Goal: Task Accomplishment & Management: Use online tool/utility

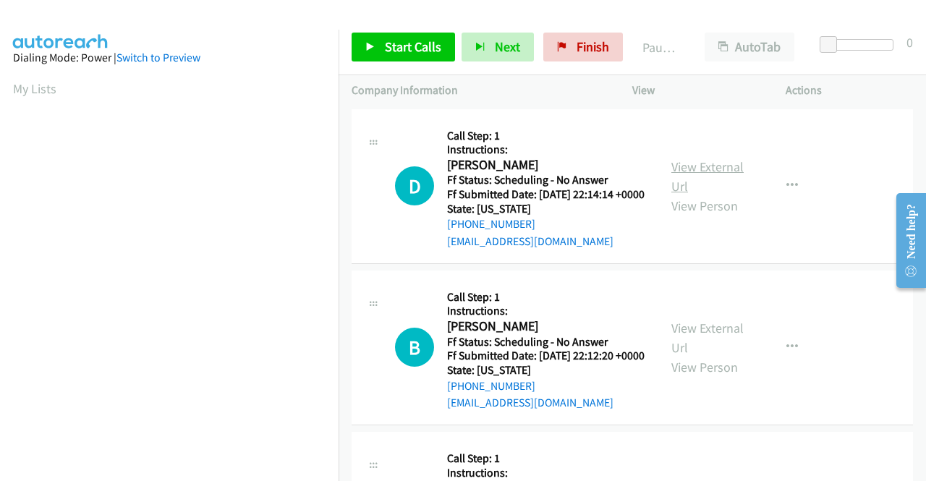
click at [729, 178] on link "View External Url" at bounding box center [708, 176] width 72 height 36
click at [707, 349] on link "View External Url" at bounding box center [708, 338] width 72 height 36
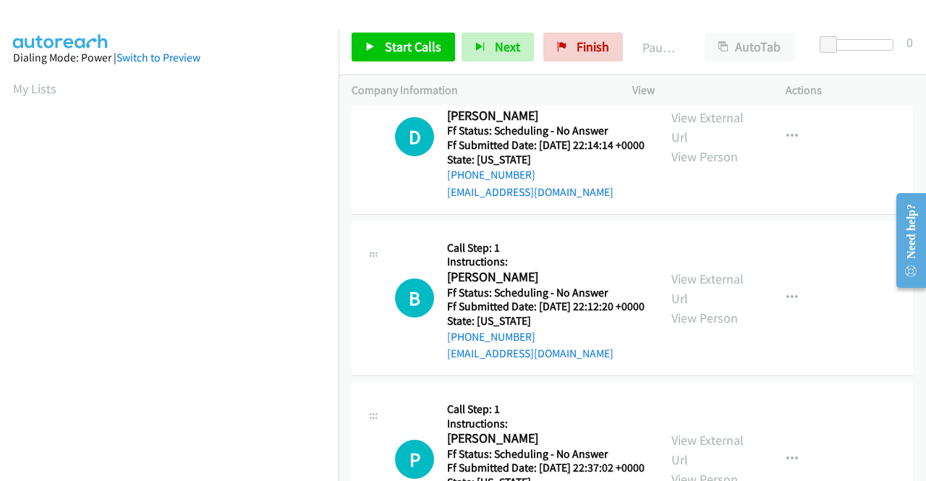
scroll to position [72, 0]
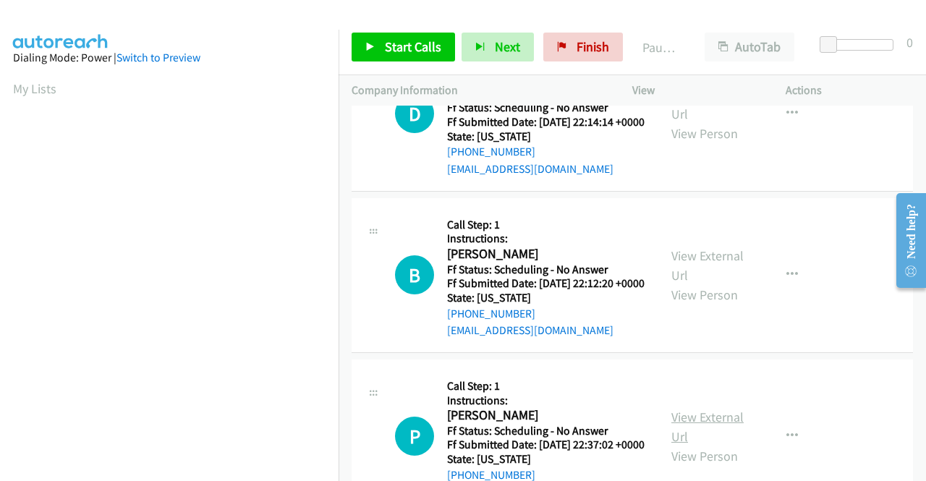
click at [689, 445] on link "View External Url" at bounding box center [708, 427] width 72 height 36
click at [892, 73] on div "Start Calls Pause Next Finish Paused AutoTab AutoTab 0" at bounding box center [633, 48] width 588 height 56
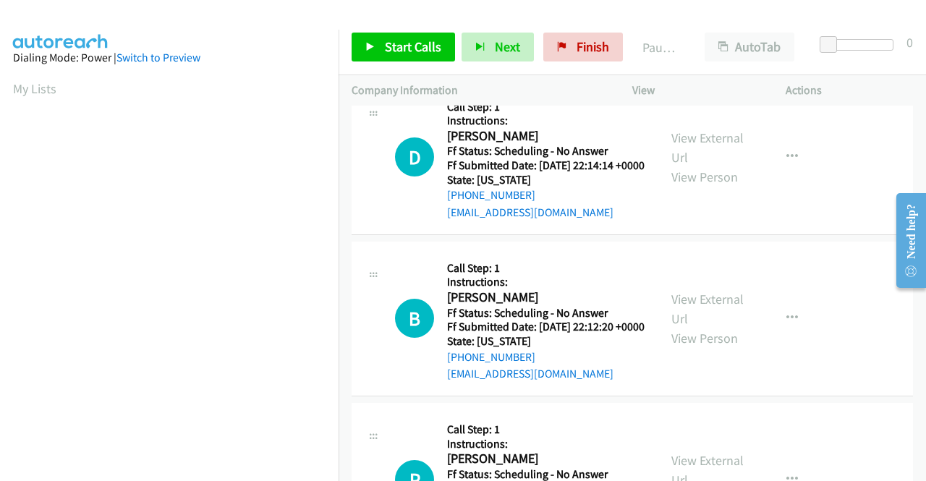
scroll to position [0, 0]
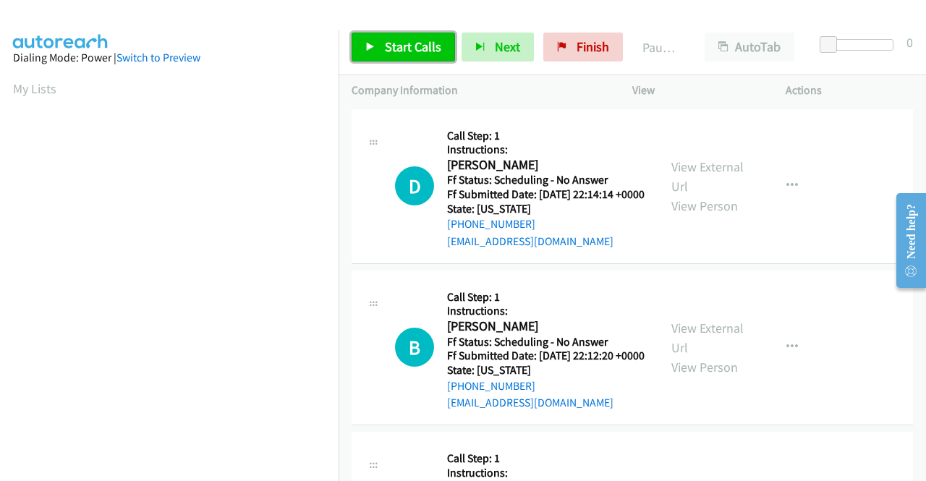
drag, startPoint x: 386, startPoint y: 41, endPoint x: 411, endPoint y: 39, distance: 25.4
click at [386, 41] on span "Start Calls" at bounding box center [413, 46] width 56 height 17
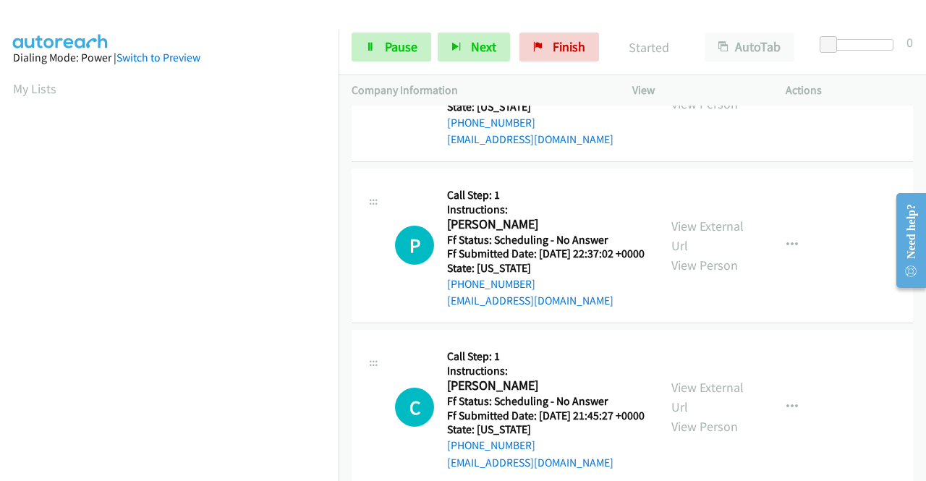
scroll to position [362, 0]
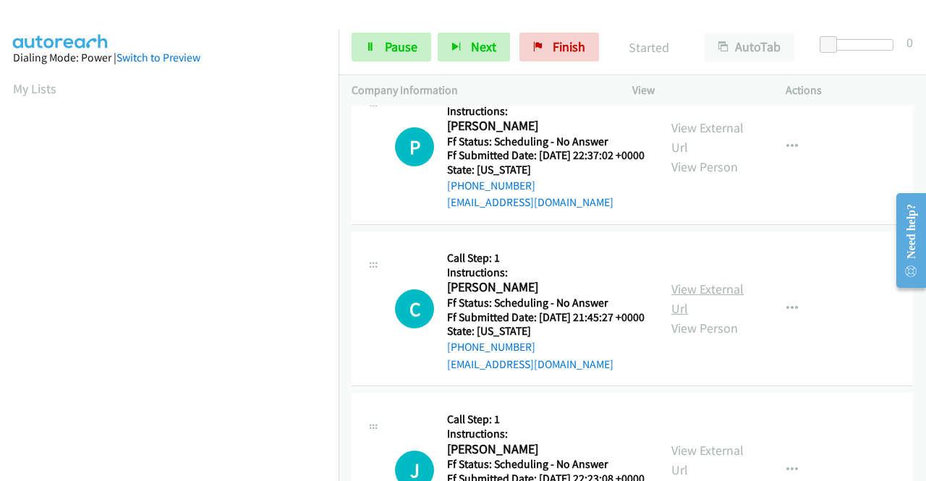
click at [712, 317] on link "View External Url" at bounding box center [708, 299] width 72 height 36
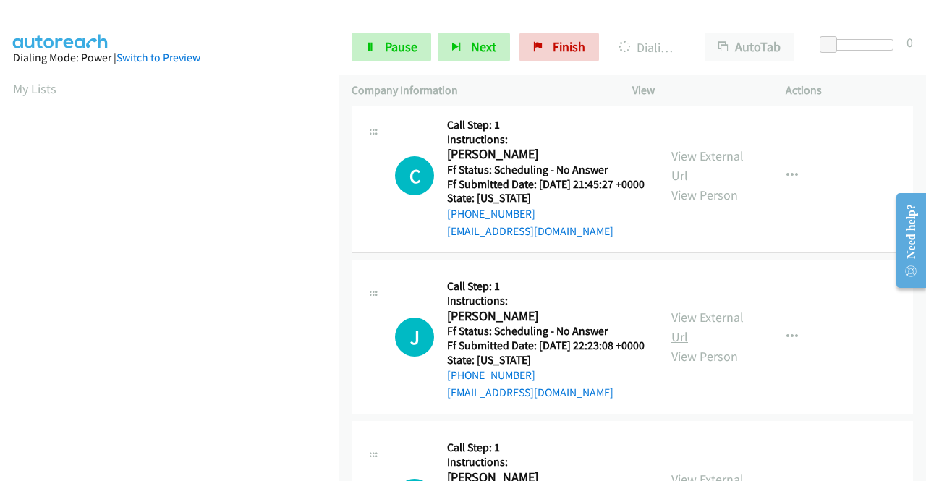
scroll to position [507, 0]
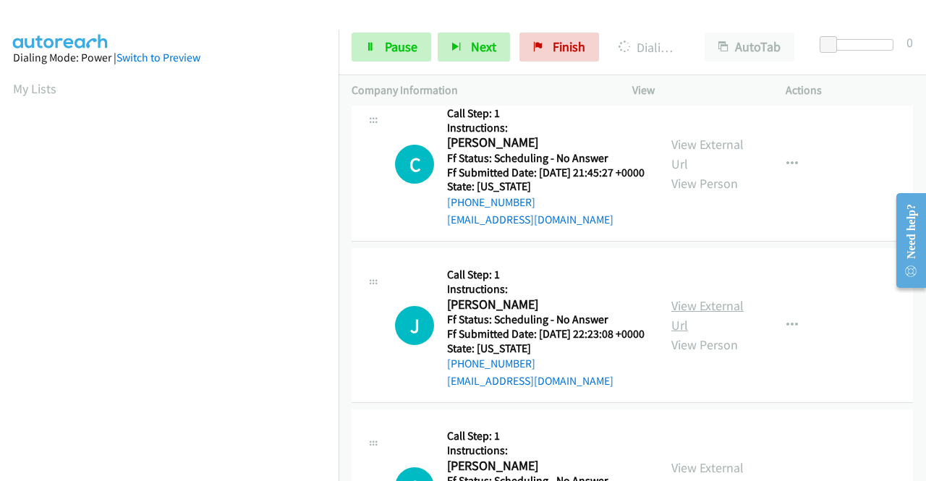
click at [702, 334] on link "View External Url" at bounding box center [708, 315] width 72 height 36
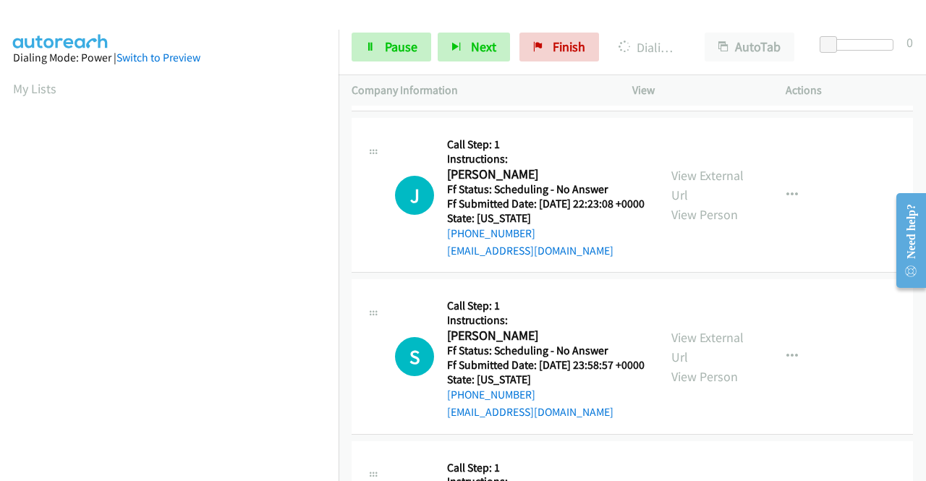
scroll to position [651, 0]
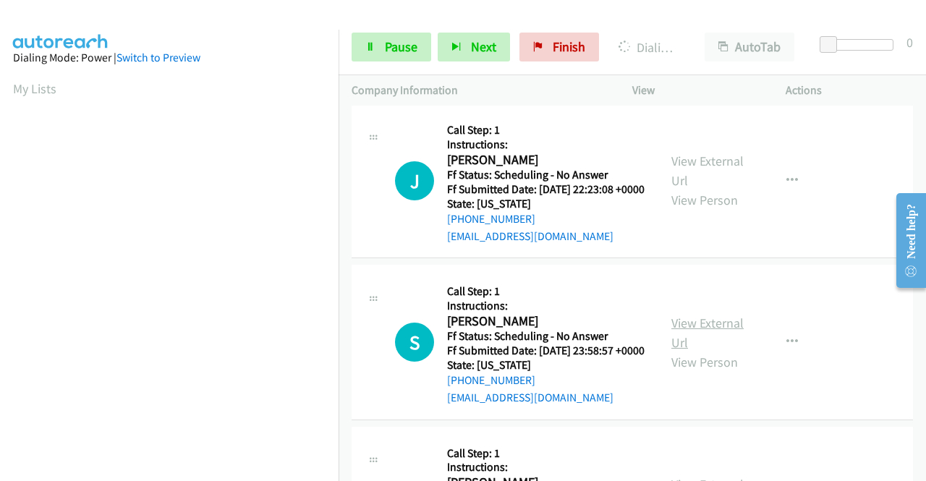
click at [709, 351] on link "View External Url" at bounding box center [708, 333] width 72 height 36
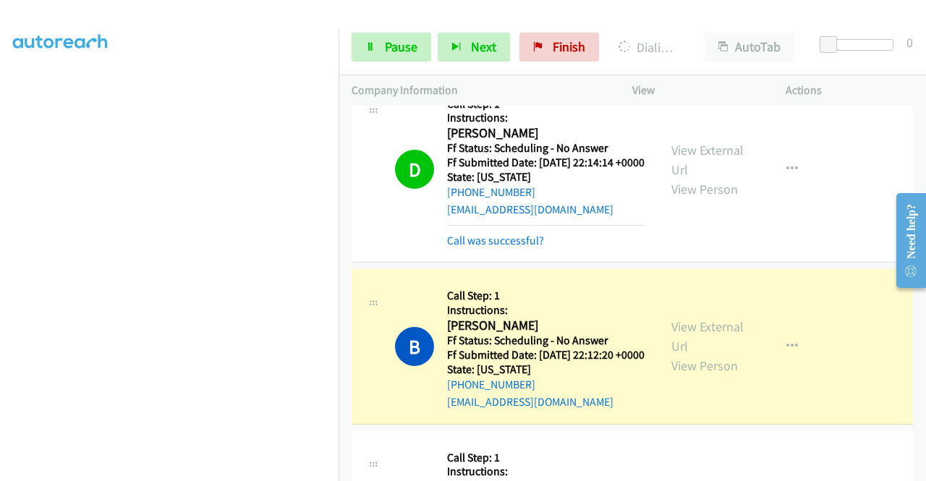
scroll to position [30, 0]
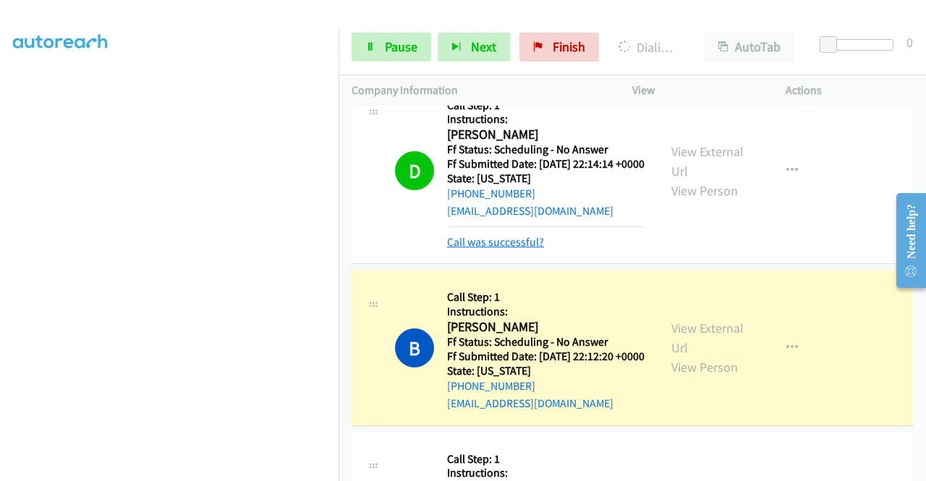
click at [518, 249] on link "Call was successful?" at bounding box center [495, 242] width 97 height 14
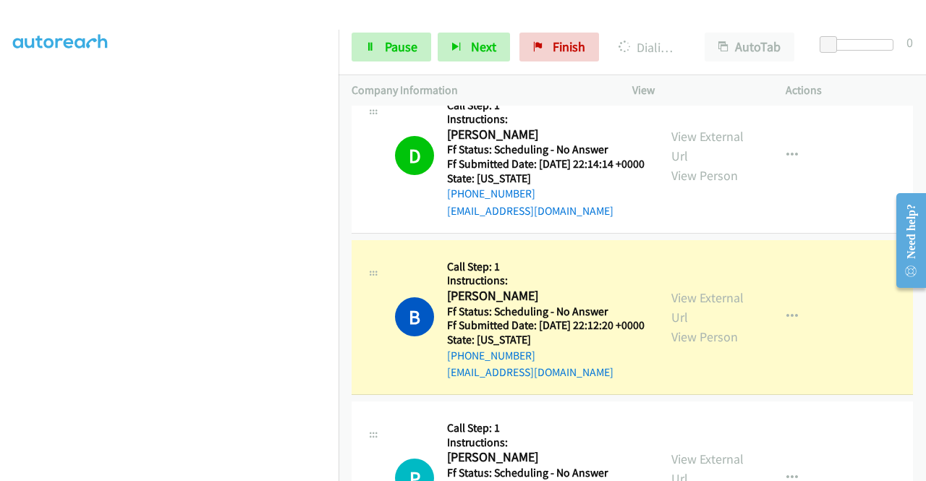
scroll to position [330, 0]
click at [190, 473] on section at bounding box center [169, 138] width 313 height 693
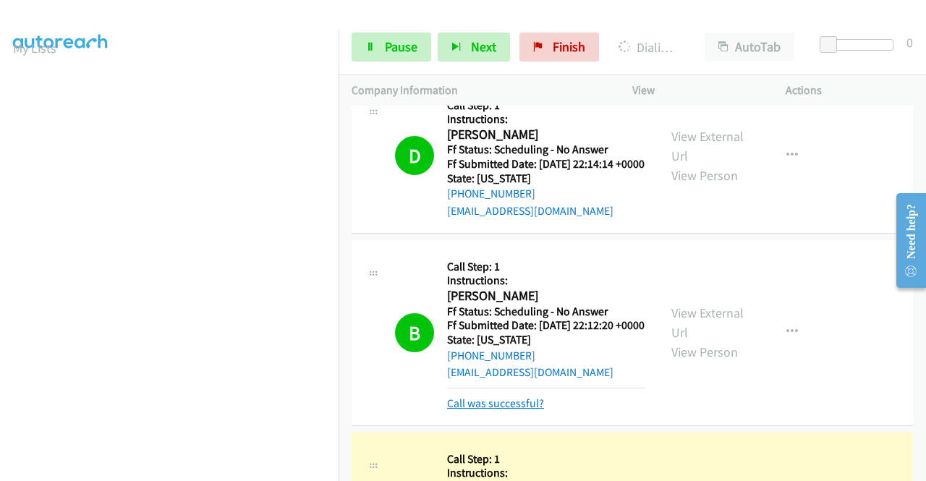
click at [494, 410] on link "Call was successful?" at bounding box center [495, 404] width 97 height 14
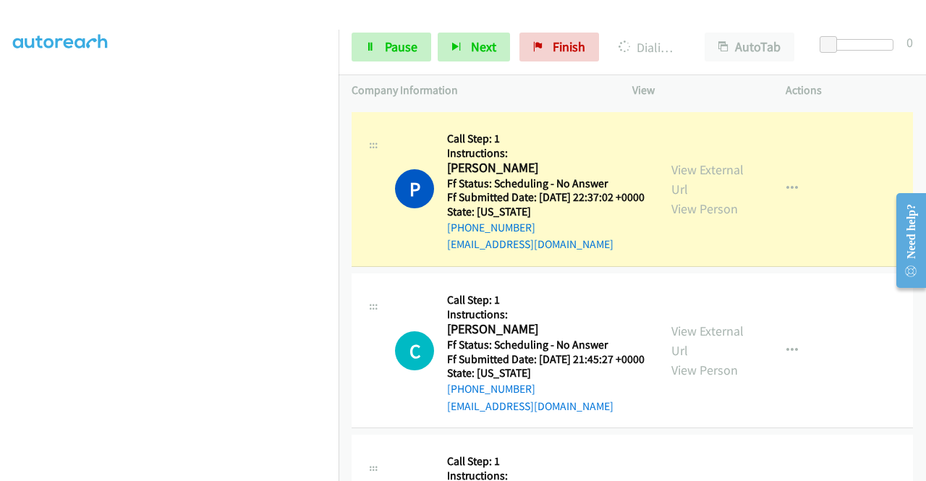
scroll to position [258, 0]
click at [396, 30] on div "Start Calls Pause Next Finish Dialing Paula Pavlich AutoTab AutoTab 0" at bounding box center [633, 48] width 588 height 56
click at [387, 43] on span "Pause" at bounding box center [401, 46] width 33 height 17
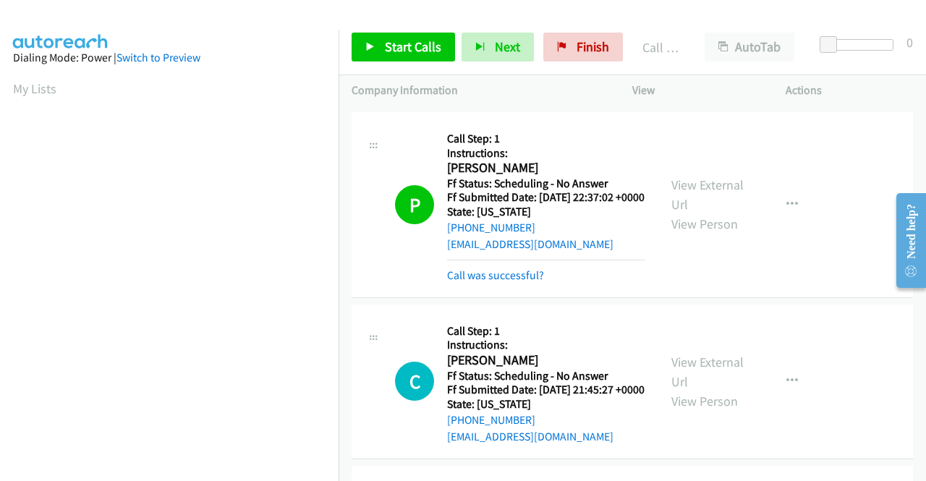
scroll to position [330, 0]
click at [499, 282] on link "Call was successful?" at bounding box center [495, 275] width 97 height 14
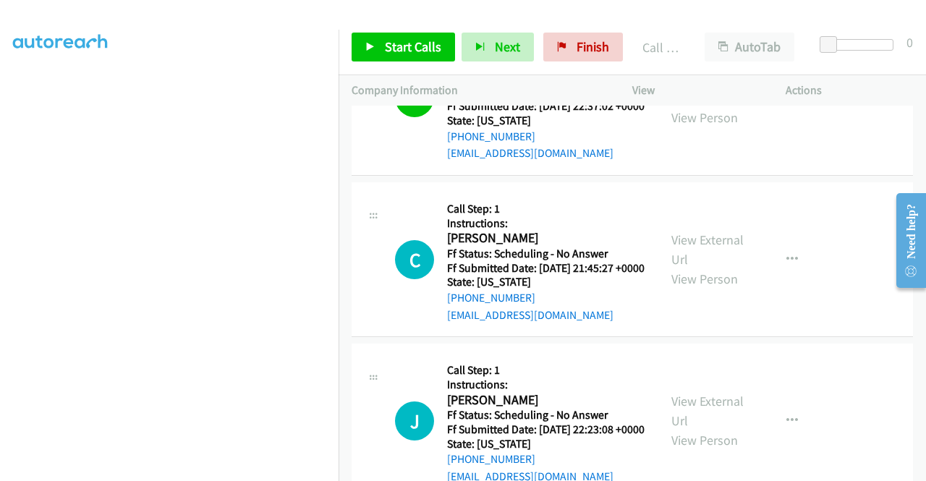
scroll to position [537, 0]
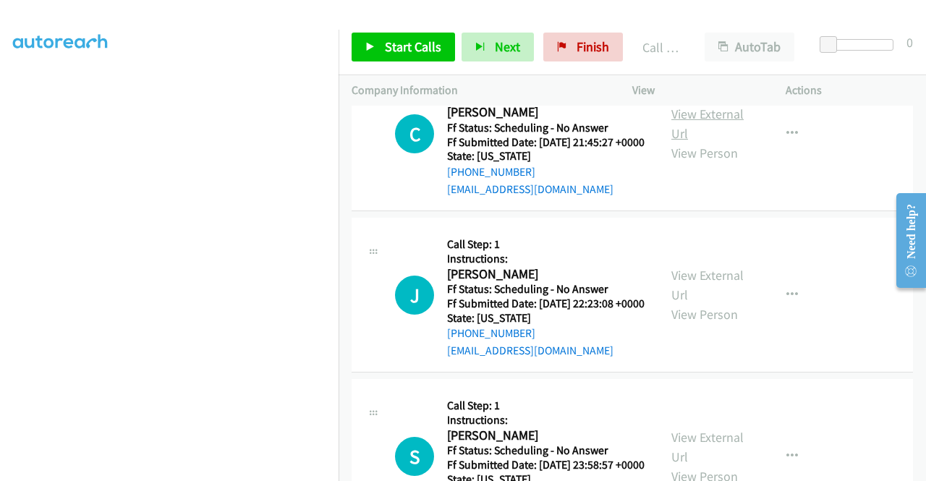
click at [716, 142] on link "View External Url" at bounding box center [708, 124] width 72 height 36
click at [702, 303] on link "View External Url" at bounding box center [708, 285] width 72 height 36
click at [402, 48] on span "Start Calls" at bounding box center [413, 46] width 56 height 17
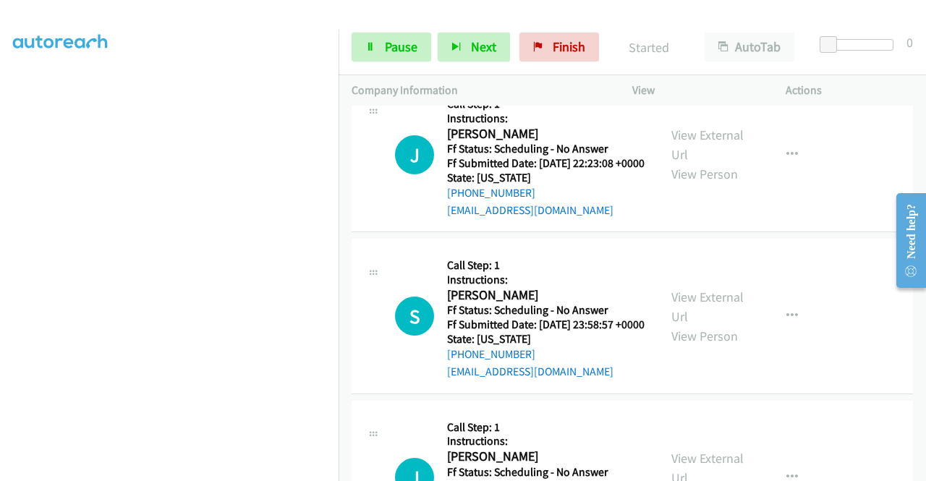
scroll to position [682, 0]
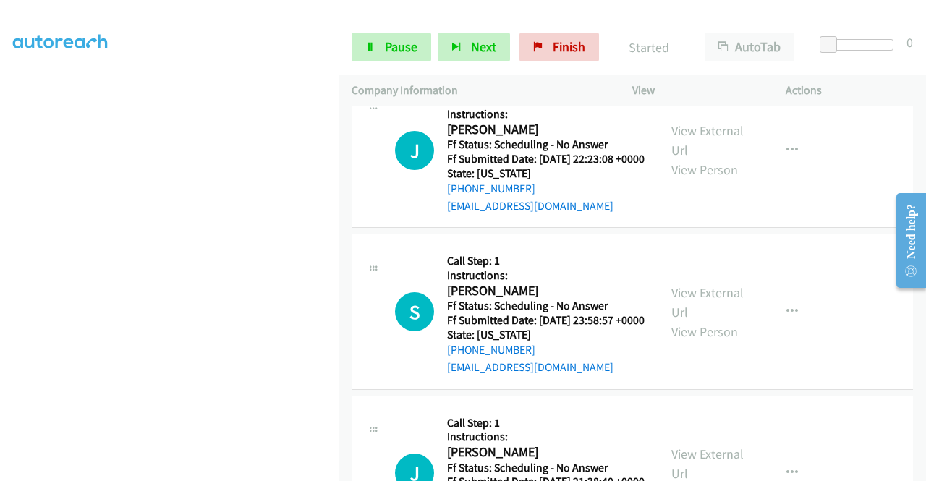
click at [699, 358] on div "View External Url View Person View External Url Email Schedule/Manage Callback …" at bounding box center [742, 311] width 166 height 128
click at [703, 321] on link "View External Url" at bounding box center [708, 302] width 72 height 36
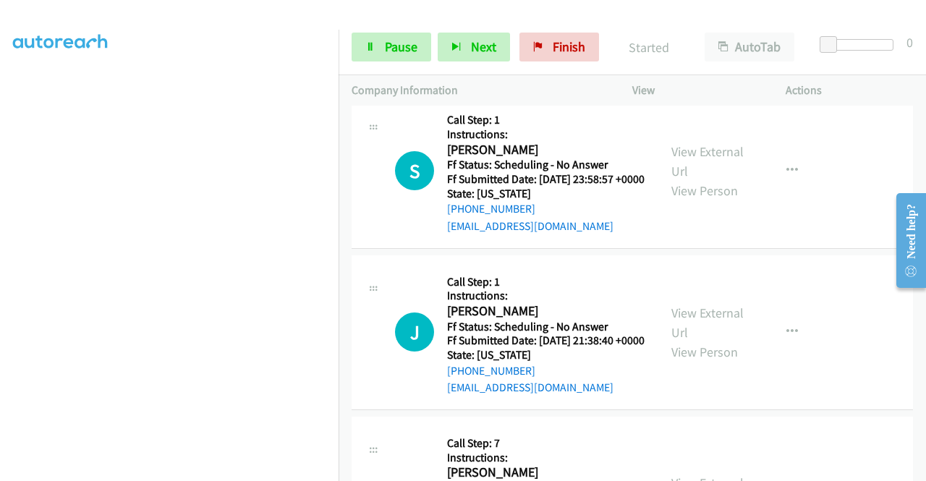
scroll to position [826, 0]
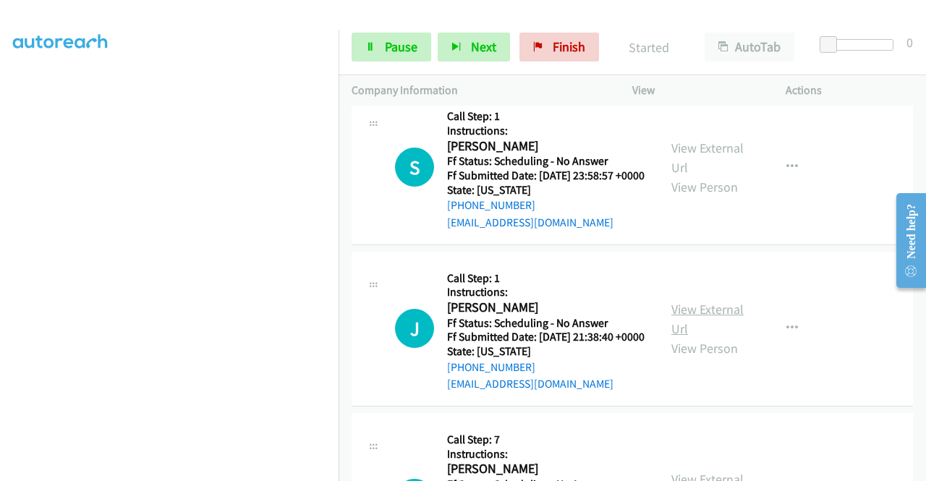
click at [709, 337] on link "View External Url" at bounding box center [708, 319] width 72 height 36
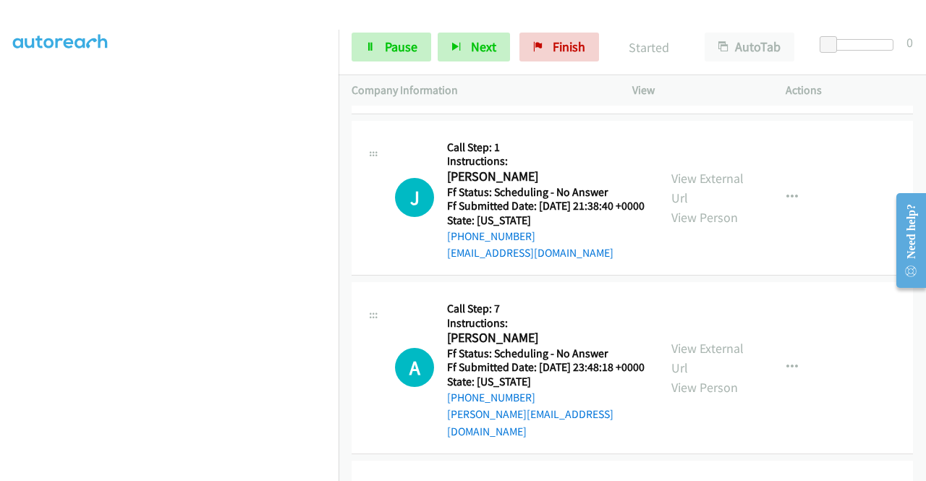
scroll to position [971, 0]
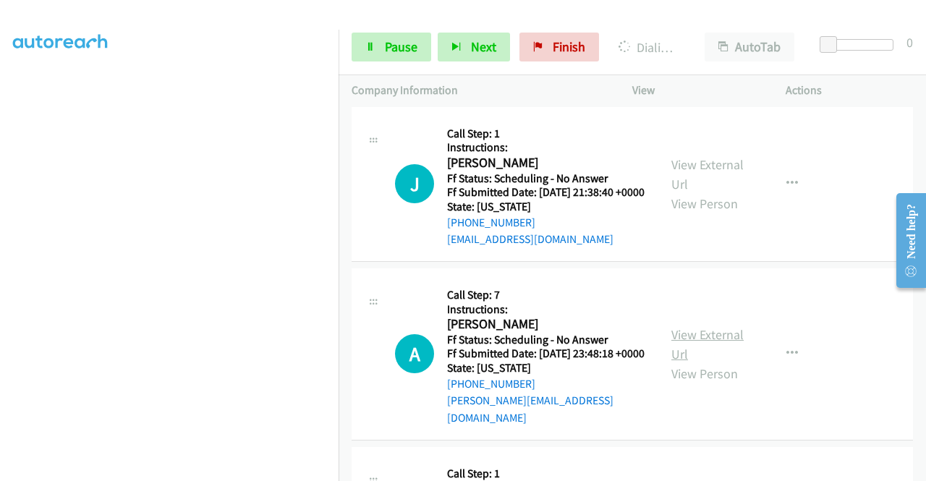
click at [686, 363] on link "View External Url" at bounding box center [708, 344] width 72 height 36
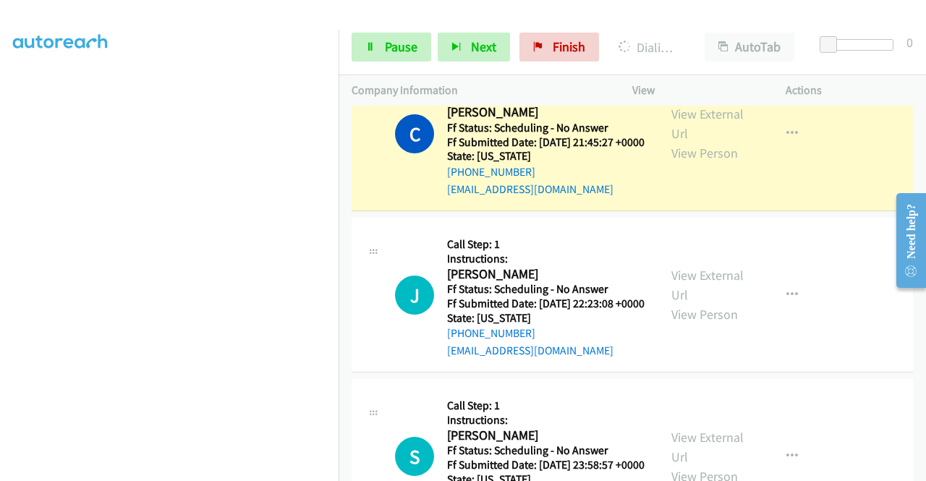
scroll to position [0, 0]
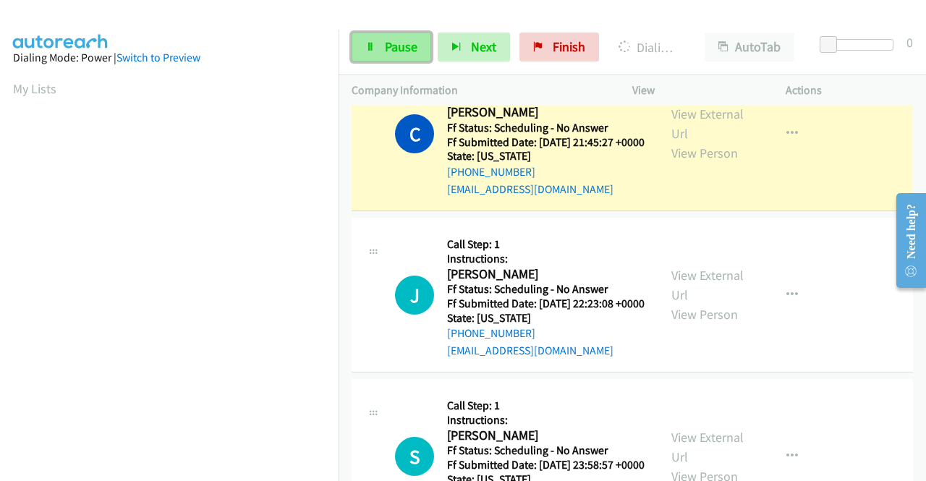
click at [382, 37] on link "Pause" at bounding box center [392, 47] width 80 height 29
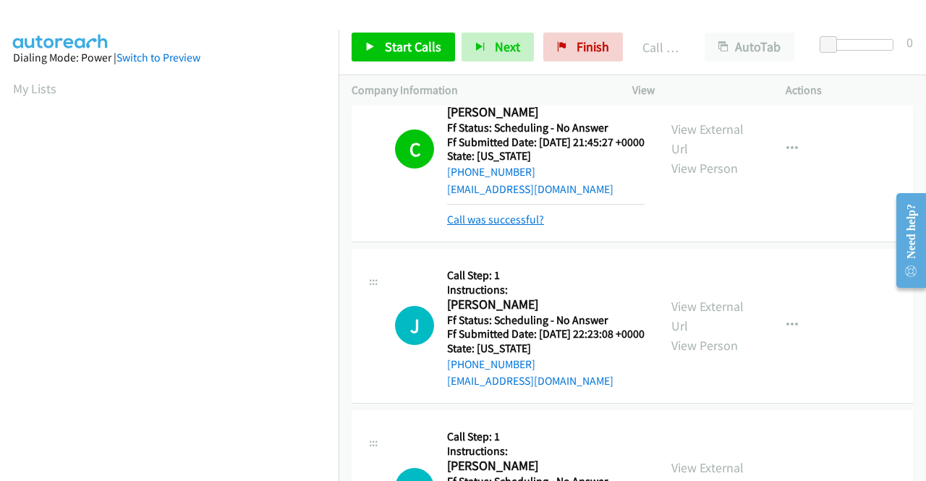
click at [533, 227] on link "Call was successful?" at bounding box center [495, 220] width 97 height 14
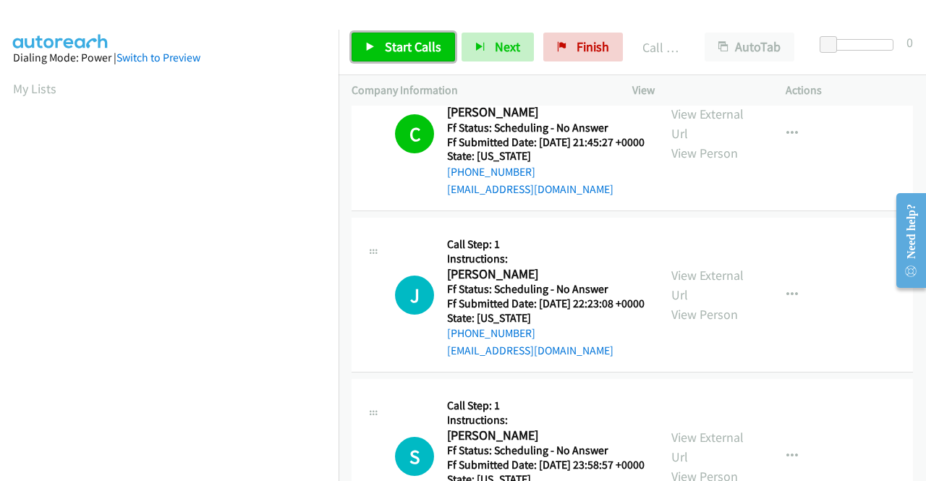
click at [419, 40] on span "Start Calls" at bounding box center [413, 46] width 56 height 17
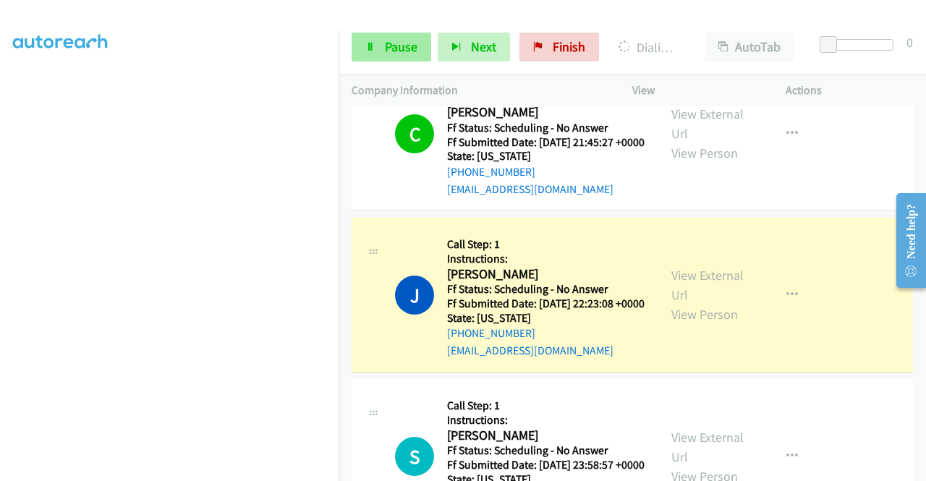
scroll to position [330, 0]
click at [384, 35] on link "Pause" at bounding box center [392, 47] width 80 height 29
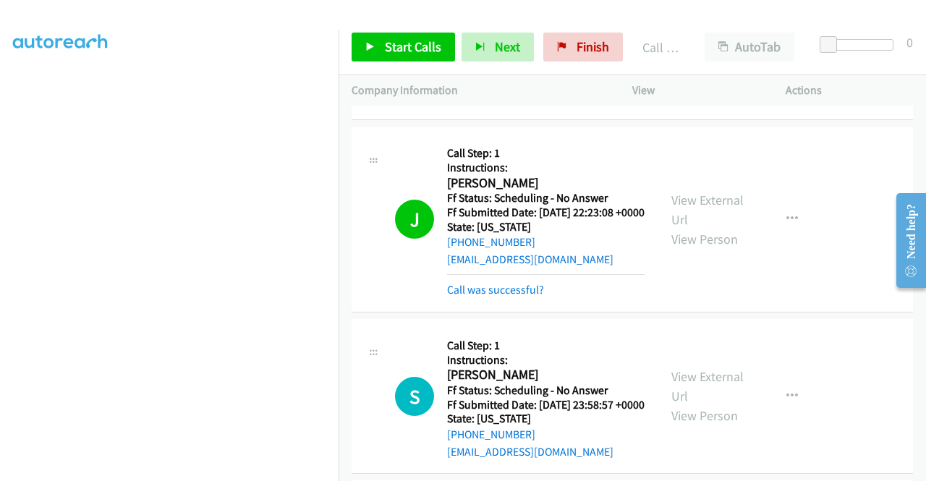
scroll to position [754, 0]
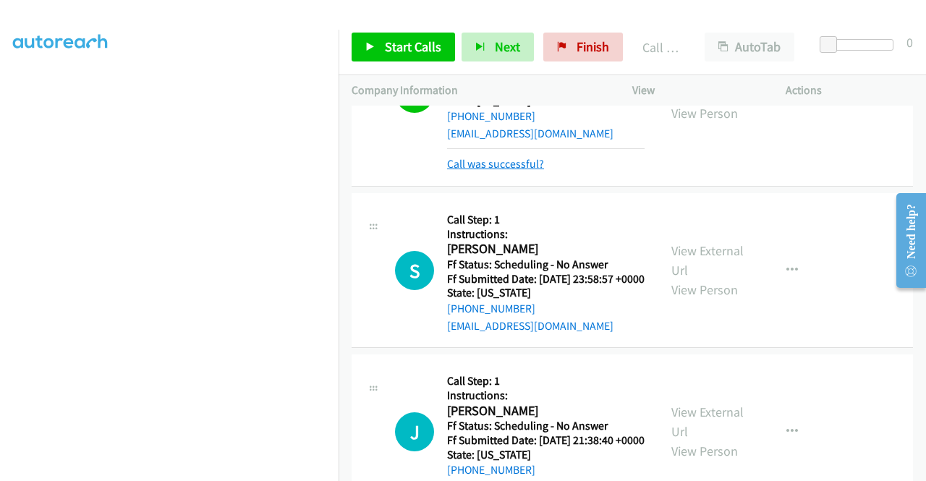
click at [533, 171] on link "Call was successful?" at bounding box center [495, 164] width 97 height 14
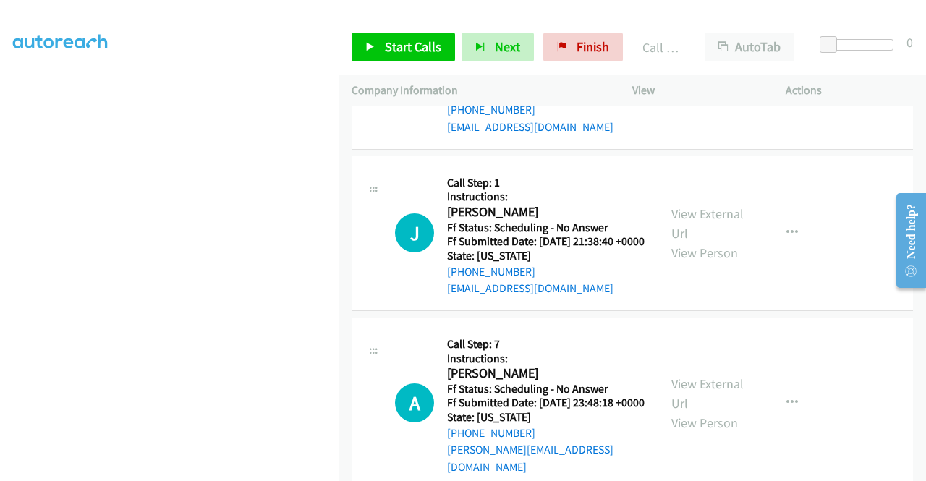
scroll to position [899, 0]
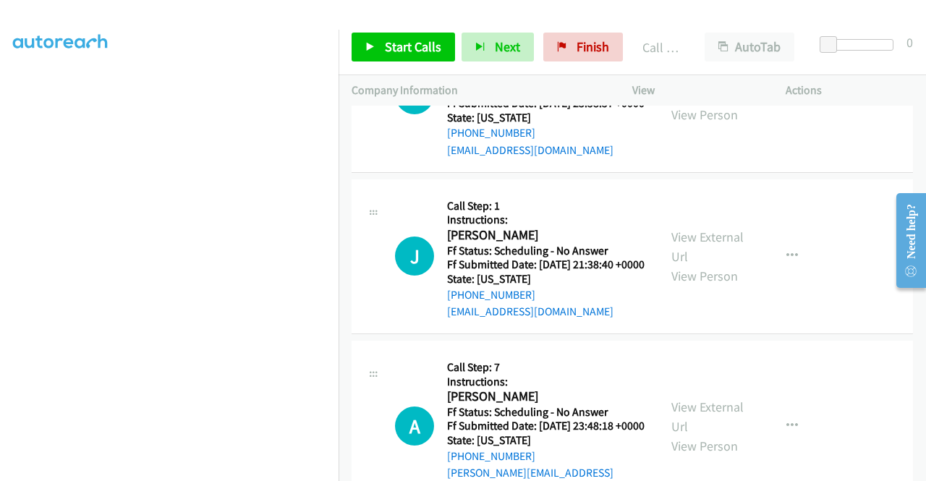
click at [708, 103] on link "View External Url" at bounding box center [708, 85] width 72 height 36
click at [431, 41] on span "Start Calls" at bounding box center [413, 46] width 56 height 17
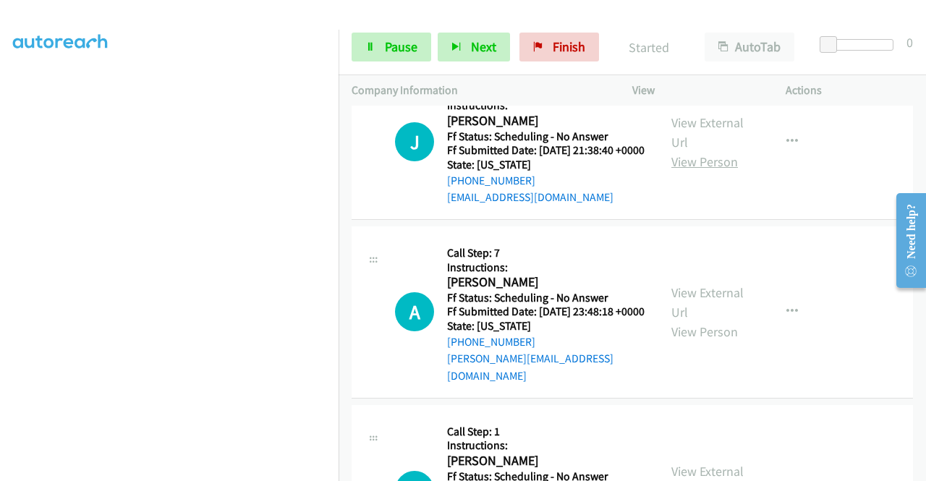
scroll to position [1188, 0]
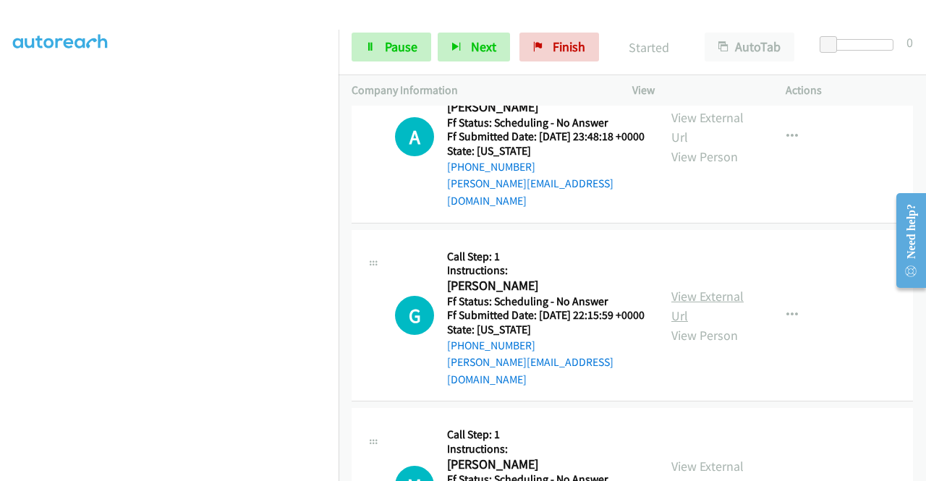
click at [698, 324] on link "View External Url" at bounding box center [708, 306] width 72 height 36
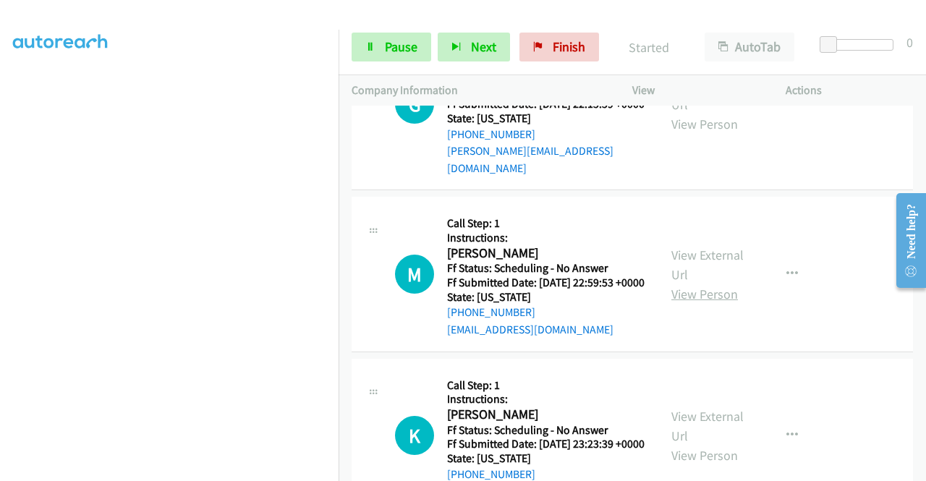
scroll to position [1405, 0]
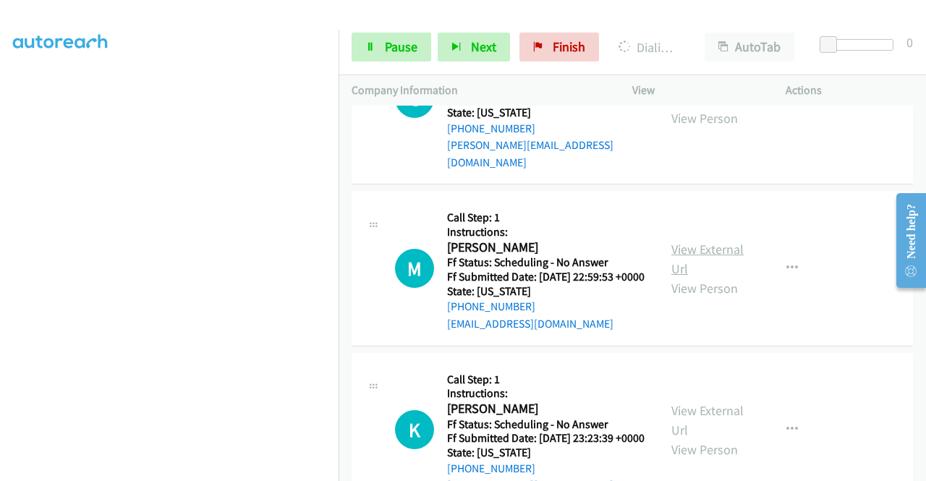
click at [699, 277] on link "View External Url" at bounding box center [708, 259] width 72 height 36
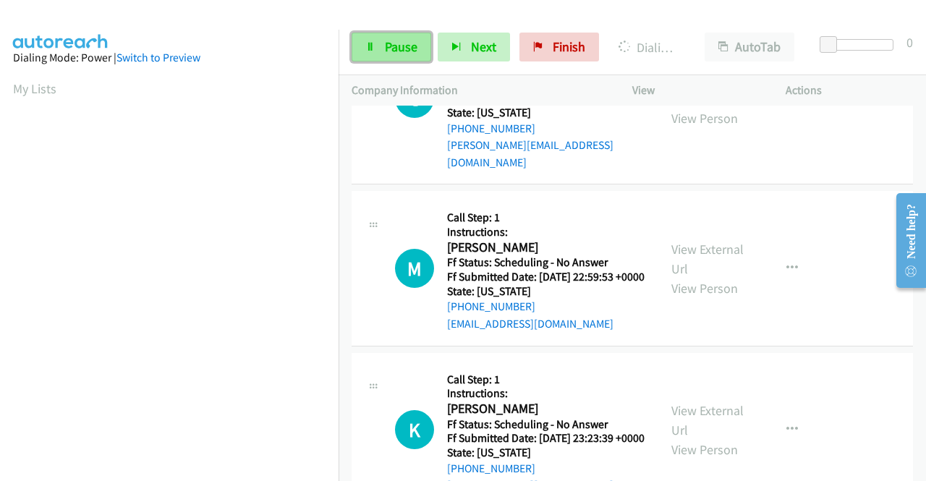
click at [360, 43] on link "Pause" at bounding box center [392, 47] width 80 height 29
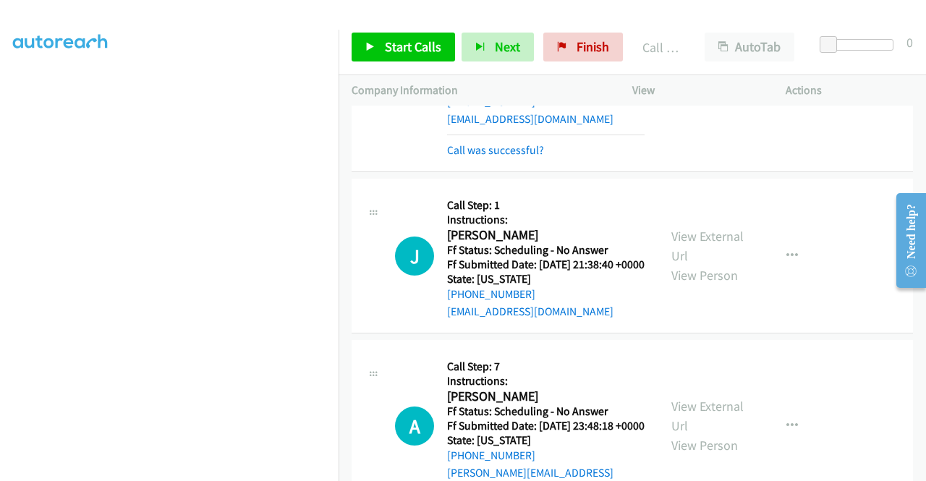
scroll to position [858, 0]
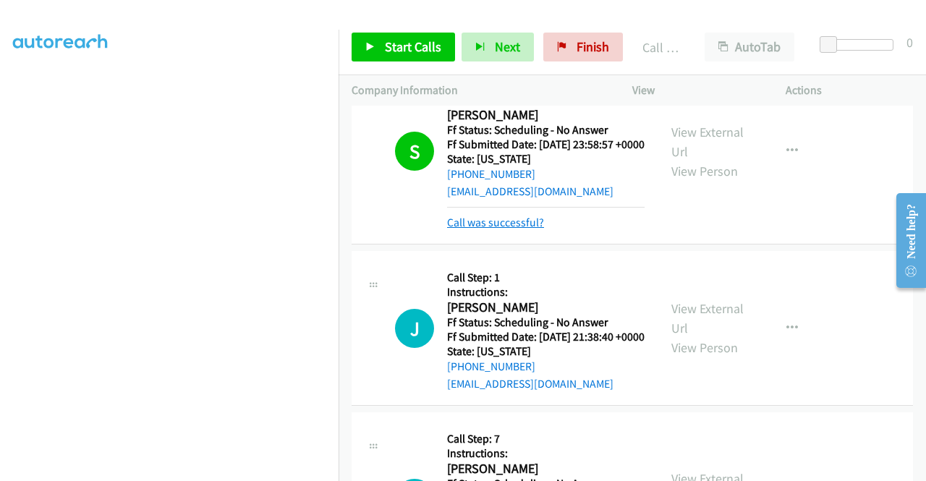
click at [508, 229] on link "Call was successful?" at bounding box center [495, 223] width 97 height 14
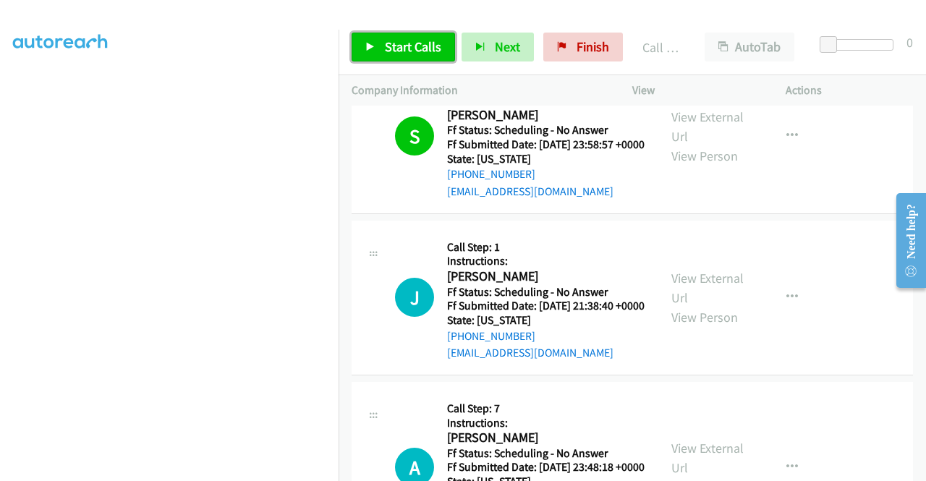
drag, startPoint x: 424, startPoint y: 38, endPoint x: 426, endPoint y: 47, distance: 8.8
click at [424, 38] on span "Start Calls" at bounding box center [413, 46] width 56 height 17
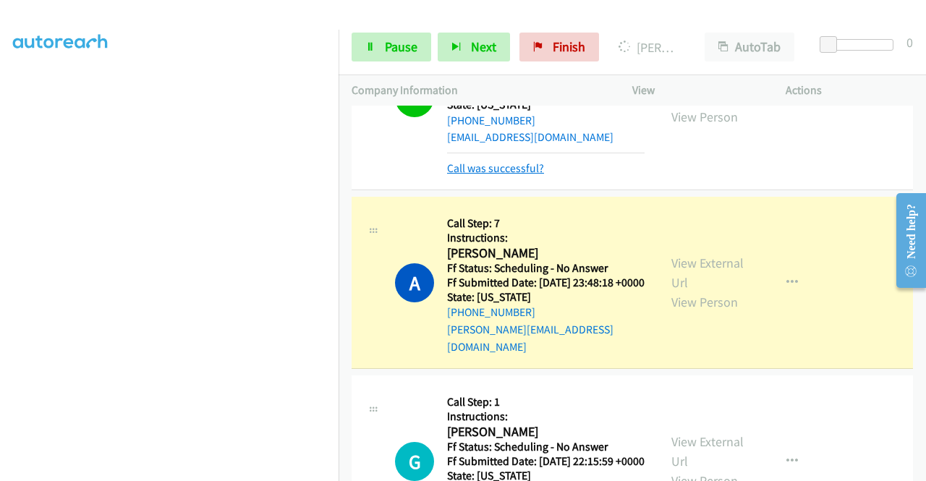
scroll to position [1075, 0]
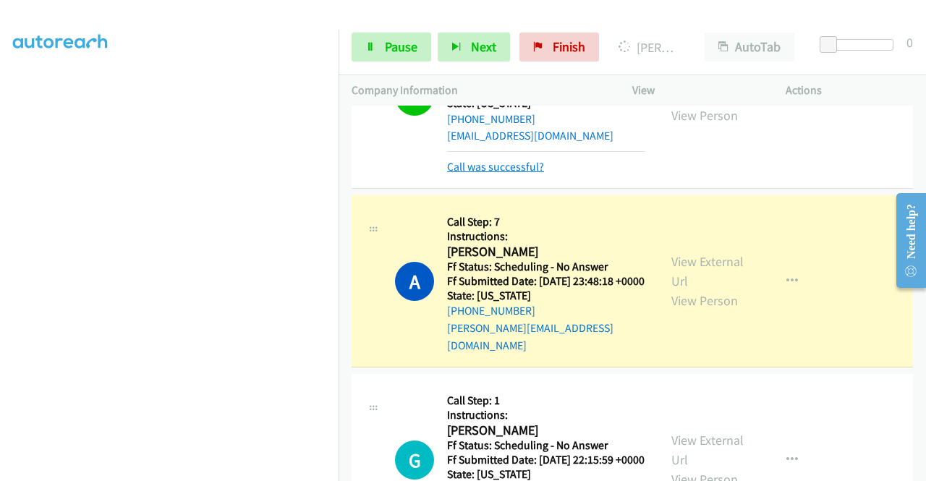
click at [518, 174] on link "Call was successful?" at bounding box center [495, 167] width 97 height 14
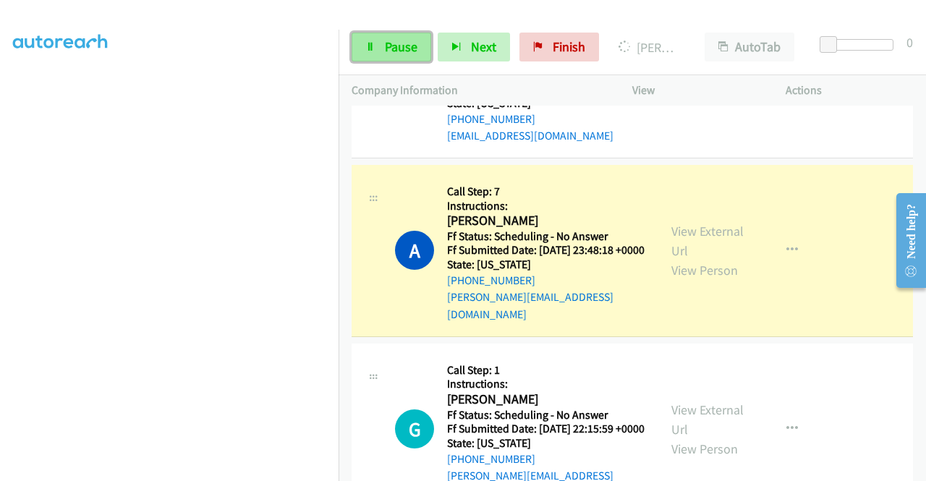
click at [398, 46] on span "Pause" at bounding box center [401, 46] width 33 height 17
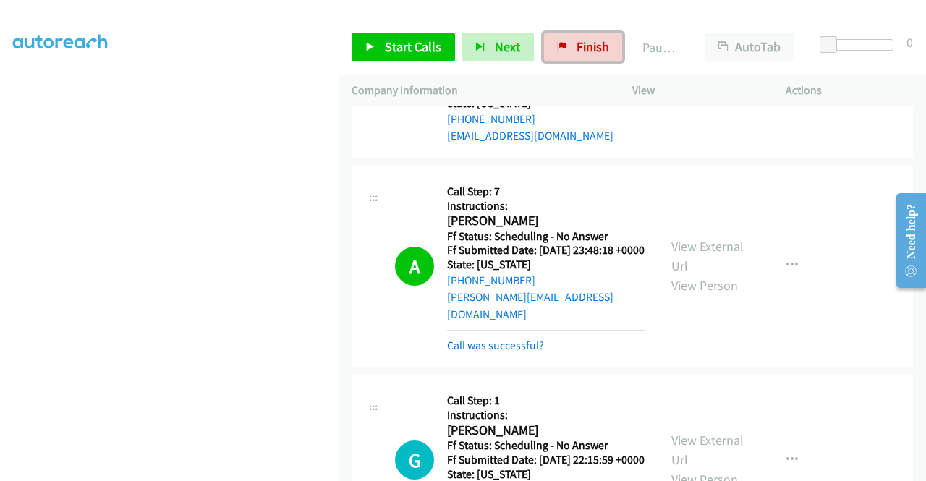
drag, startPoint x: 561, startPoint y: 52, endPoint x: 522, endPoint y: 88, distance: 52.2
click at [561, 52] on link "Finish" at bounding box center [583, 47] width 80 height 29
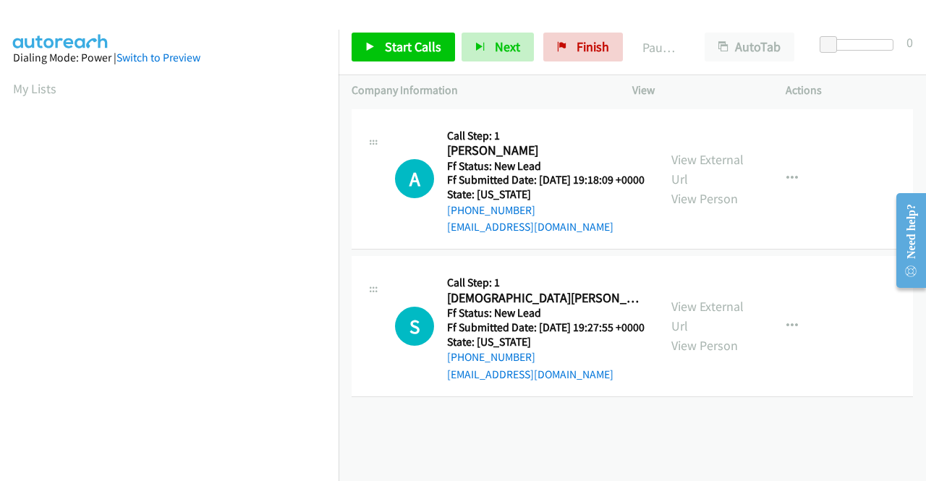
click at [905, 70] on div "Start Calls Pause Next Finish Paused AutoTab AutoTab 0" at bounding box center [633, 48] width 588 height 56
click at [716, 169] on link "View External Url" at bounding box center [708, 169] width 72 height 36
click at [723, 325] on link "View External Url" at bounding box center [708, 316] width 72 height 36
click at [399, 41] on span "Start Calls" at bounding box center [413, 46] width 56 height 17
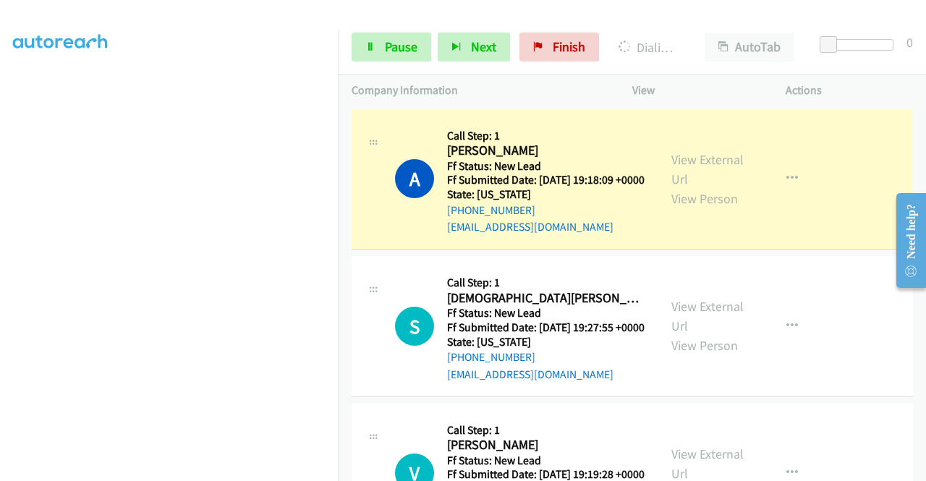
scroll to position [145, 0]
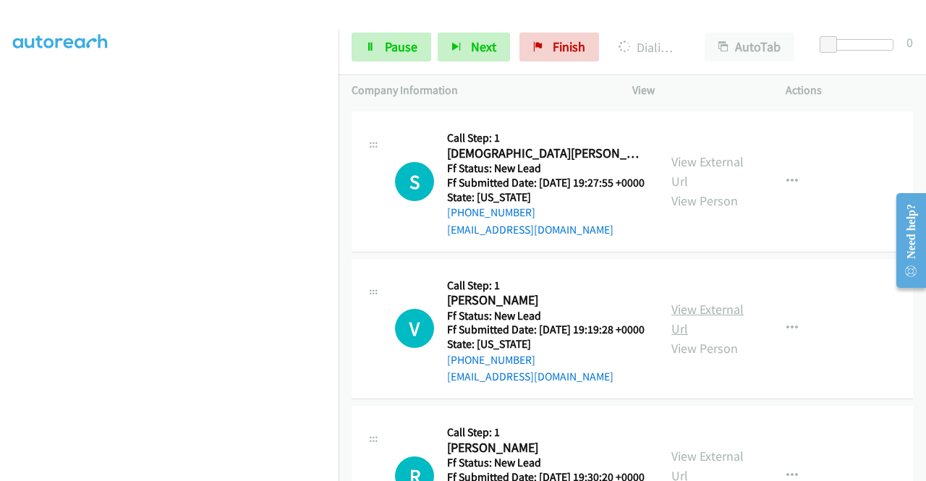
click at [705, 337] on link "View External Url" at bounding box center [708, 319] width 72 height 36
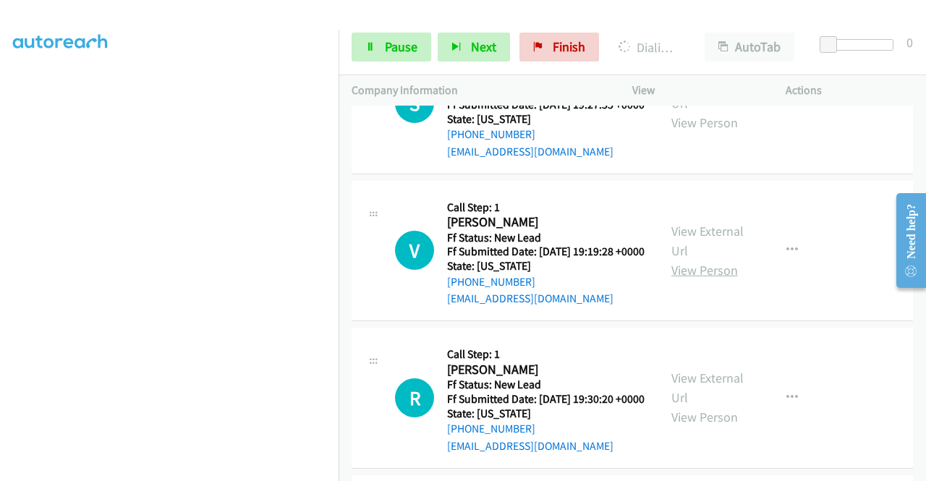
scroll to position [362, 0]
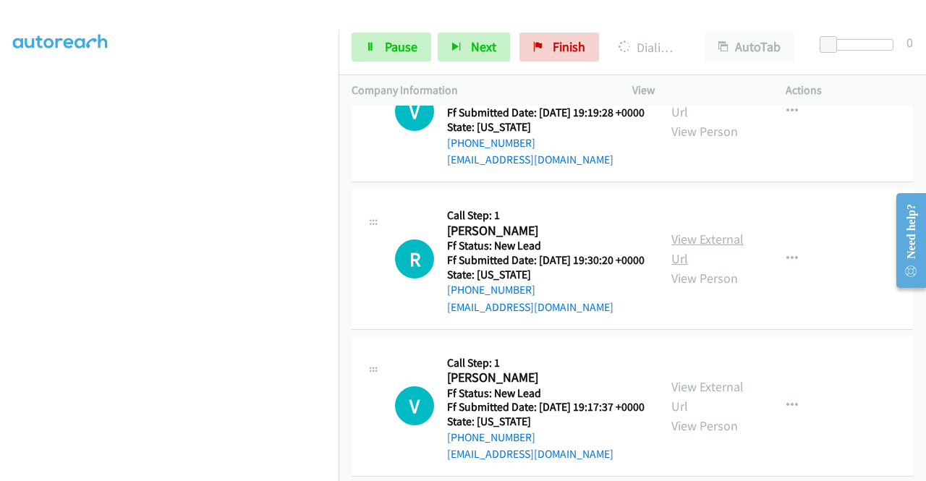
click at [713, 267] on link "View External Url" at bounding box center [708, 249] width 72 height 36
click at [707, 415] on link "View External Url" at bounding box center [708, 396] width 72 height 36
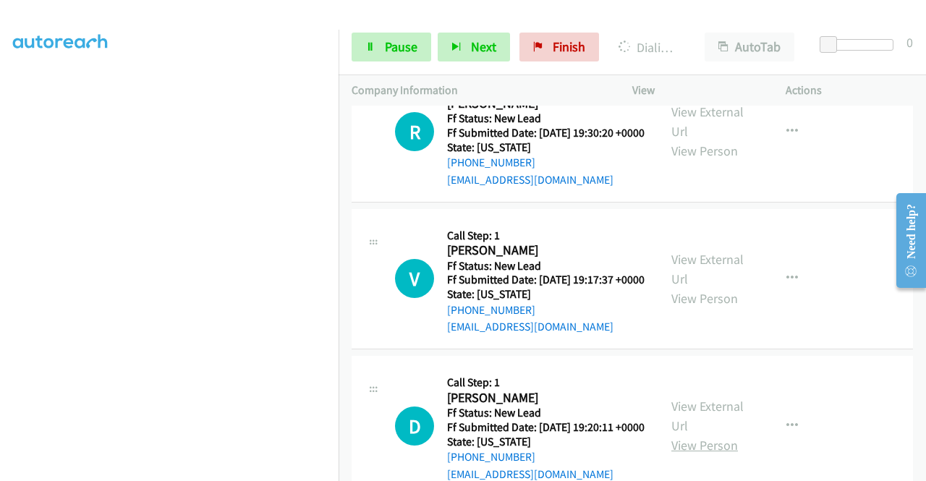
scroll to position [610, 0]
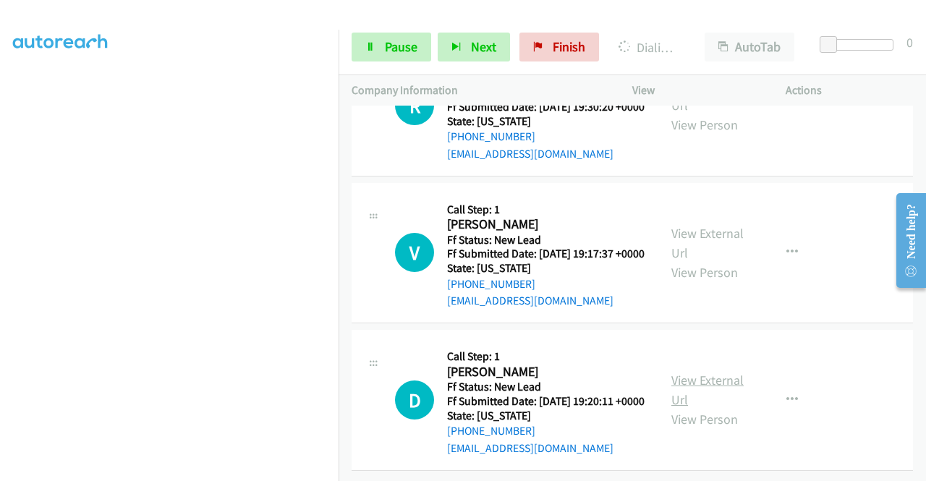
click at [725, 372] on link "View External Url" at bounding box center [708, 390] width 72 height 36
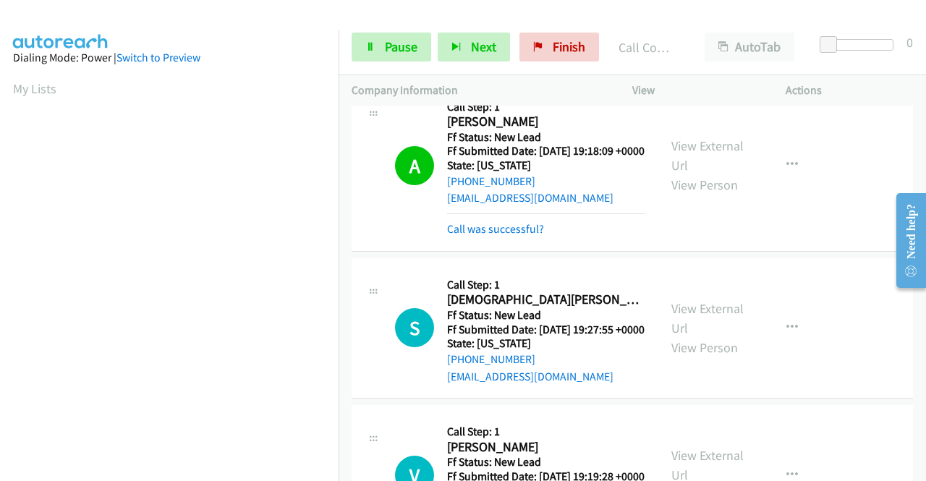
scroll to position [0, 0]
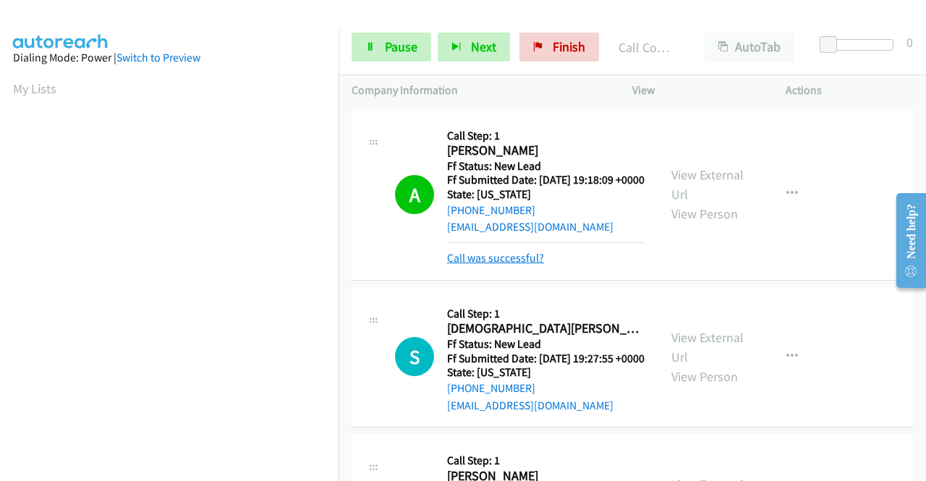
click at [492, 265] on link "Call was successful?" at bounding box center [495, 258] width 97 height 14
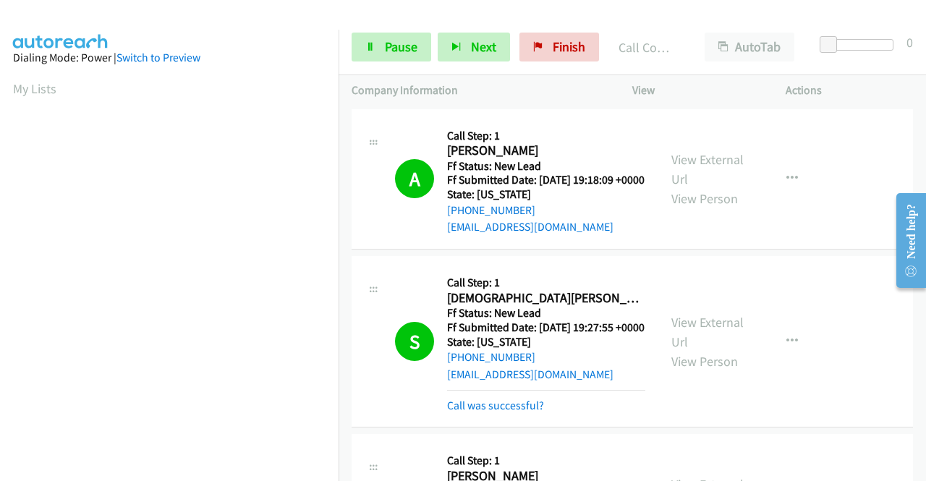
click at [348, 430] on td "S Callback Scheduled Call Step: 1 Shiva Bashaboyana America/Chicago Ff Status: …" at bounding box center [633, 342] width 588 height 178
click at [379, 46] on link "Pause" at bounding box center [392, 47] width 80 height 29
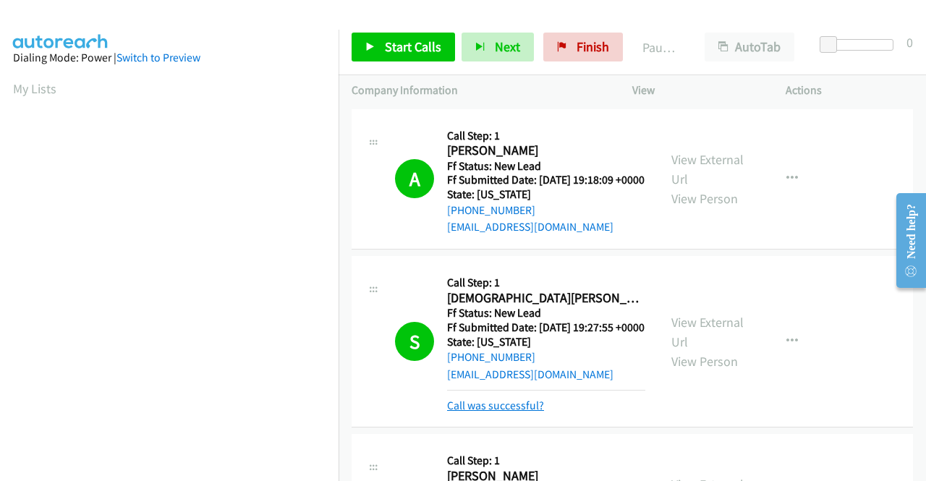
click at [521, 412] on link "Call was successful?" at bounding box center [495, 406] width 97 height 14
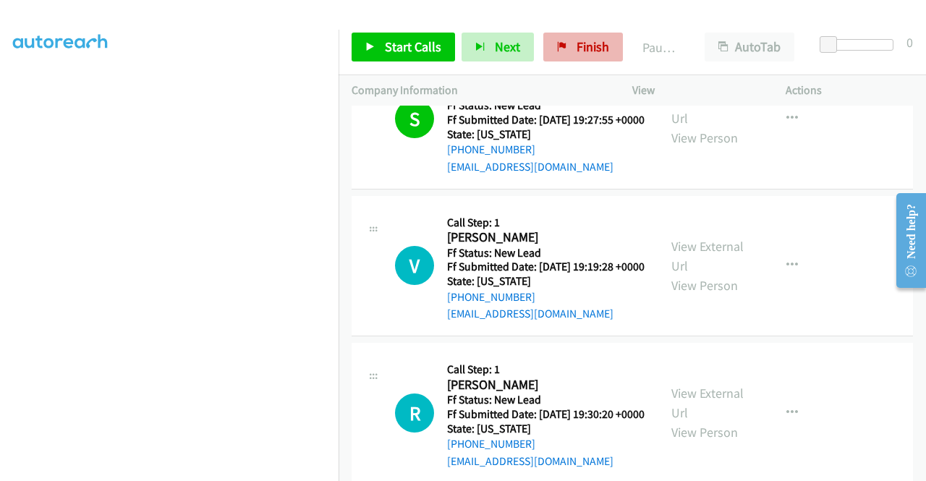
scroll to position [145, 0]
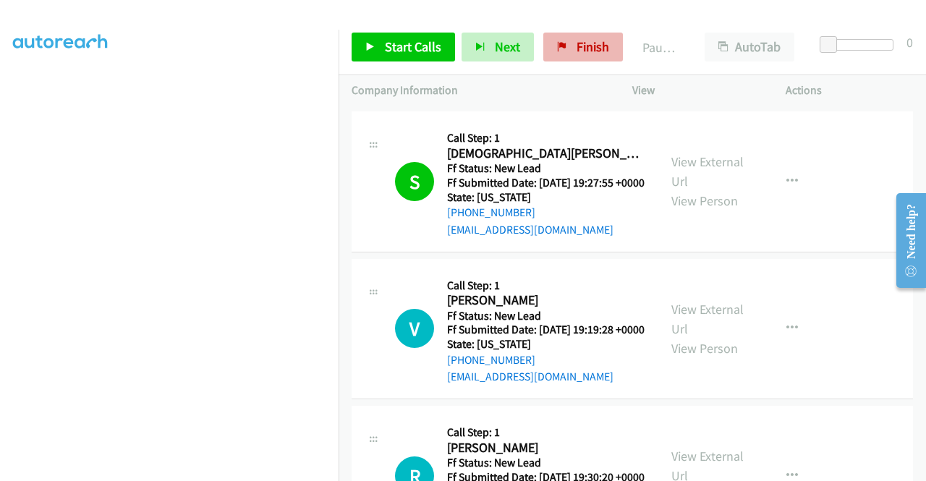
click at [585, 61] on div "Start Calls Pause Next Finish Paused AutoTab AutoTab 0" at bounding box center [633, 48] width 588 height 56
drag, startPoint x: 585, startPoint y: 44, endPoint x: 608, endPoint y: 9, distance: 41.7
click at [584, 44] on span "Finish" at bounding box center [593, 46] width 33 height 17
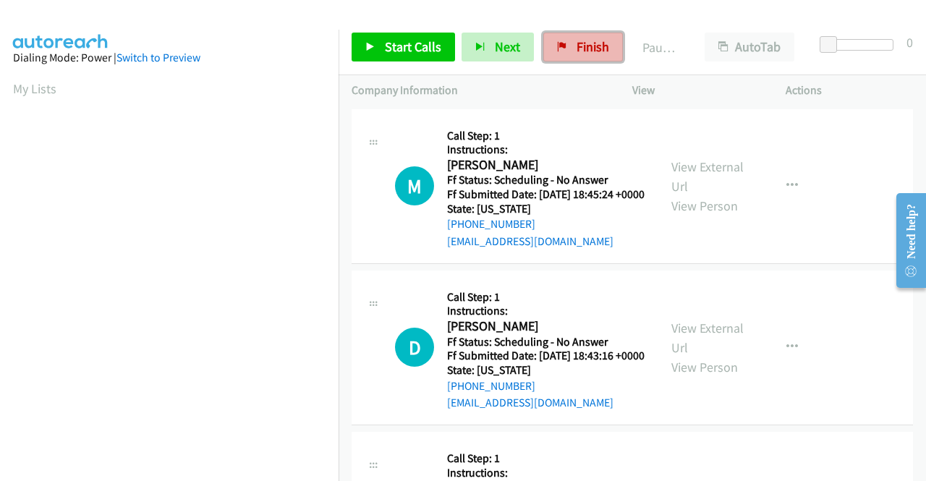
click at [569, 49] on link "Finish" at bounding box center [583, 47] width 80 height 29
click at [693, 169] on link "View External Url" at bounding box center [708, 176] width 72 height 36
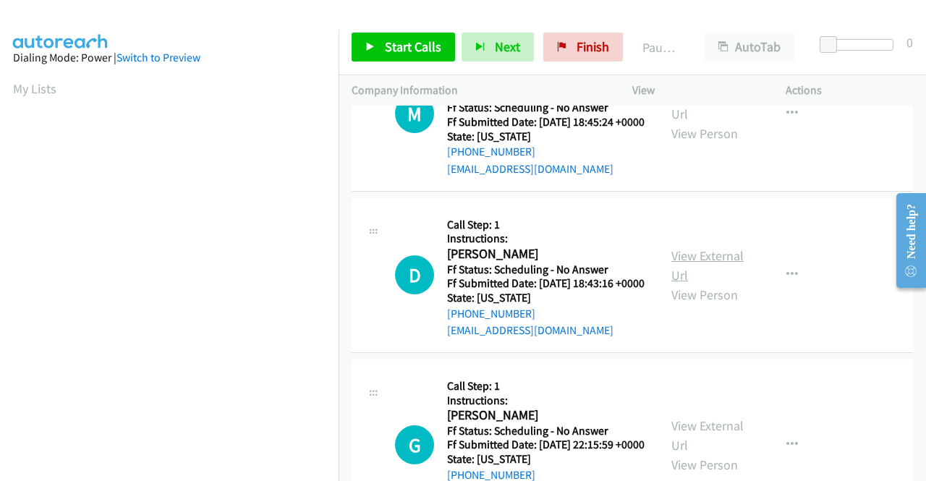
click at [725, 277] on link "View External Url" at bounding box center [708, 265] width 72 height 36
drag, startPoint x: 393, startPoint y: 44, endPoint x: 411, endPoint y: 53, distance: 20.1
click at [393, 44] on span "Start Calls" at bounding box center [413, 46] width 56 height 17
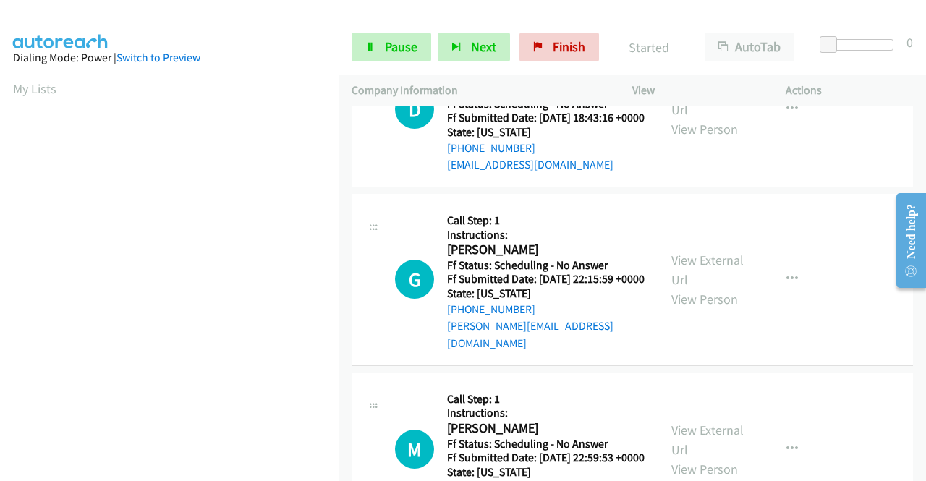
scroll to position [289, 0]
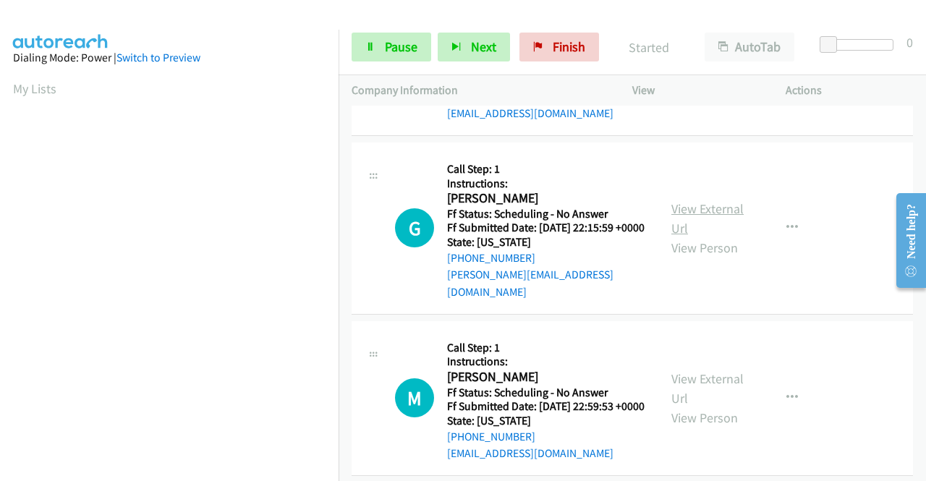
click at [714, 234] on link "View External Url" at bounding box center [708, 218] width 72 height 36
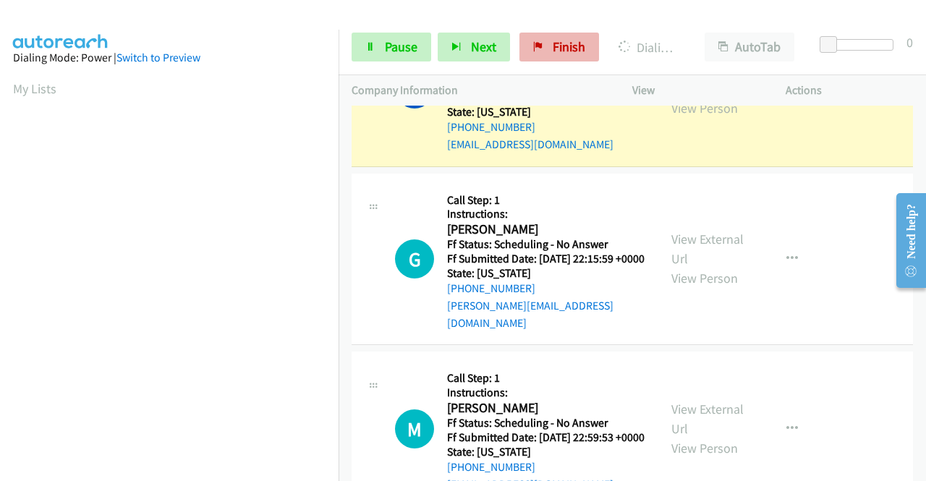
scroll to position [330, 0]
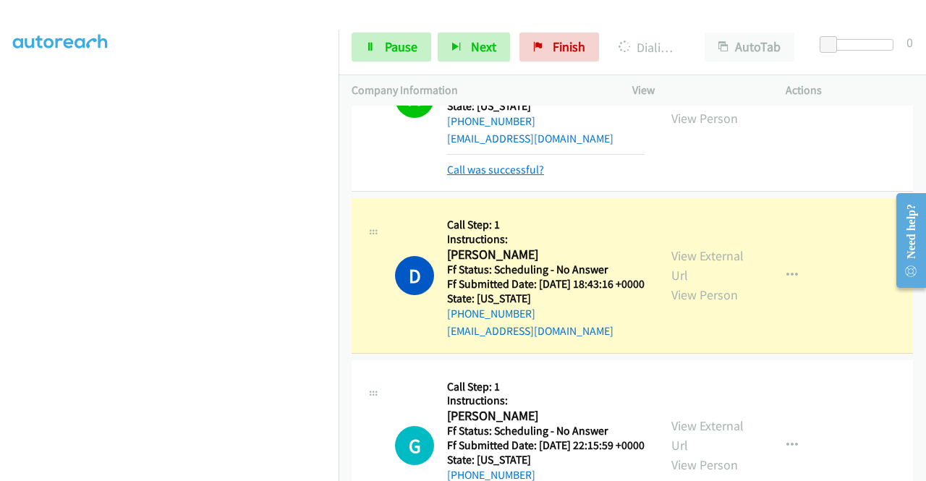
click at [504, 177] on link "Call was successful?" at bounding box center [495, 170] width 97 height 14
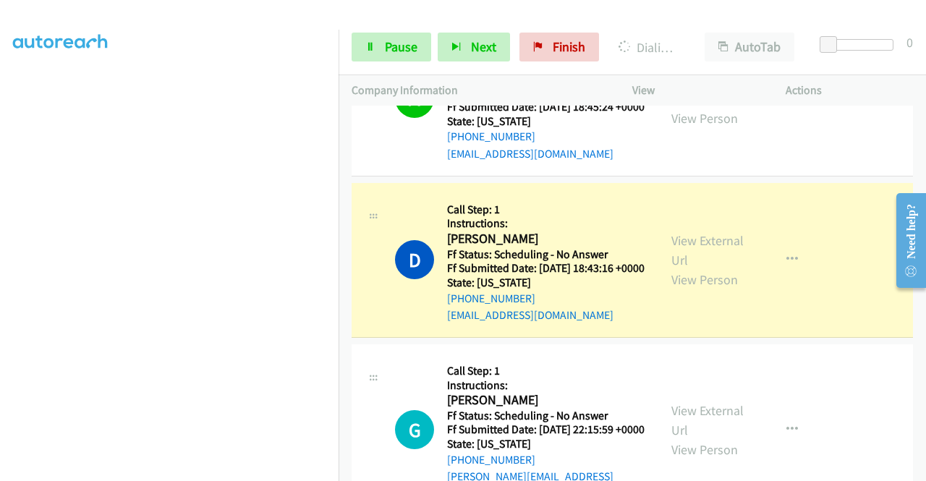
scroll to position [0, 0]
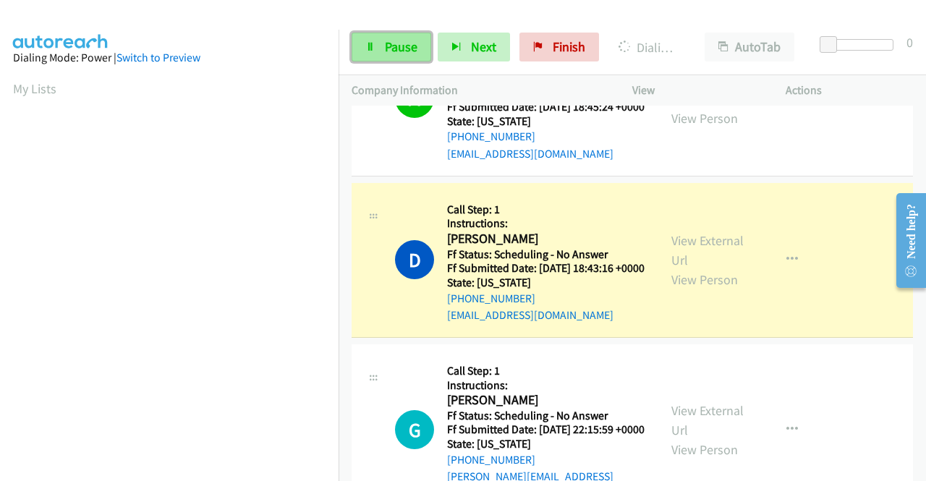
click at [381, 42] on link "Pause" at bounding box center [392, 47] width 80 height 29
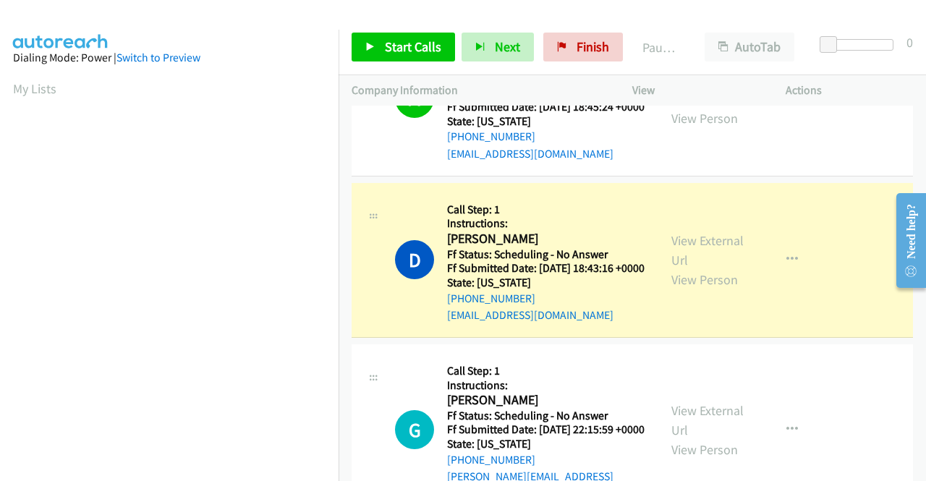
scroll to position [330, 0]
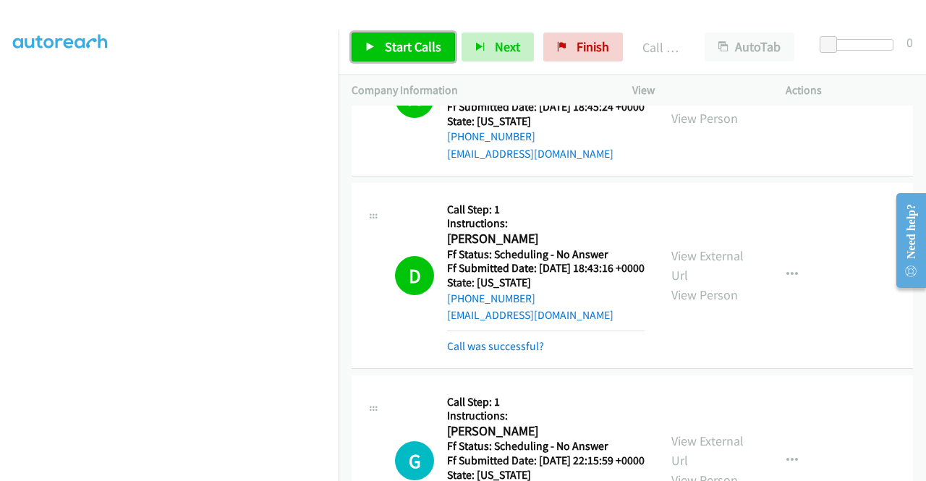
drag, startPoint x: 412, startPoint y: 52, endPoint x: 414, endPoint y: 64, distance: 12.4
click at [412, 52] on span "Start Calls" at bounding box center [413, 46] width 56 height 17
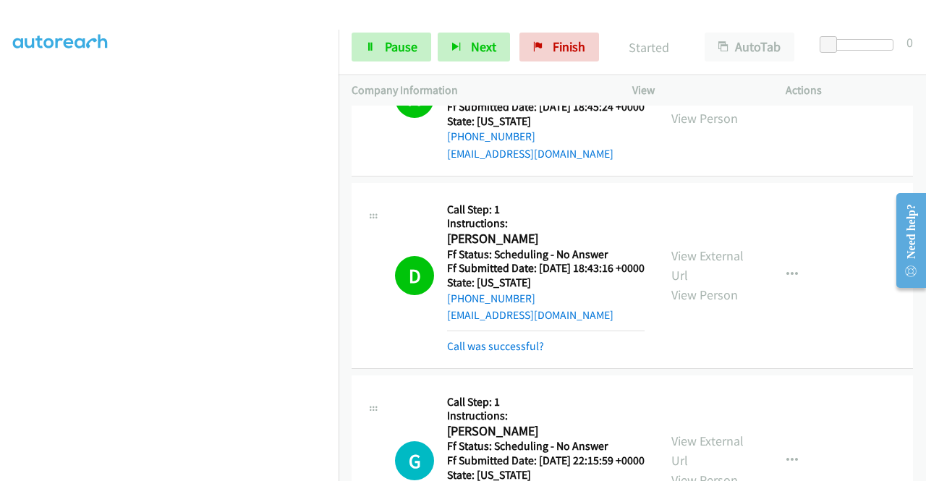
scroll to position [160, 0]
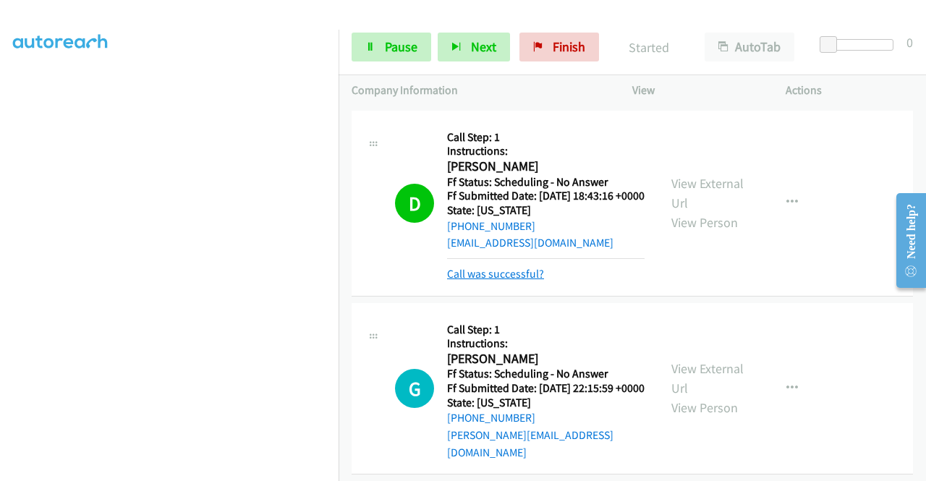
click at [522, 281] on link "Call was successful?" at bounding box center [495, 274] width 97 height 14
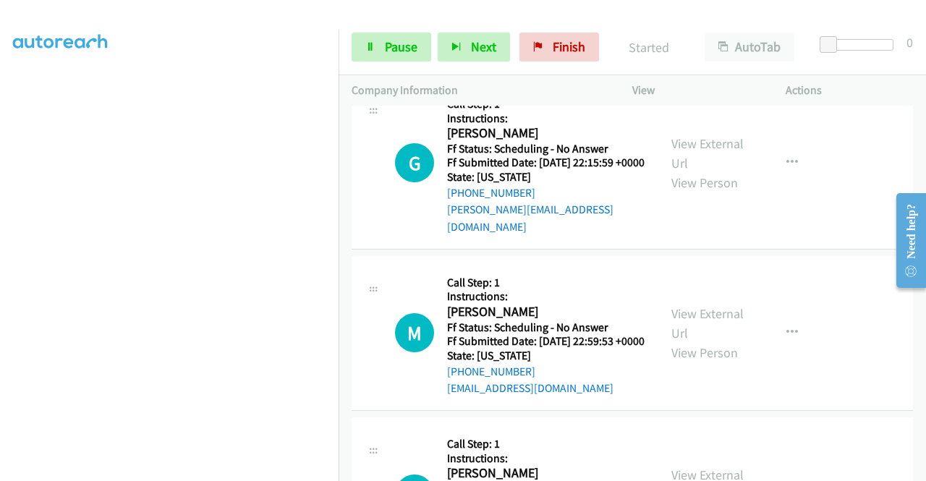
scroll to position [377, 0]
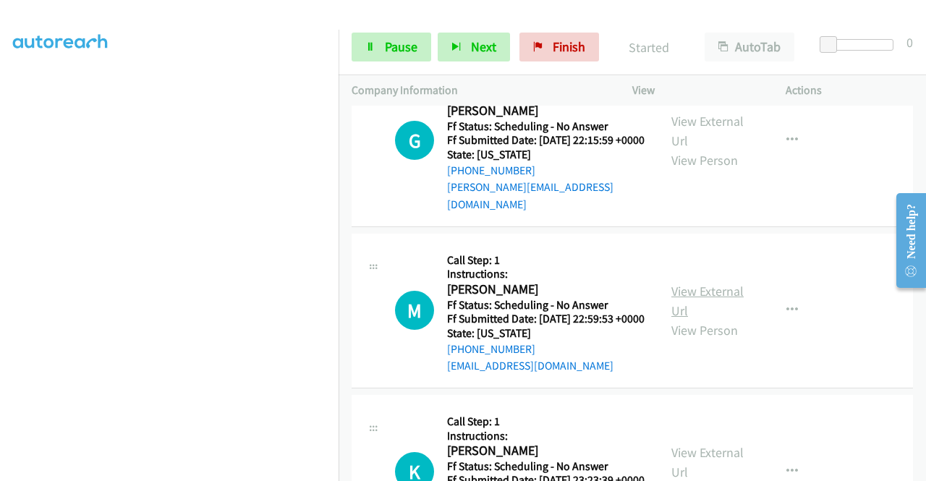
click at [720, 318] on link "View External Url" at bounding box center [708, 301] width 72 height 36
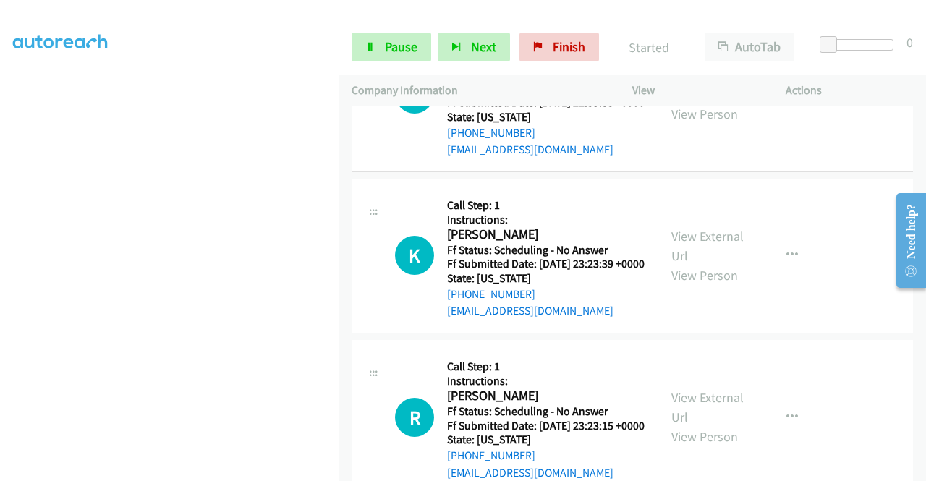
scroll to position [594, 0]
click at [701, 263] on link "View External Url" at bounding box center [708, 245] width 72 height 36
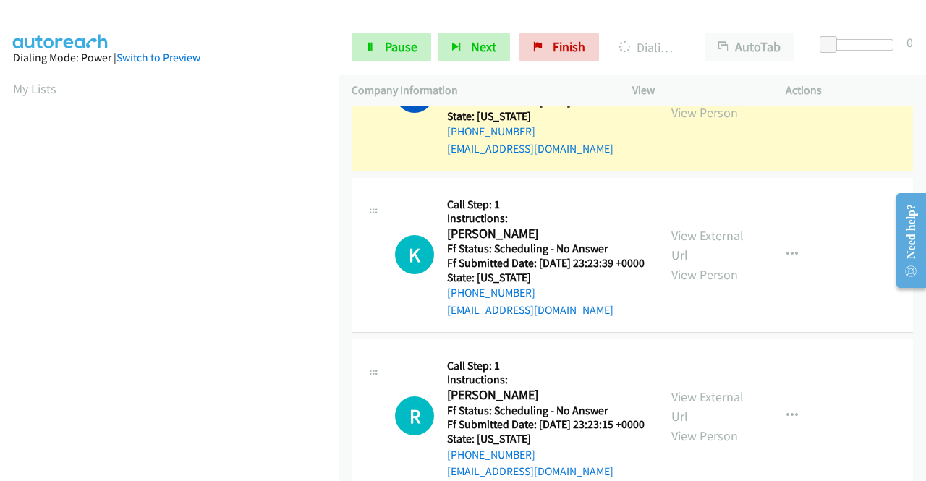
scroll to position [698, 0]
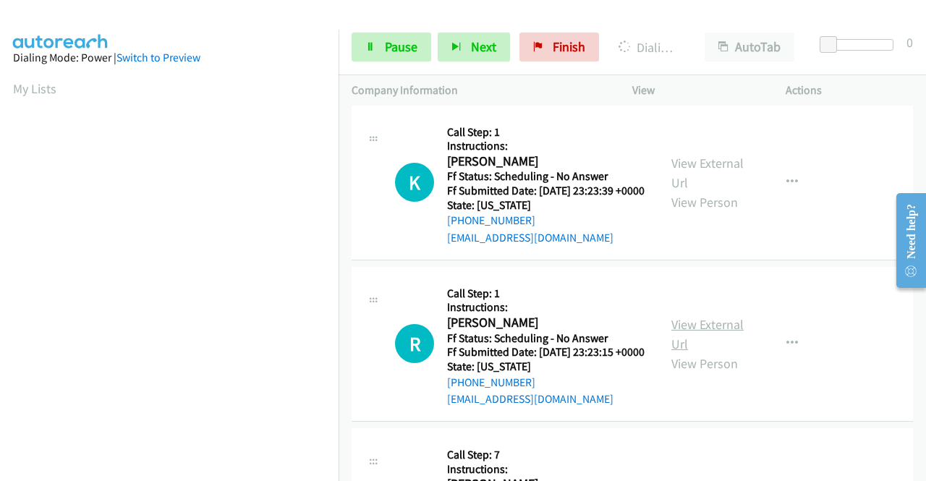
click at [728, 352] on link "View External Url" at bounding box center [708, 334] width 72 height 36
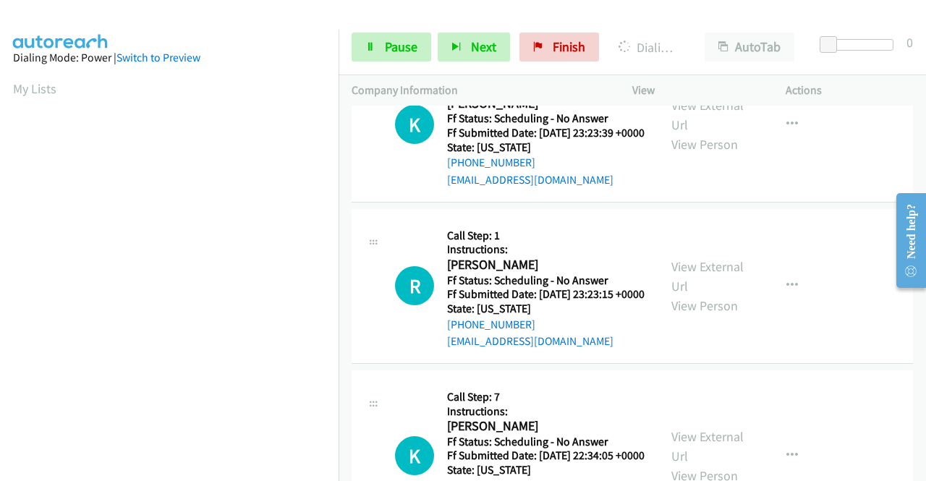
scroll to position [842, 0]
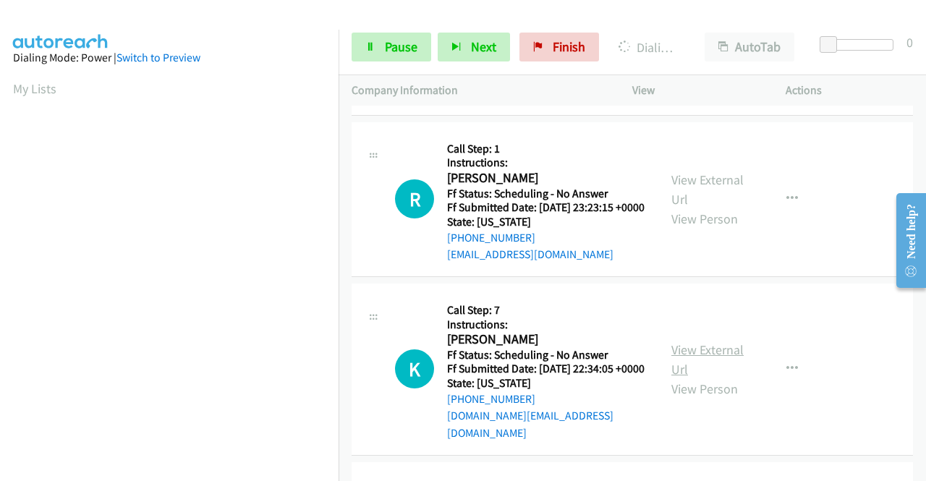
click at [721, 378] on link "View External Url" at bounding box center [708, 360] width 72 height 36
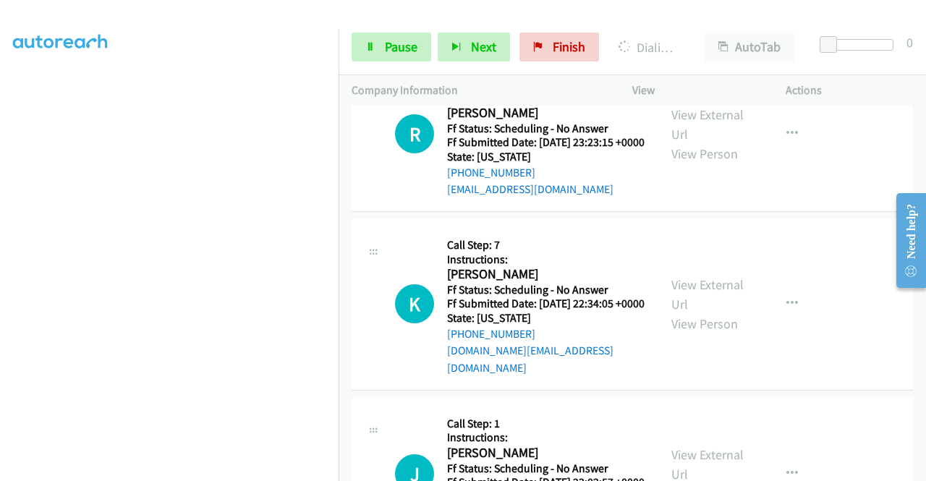
scroll to position [987, 0]
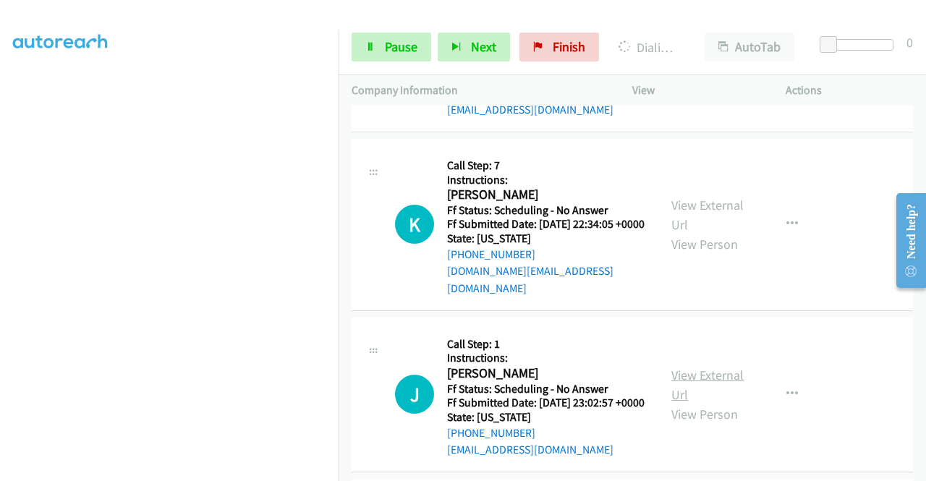
click at [711, 403] on link "View External Url" at bounding box center [708, 385] width 72 height 36
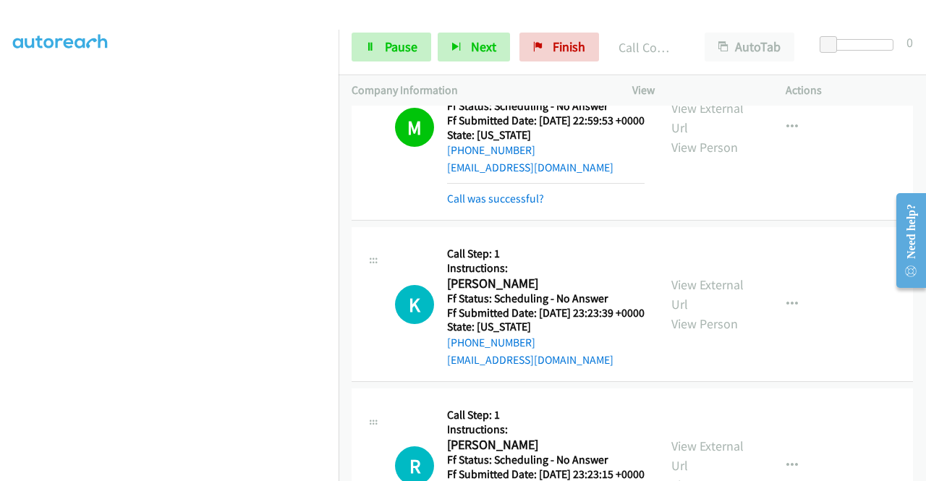
scroll to position [583, 0]
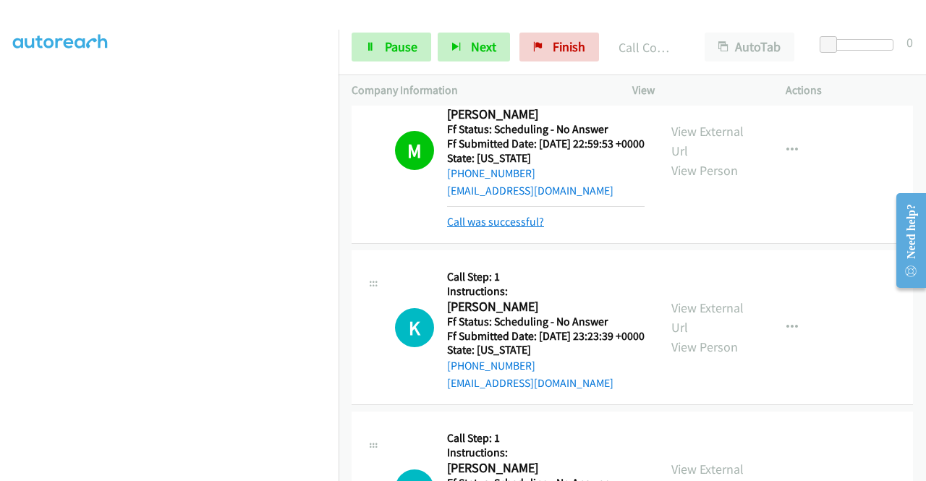
click at [530, 229] on link "Call was successful?" at bounding box center [495, 222] width 97 height 14
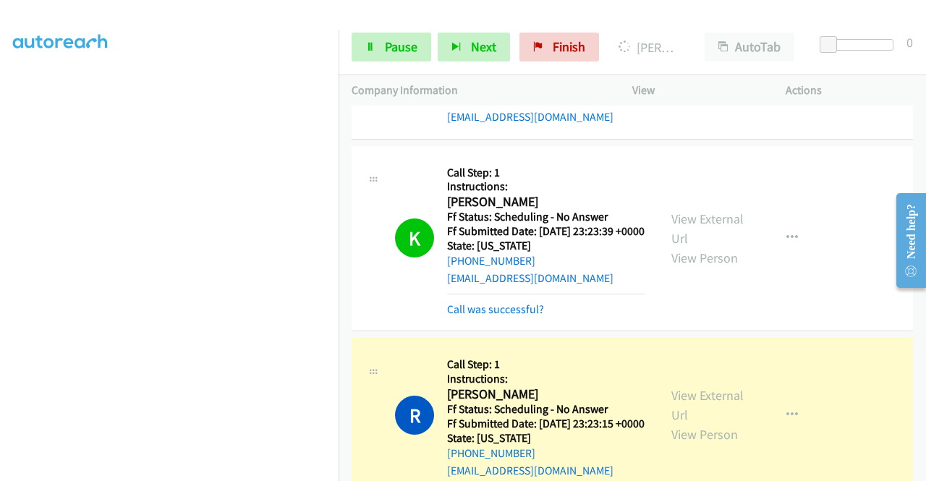
scroll to position [728, 0]
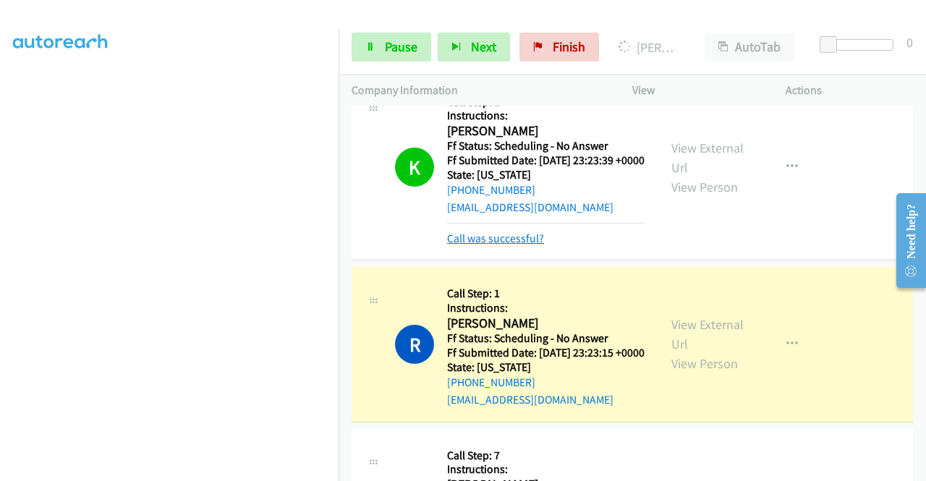
click at [492, 245] on link "Call was successful?" at bounding box center [495, 239] width 97 height 14
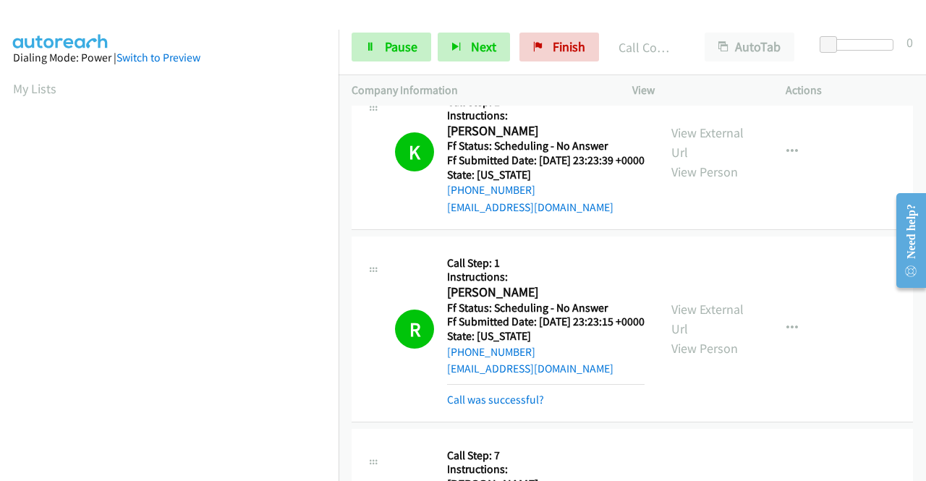
scroll to position [330, 0]
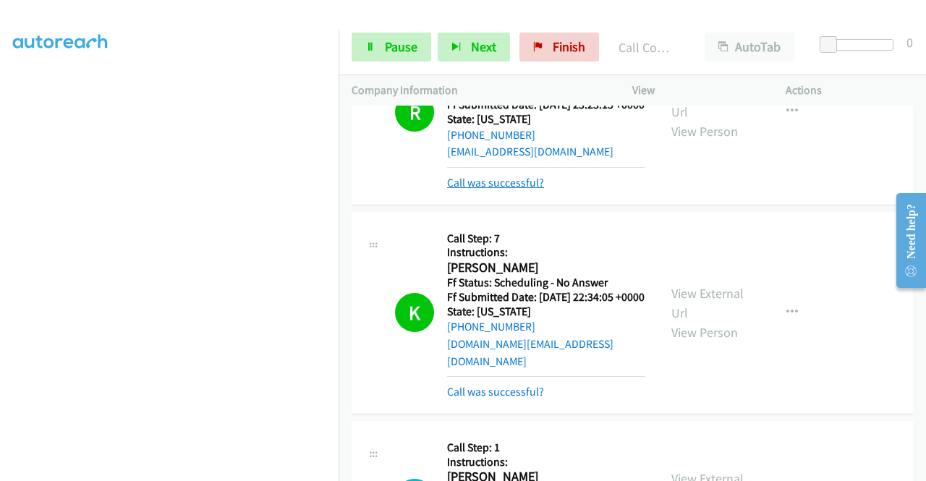
click at [533, 190] on link "Call was successful?" at bounding box center [495, 183] width 97 height 14
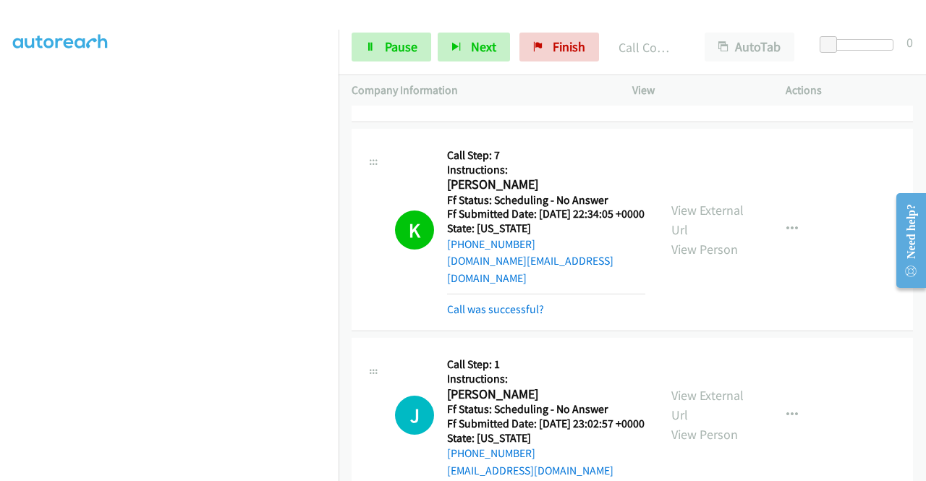
scroll to position [1090, 0]
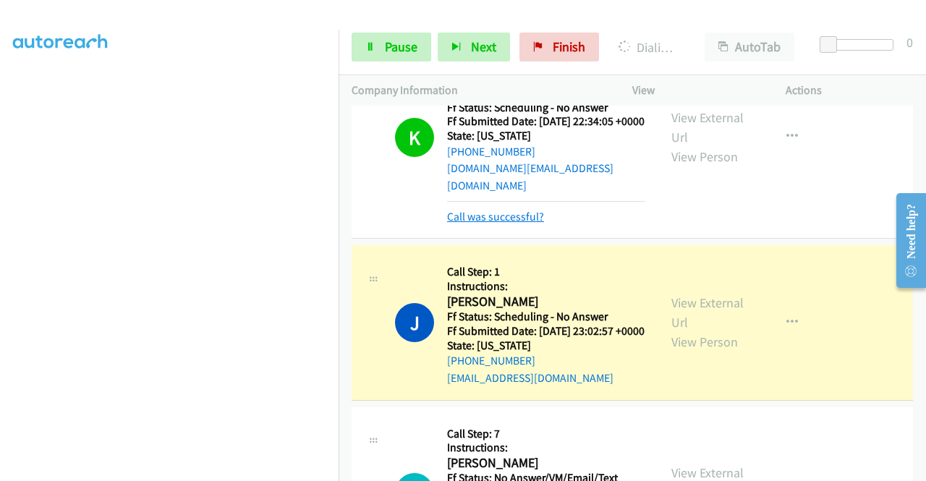
click at [518, 224] on link "Call was successful?" at bounding box center [495, 217] width 97 height 14
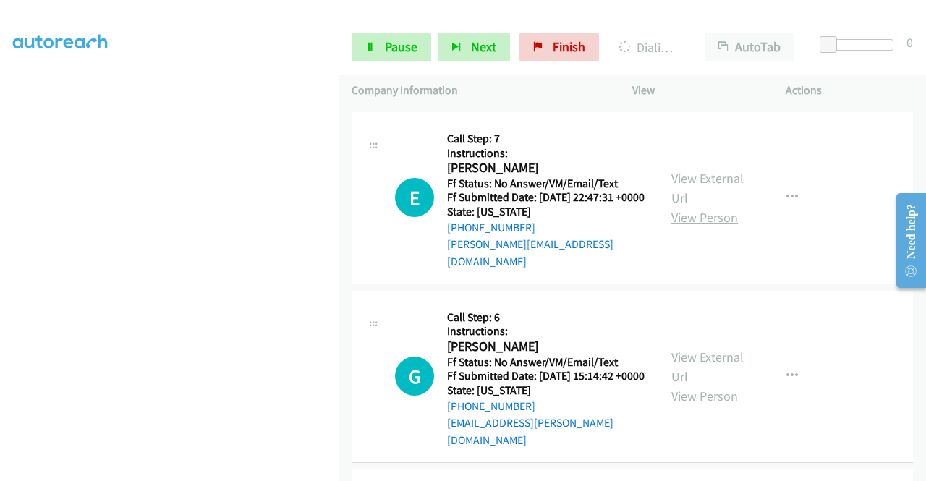
scroll to position [1379, 0]
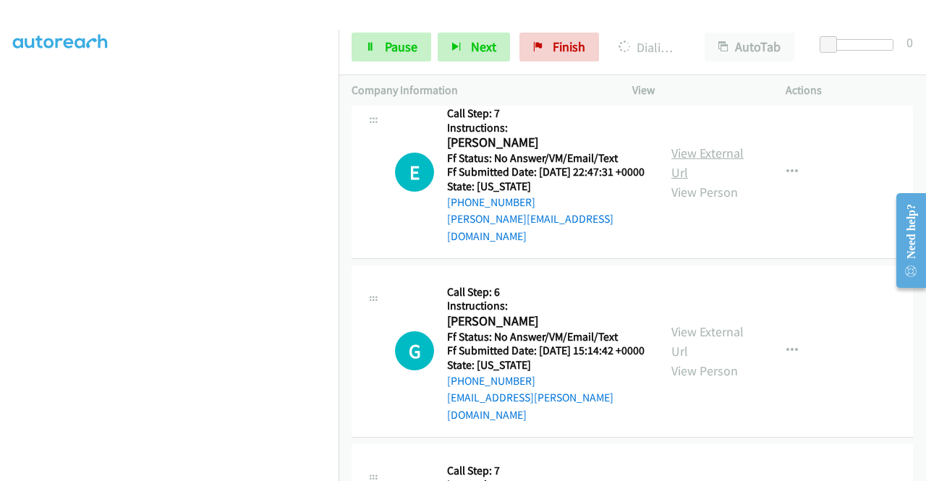
click at [726, 181] on link "View External Url" at bounding box center [708, 163] width 72 height 36
click at [703, 360] on link "View External Url" at bounding box center [708, 341] width 72 height 36
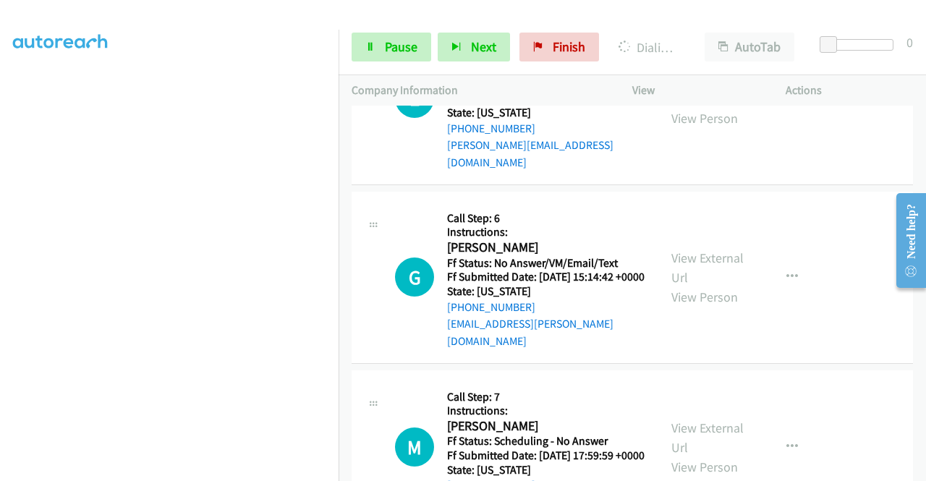
scroll to position [1524, 0]
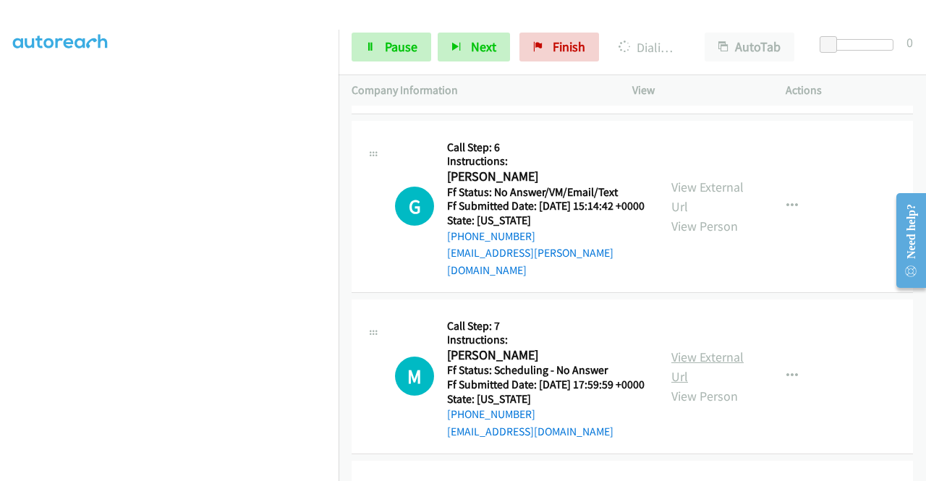
click at [719, 385] on link "View External Url" at bounding box center [708, 367] width 72 height 36
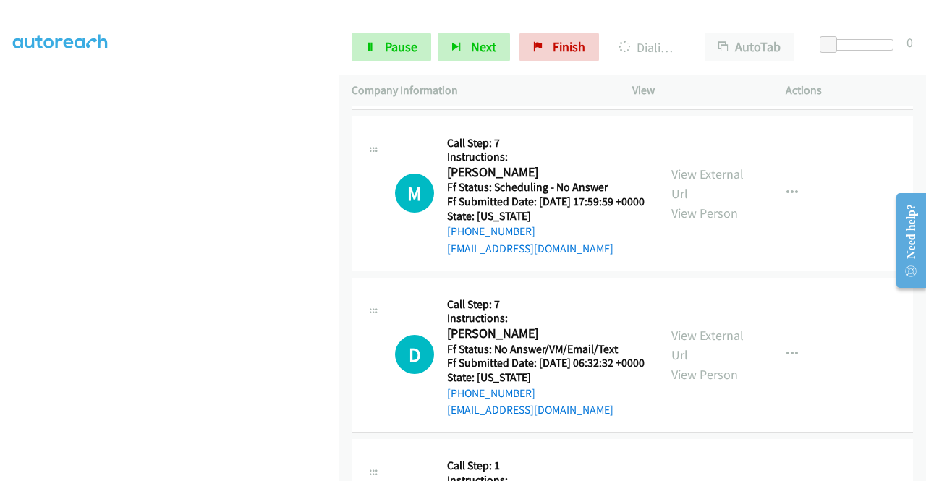
scroll to position [1741, 0]
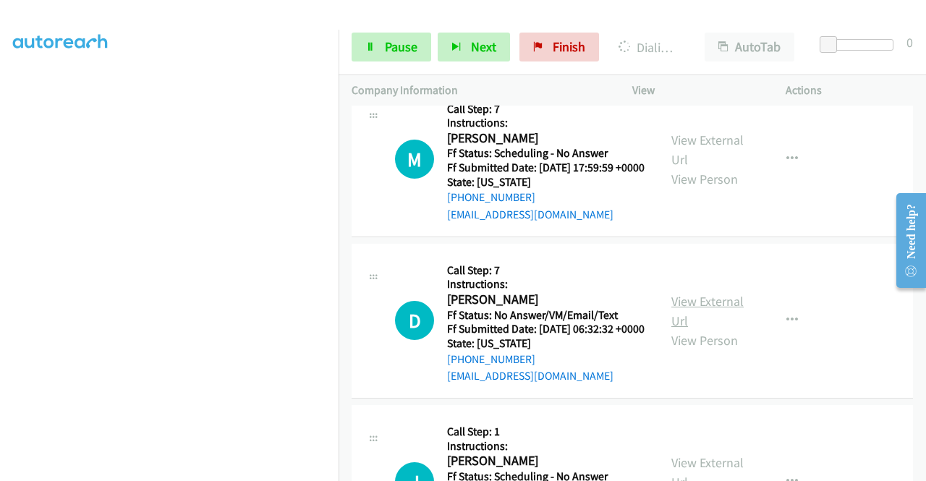
click at [695, 329] on link "View External Url" at bounding box center [708, 311] width 72 height 36
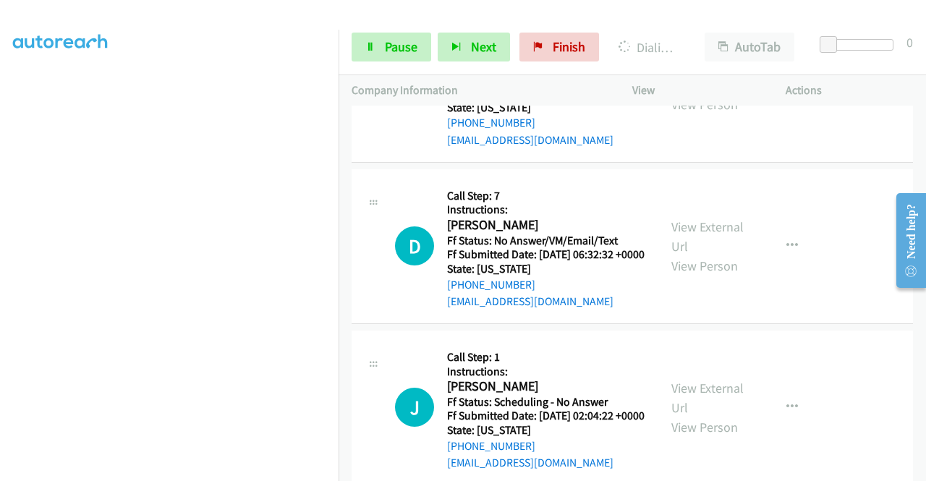
scroll to position [1886, 0]
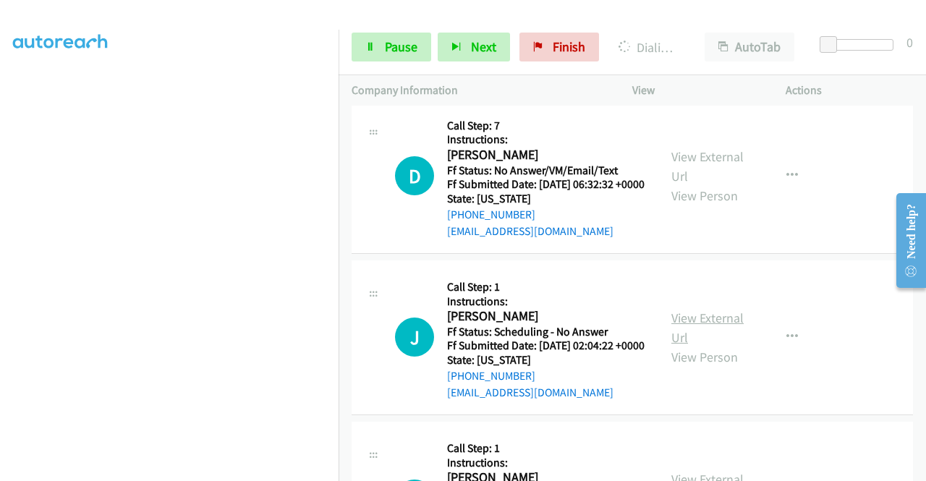
click at [708, 346] on link "View External Url" at bounding box center [708, 328] width 72 height 36
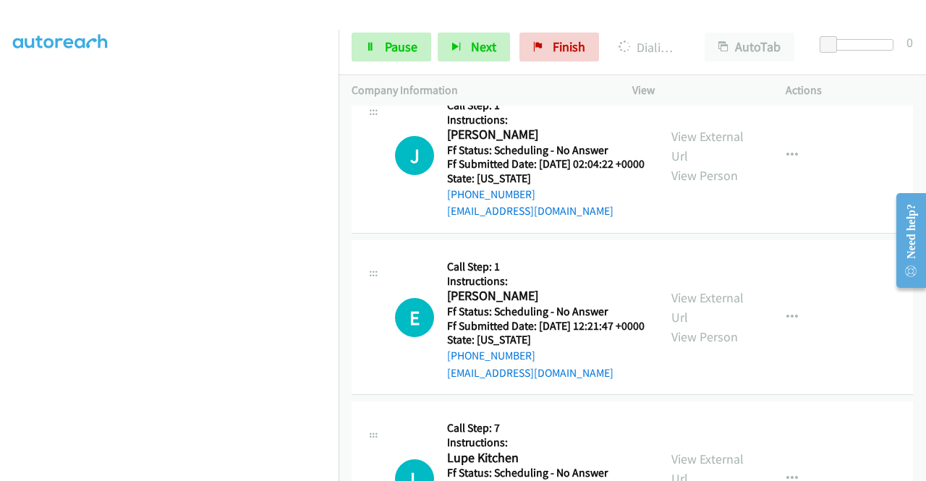
scroll to position [2103, 0]
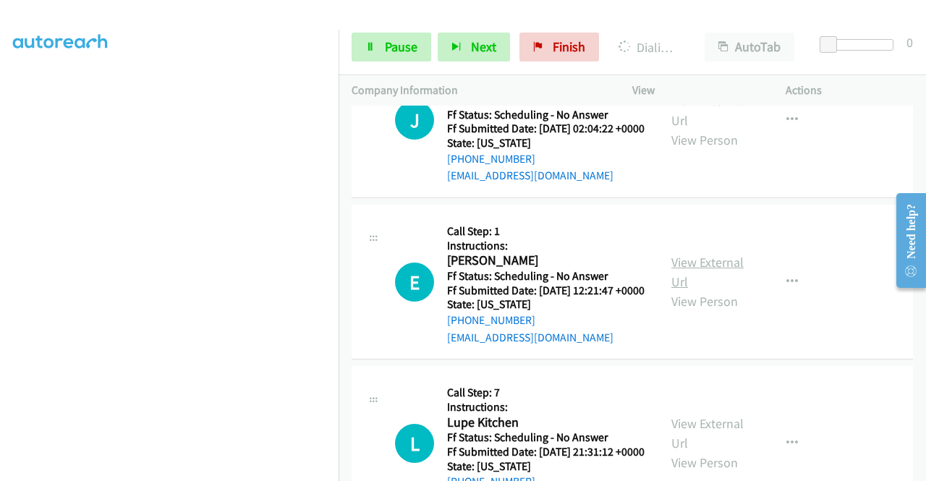
click at [690, 290] on link "View External Url" at bounding box center [708, 272] width 72 height 36
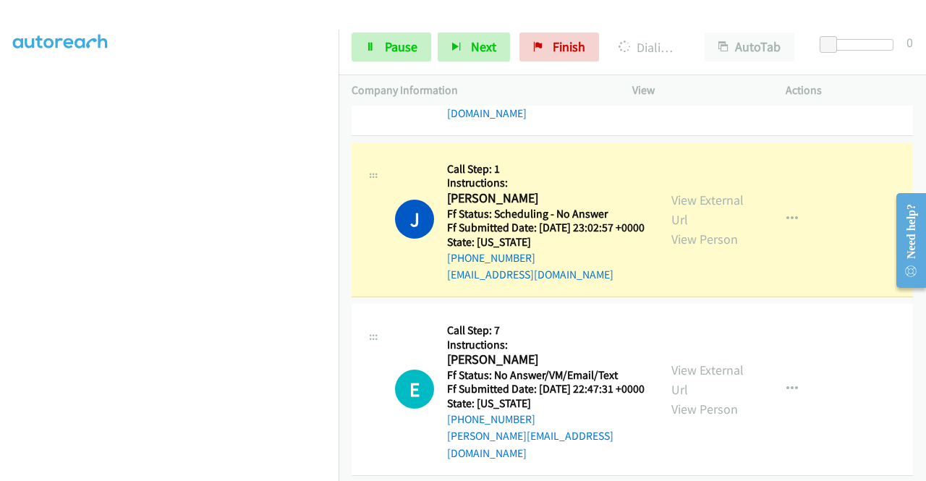
scroll to position [113, 0]
click at [386, 54] on span "Pause" at bounding box center [401, 46] width 33 height 17
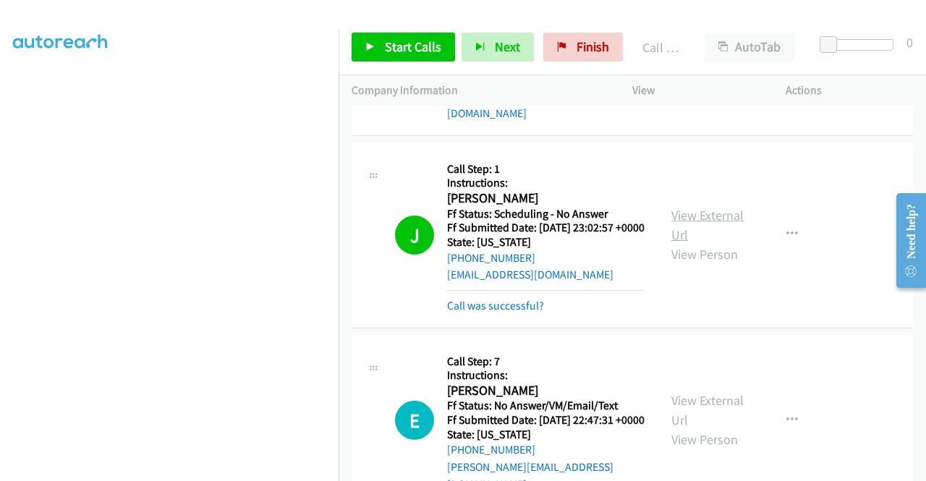
click at [732, 243] on link "View External Url" at bounding box center [708, 225] width 72 height 36
drag, startPoint x: 433, startPoint y: 54, endPoint x: 481, endPoint y: 163, distance: 119.3
click at [433, 54] on span "Start Calls" at bounding box center [413, 46] width 56 height 17
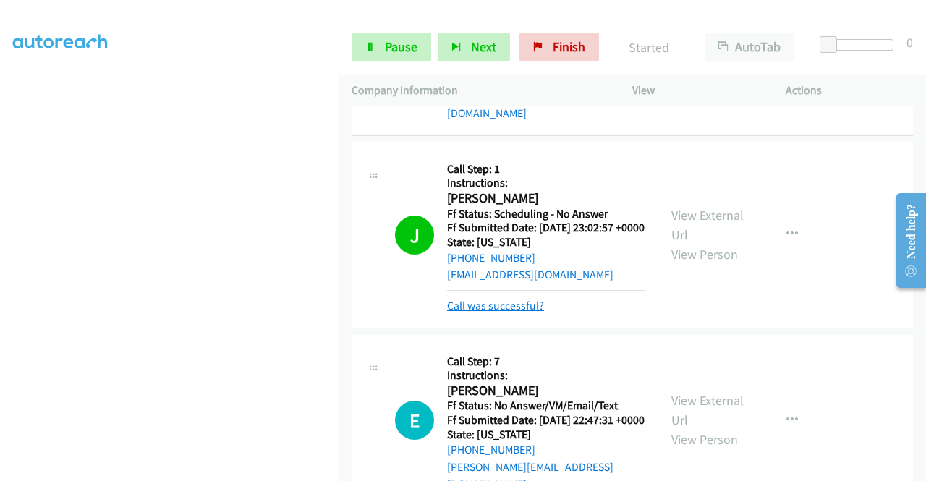
click at [510, 313] on link "Call was successful?" at bounding box center [495, 306] width 97 height 14
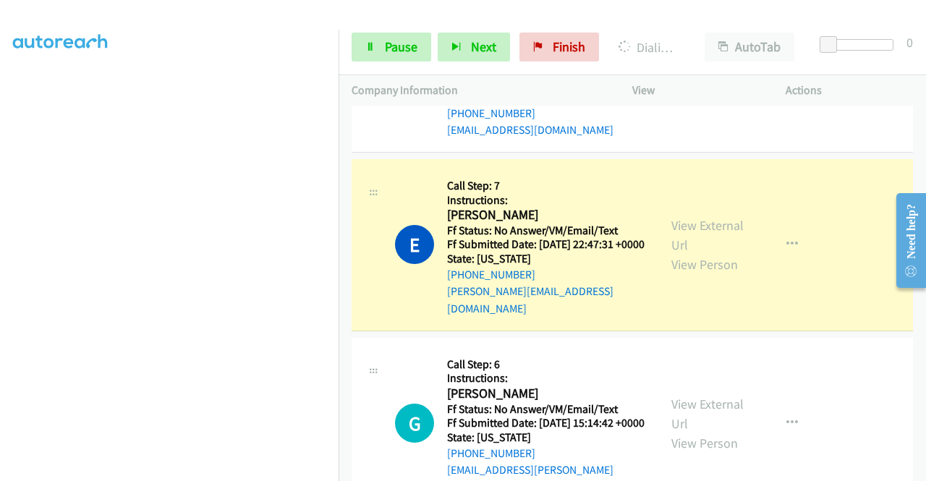
scroll to position [0, 0]
click at [790, 259] on button "button" at bounding box center [792, 244] width 39 height 29
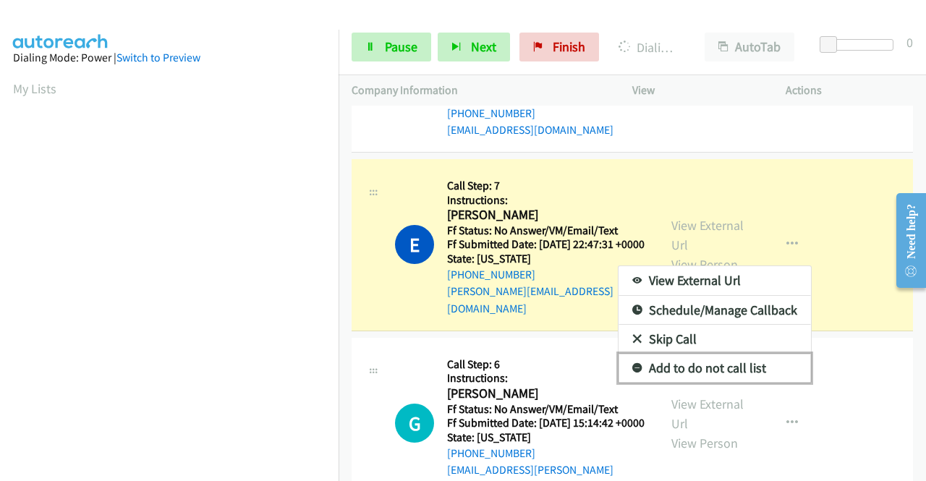
click at [727, 383] on link "Add to do not call list" at bounding box center [715, 368] width 192 height 29
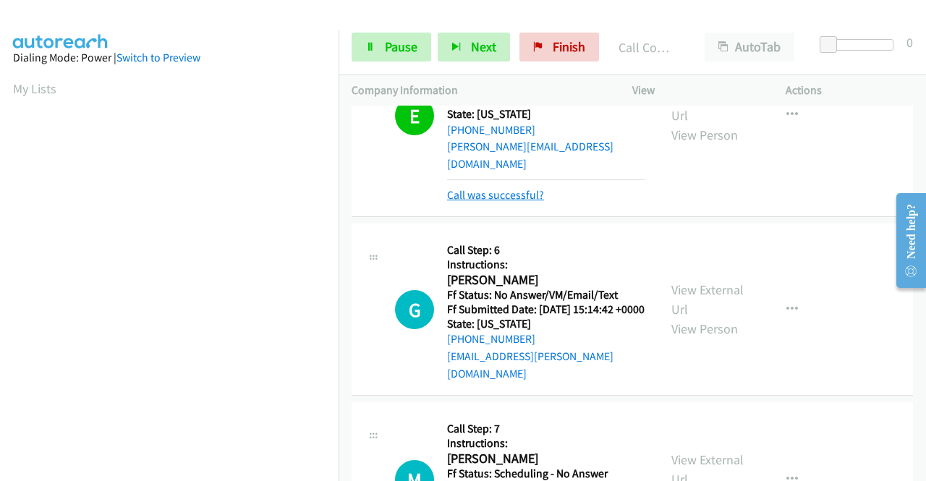
click at [527, 202] on link "Call was successful?" at bounding box center [495, 195] width 97 height 14
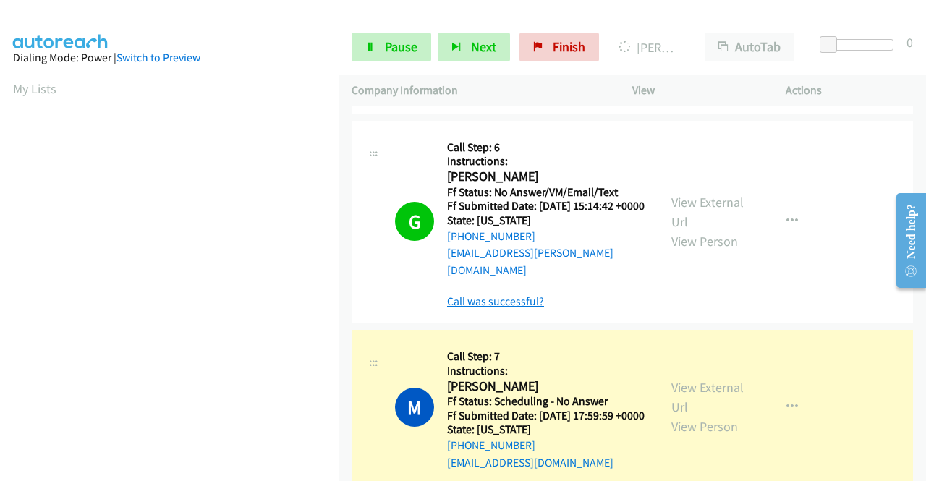
click at [502, 308] on link "Call was successful?" at bounding box center [495, 302] width 97 height 14
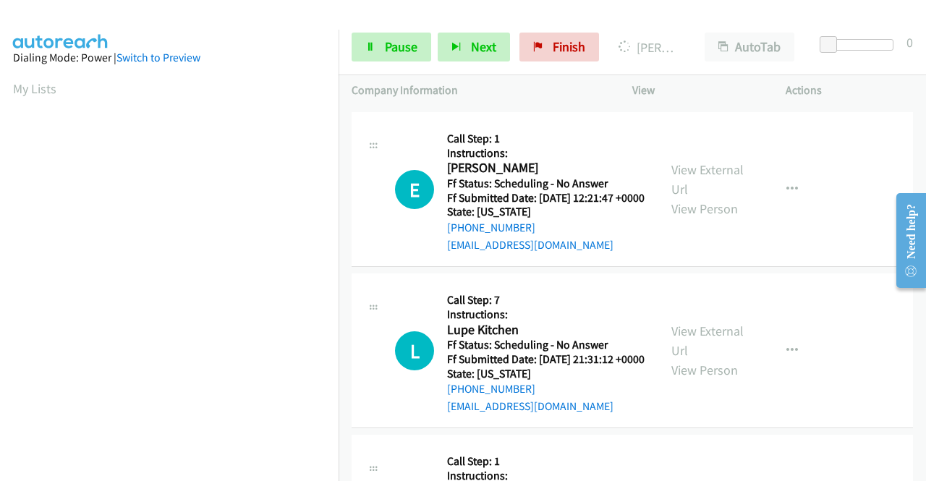
scroll to position [2248, 0]
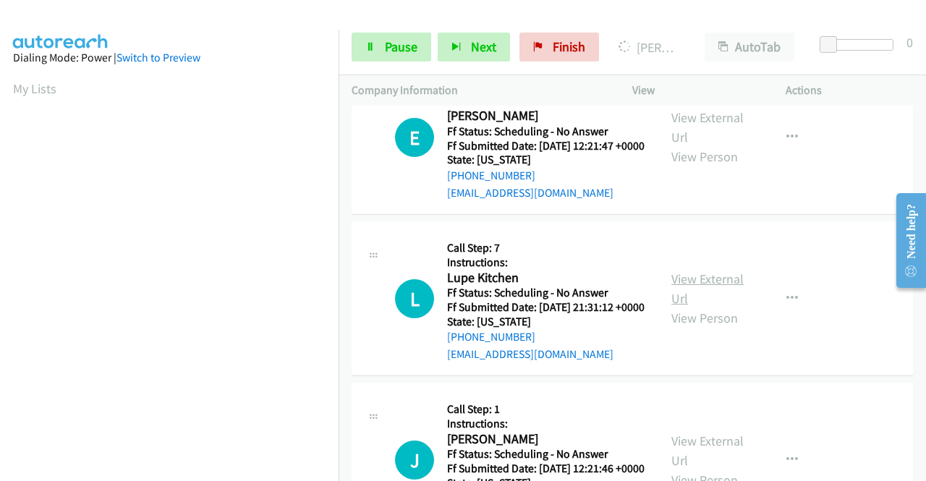
click at [734, 307] on link "View External Url" at bounding box center [708, 289] width 72 height 36
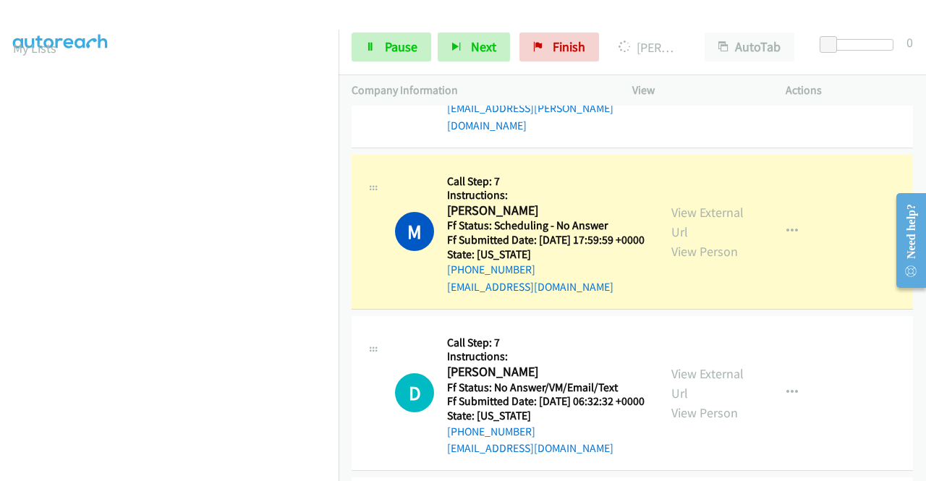
scroll to position [0, 0]
click at [787, 237] on icon "button" at bounding box center [793, 232] width 12 height 12
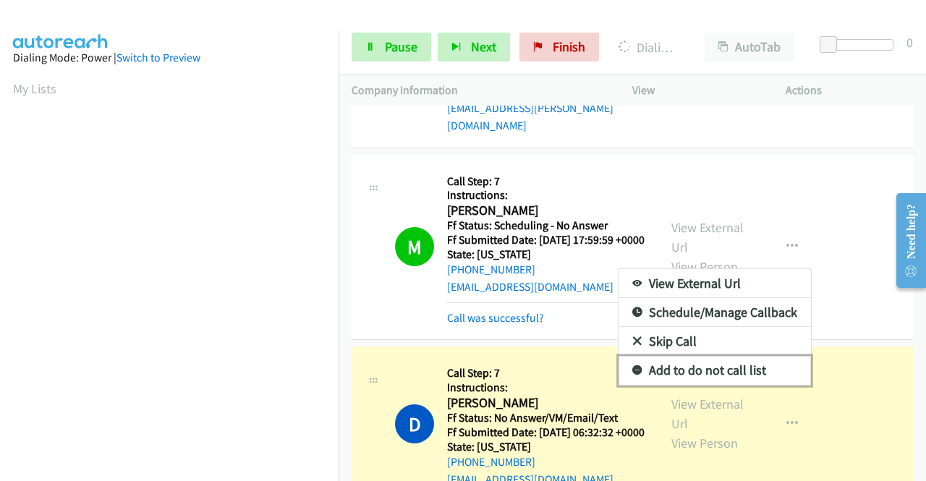
click at [696, 385] on link "Add to do not call list" at bounding box center [715, 370] width 192 height 29
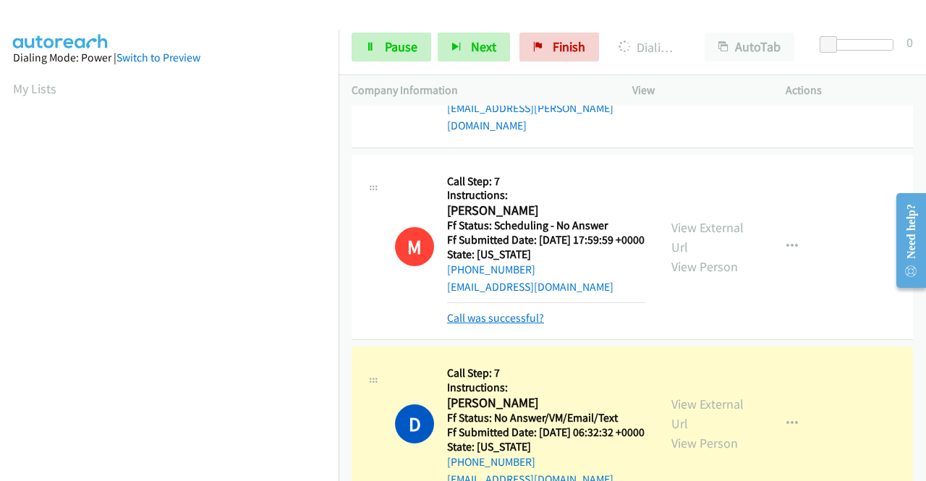
click at [521, 325] on link "Call was successful?" at bounding box center [495, 318] width 97 height 14
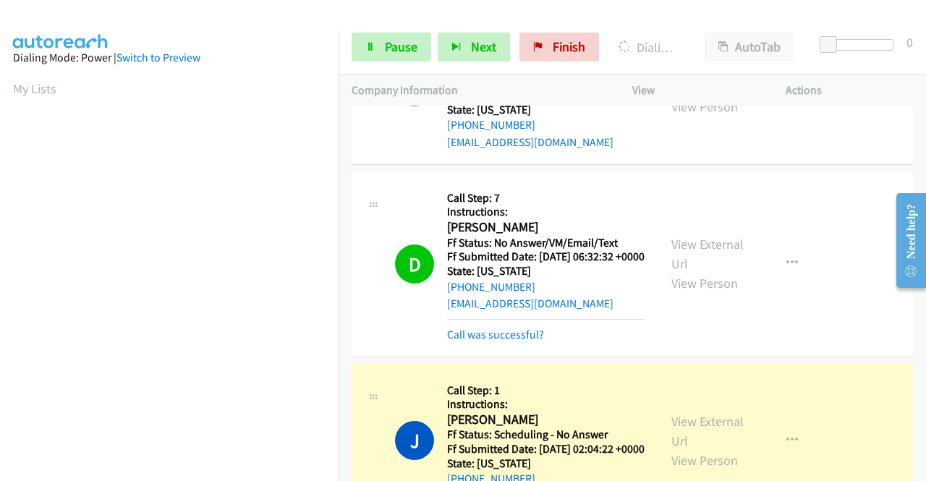
scroll to position [330, 0]
click at [506, 342] on link "Call was successful?" at bounding box center [495, 335] width 97 height 14
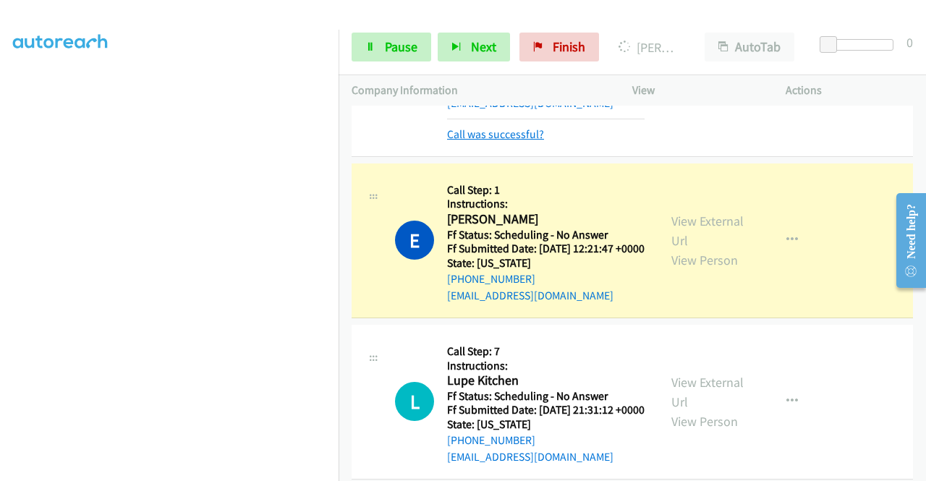
click at [511, 141] on link "Call was successful?" at bounding box center [495, 134] width 97 height 14
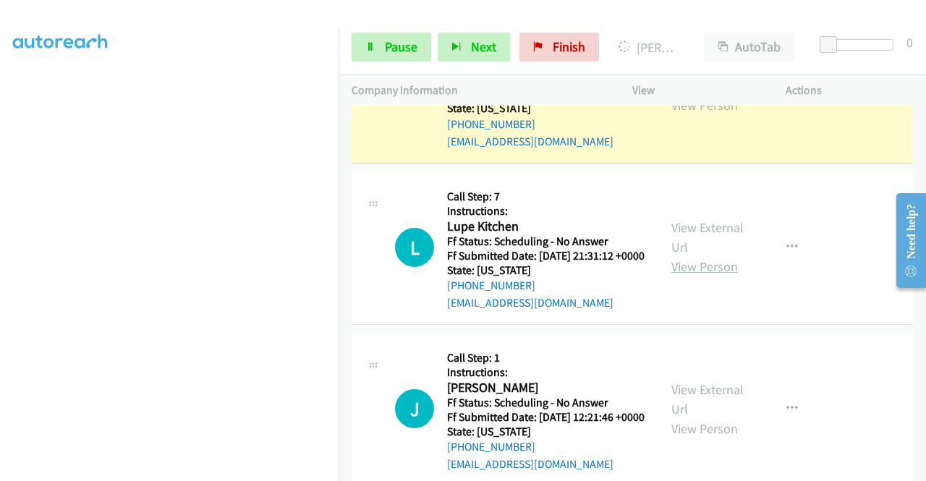
scroll to position [2392, 0]
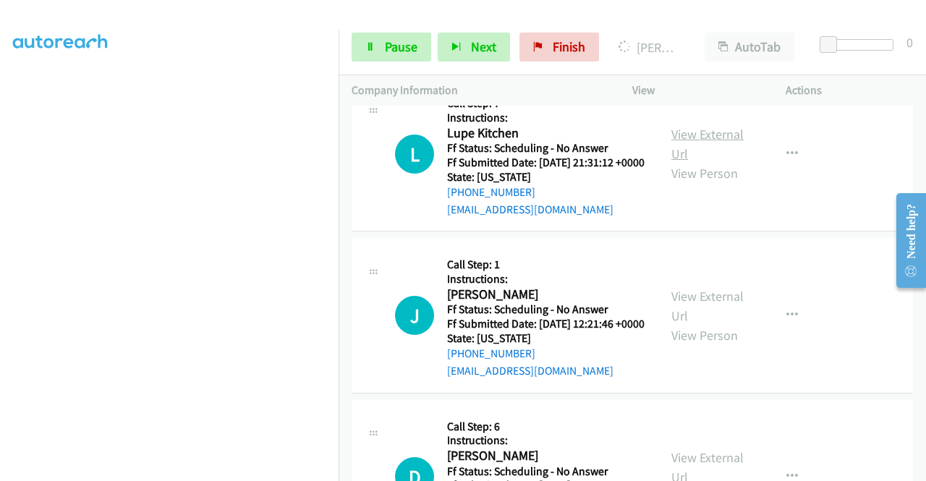
click at [727, 162] on link "View External Url" at bounding box center [708, 144] width 72 height 36
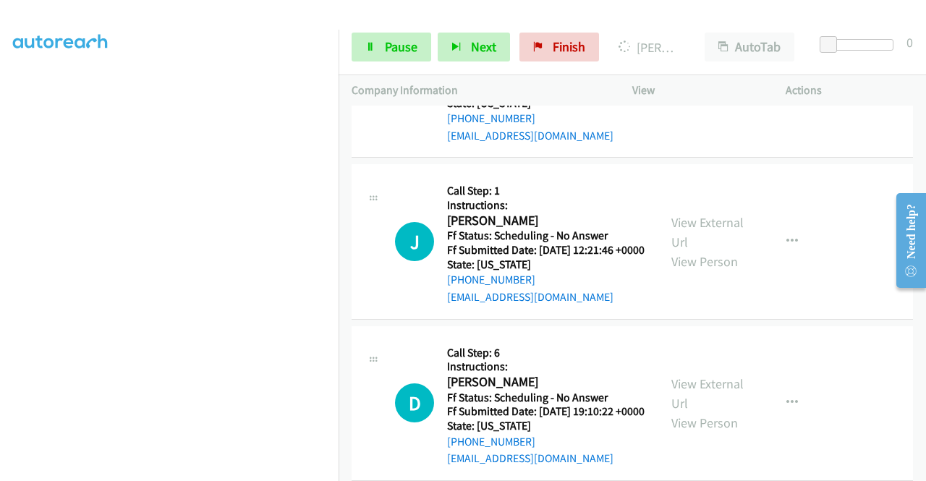
scroll to position [2537, 0]
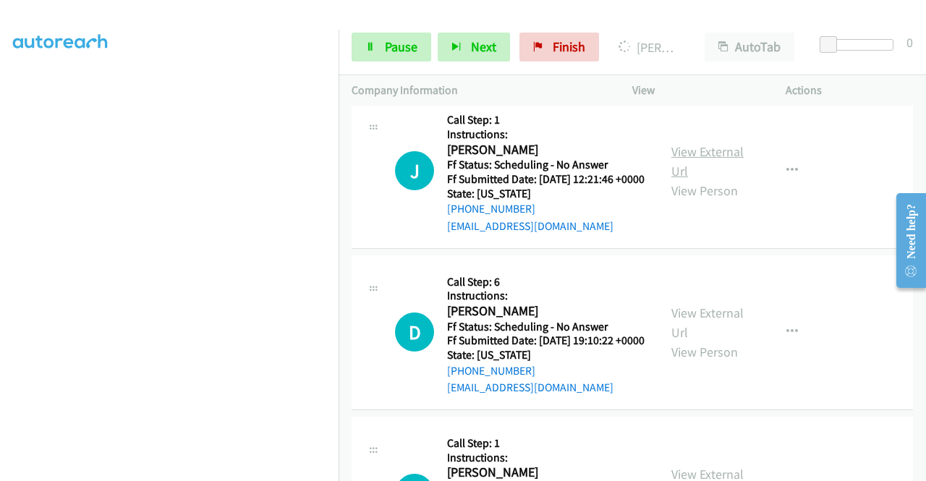
click at [703, 179] on link "View External Url" at bounding box center [708, 161] width 72 height 36
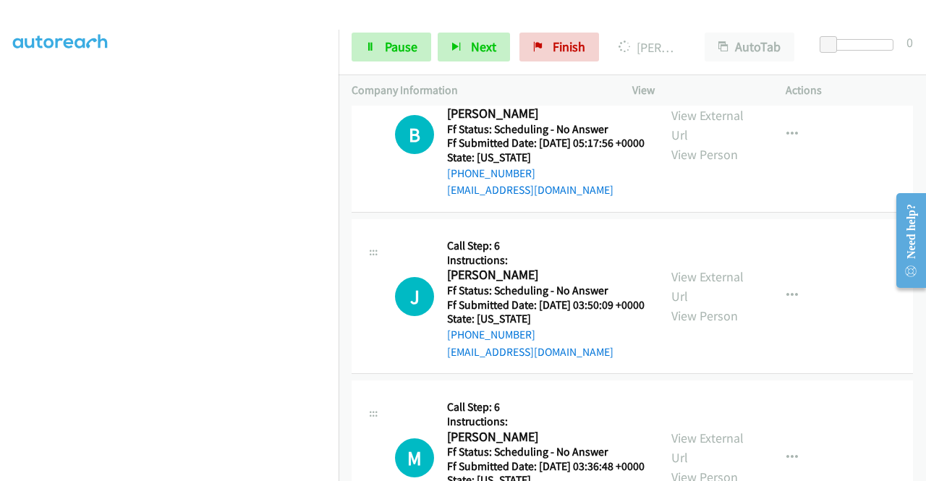
scroll to position [2899, 0]
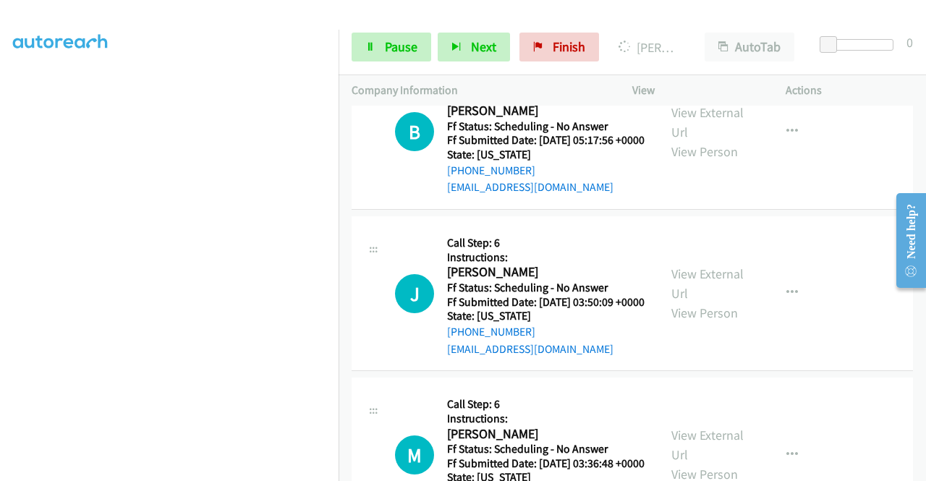
click at [717, 140] on link "View External Url" at bounding box center [708, 122] width 72 height 36
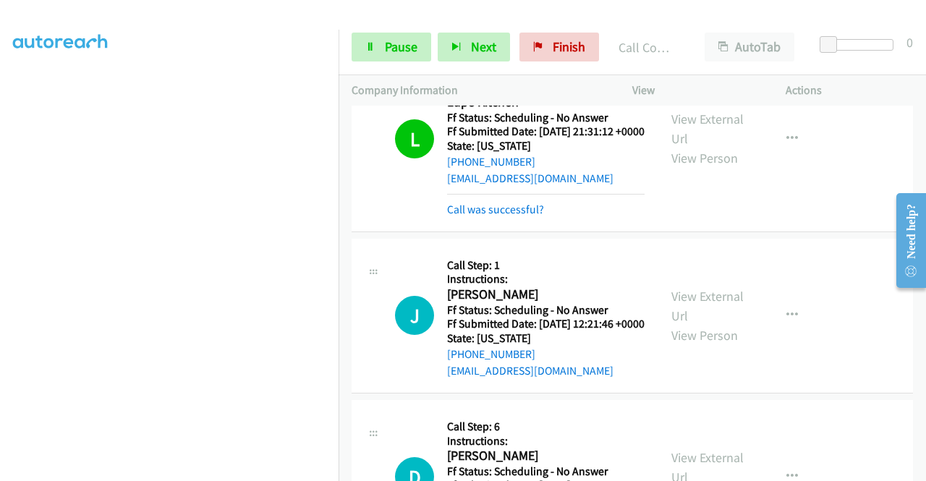
scroll to position [2309, 0]
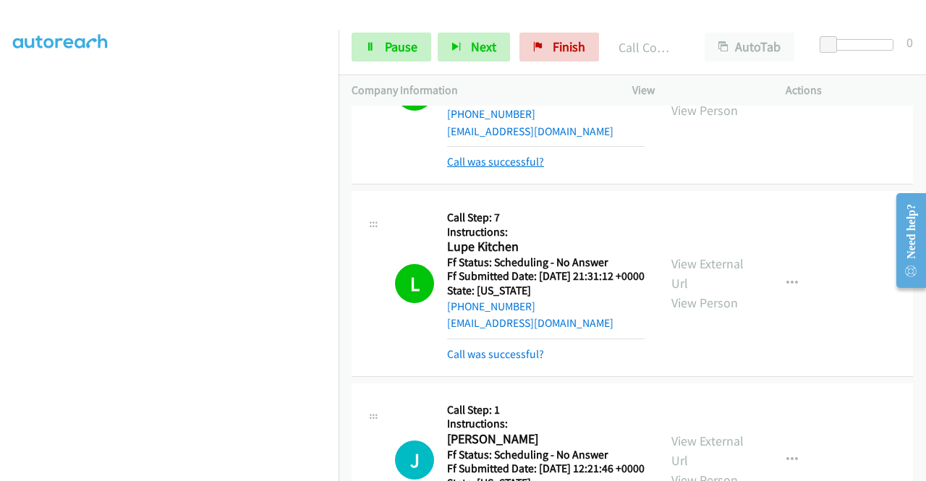
click at [521, 169] on link "Call was successful?" at bounding box center [495, 162] width 97 height 14
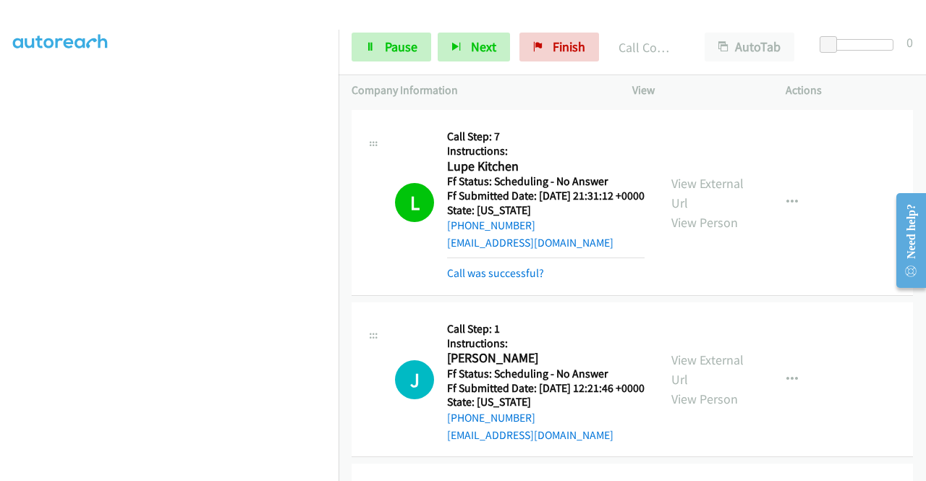
scroll to position [2382, 0]
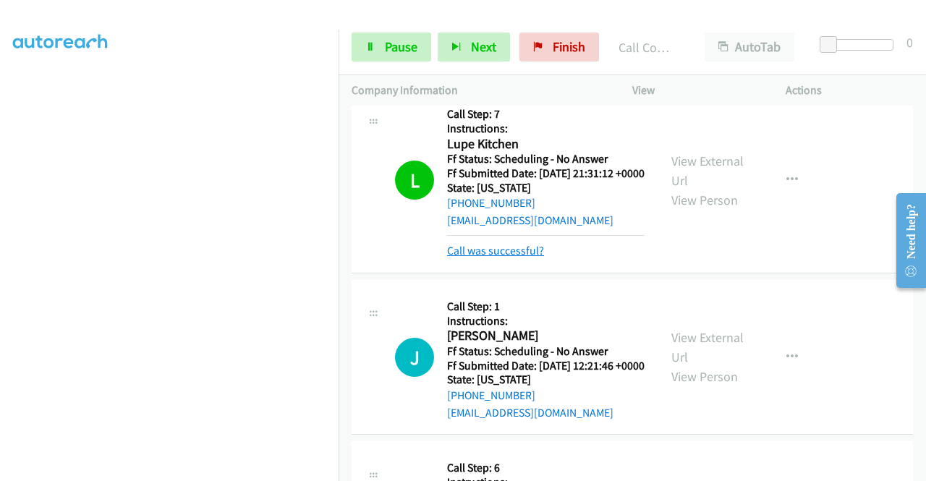
click at [527, 258] on link "Call was successful?" at bounding box center [495, 251] width 97 height 14
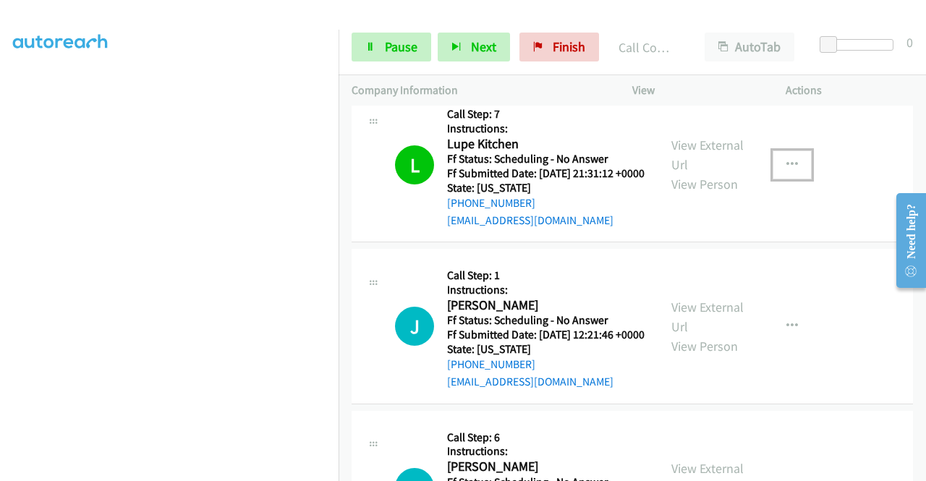
click at [787, 171] on icon "button" at bounding box center [793, 165] width 12 height 12
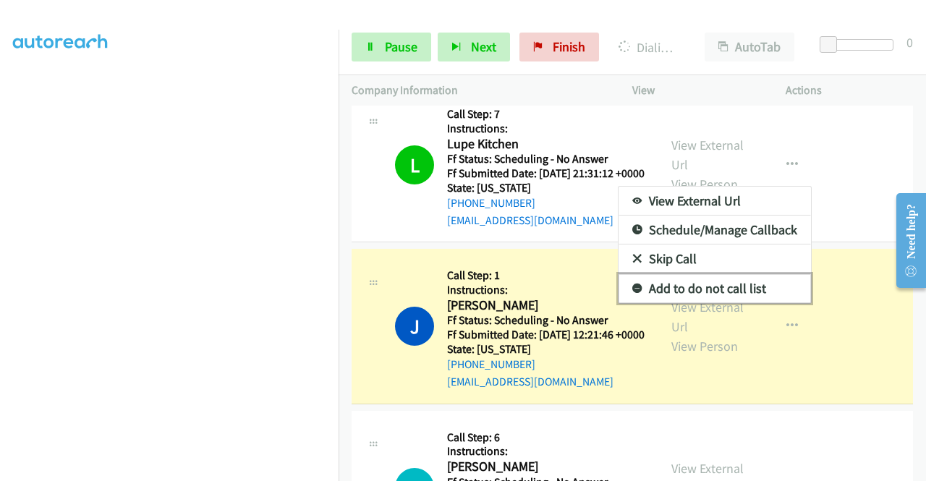
click at [725, 303] on link "Add to do not call list" at bounding box center [715, 288] width 192 height 29
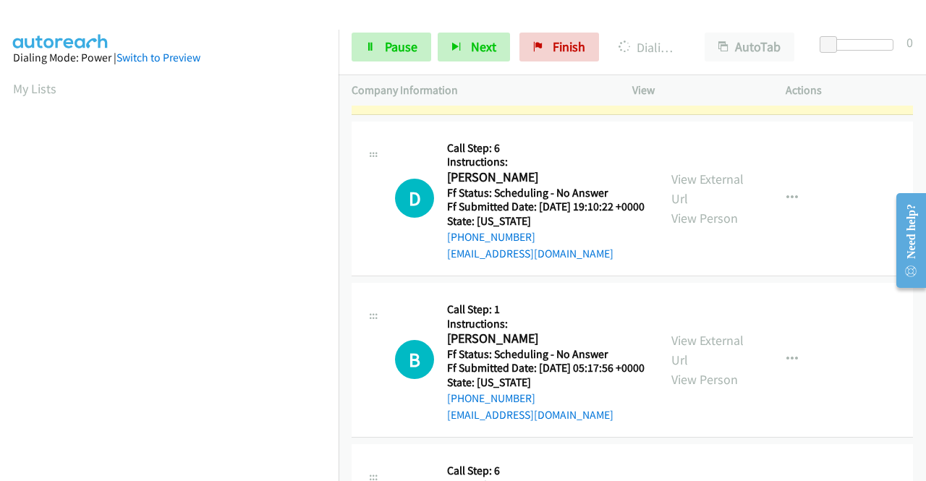
scroll to position [330, 0]
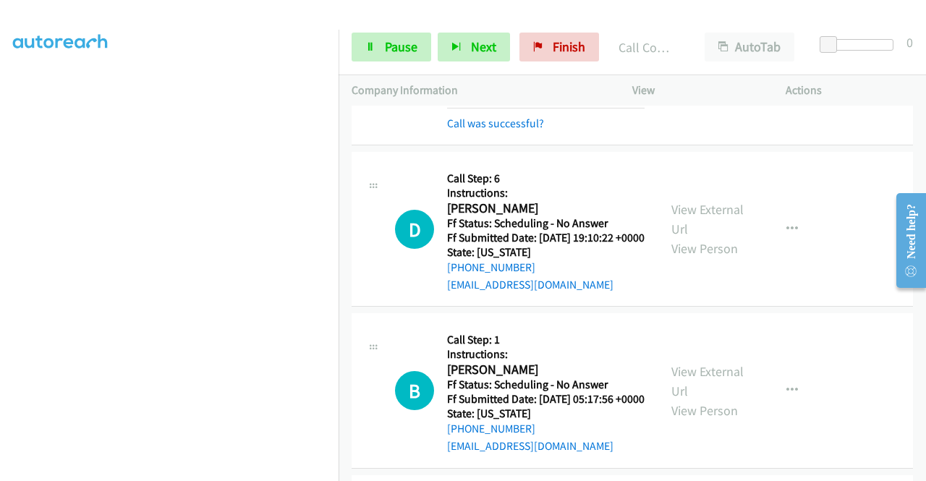
click at [787, 58] on icon "button" at bounding box center [793, 52] width 12 height 12
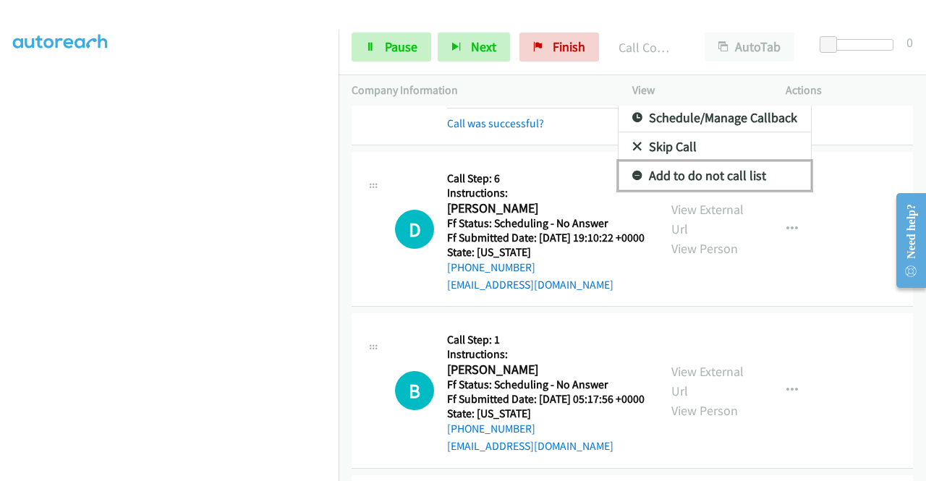
click at [709, 190] on link "Add to do not call list" at bounding box center [715, 175] width 192 height 29
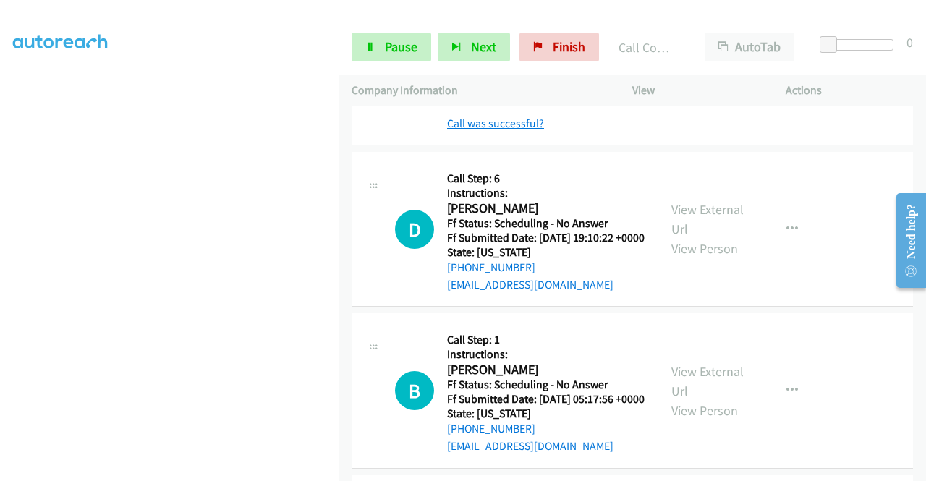
click at [526, 130] on link "Call was successful?" at bounding box center [495, 124] width 97 height 14
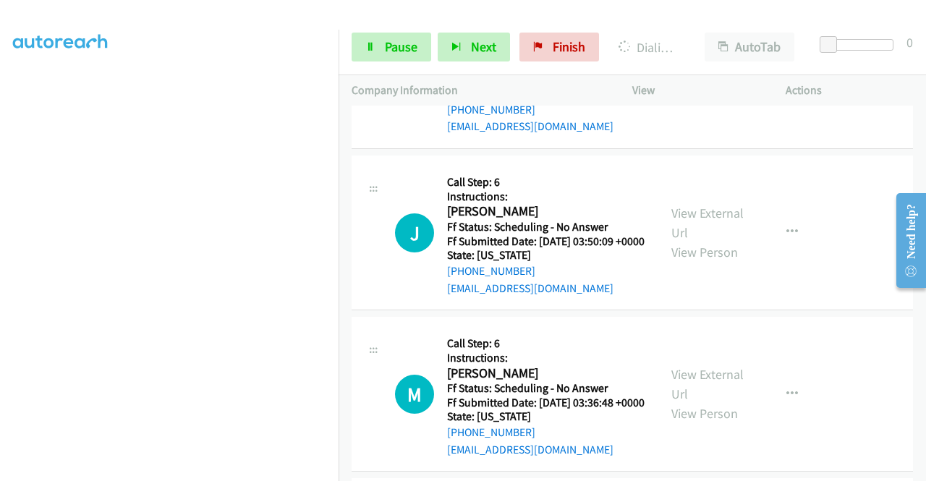
scroll to position [2960, 0]
click at [709, 240] on link "View External Url" at bounding box center [708, 222] width 72 height 36
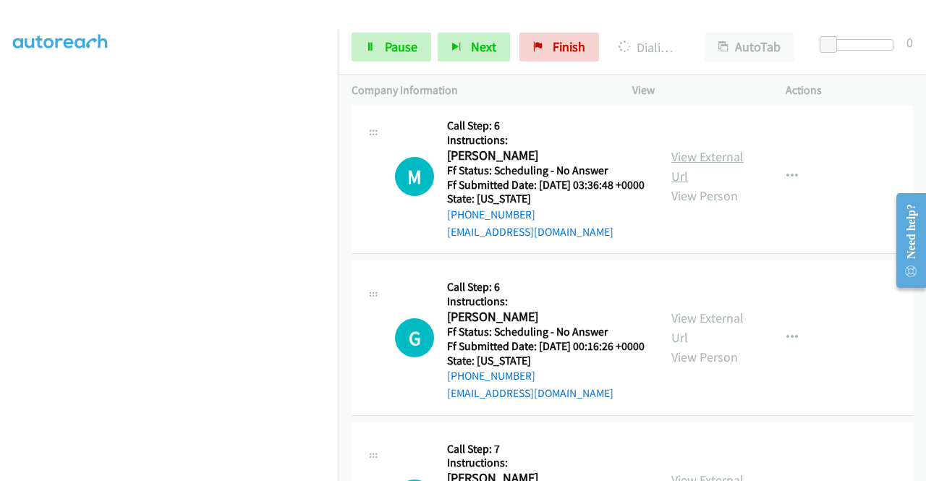
click at [713, 185] on link "View External Url" at bounding box center [708, 166] width 72 height 36
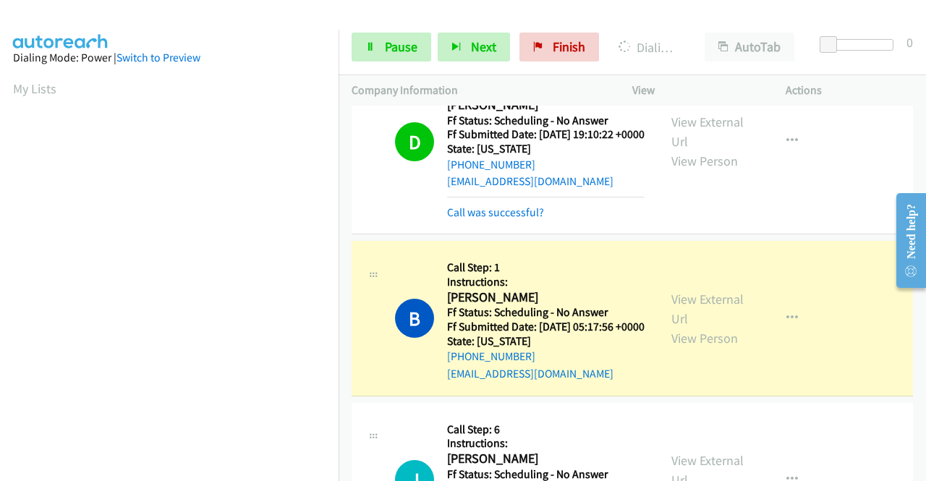
scroll to position [2816, 0]
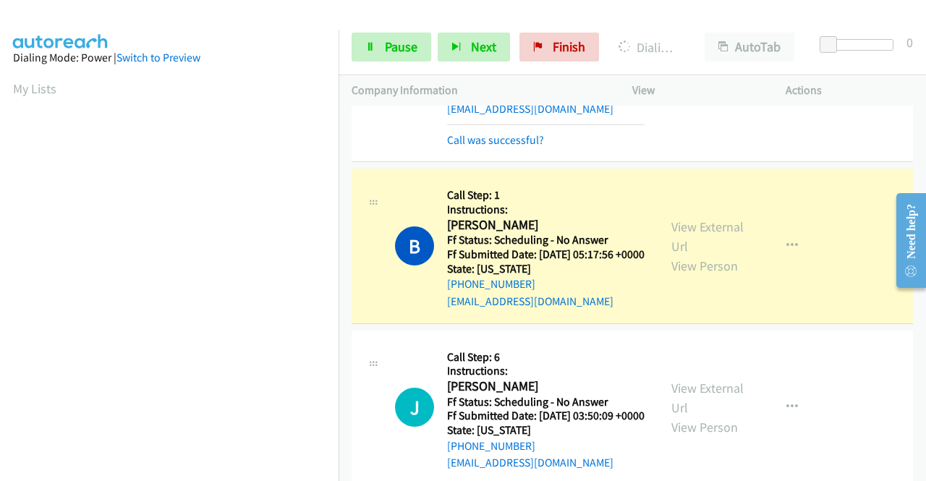
click at [787, 75] on icon "button" at bounding box center [793, 69] width 12 height 12
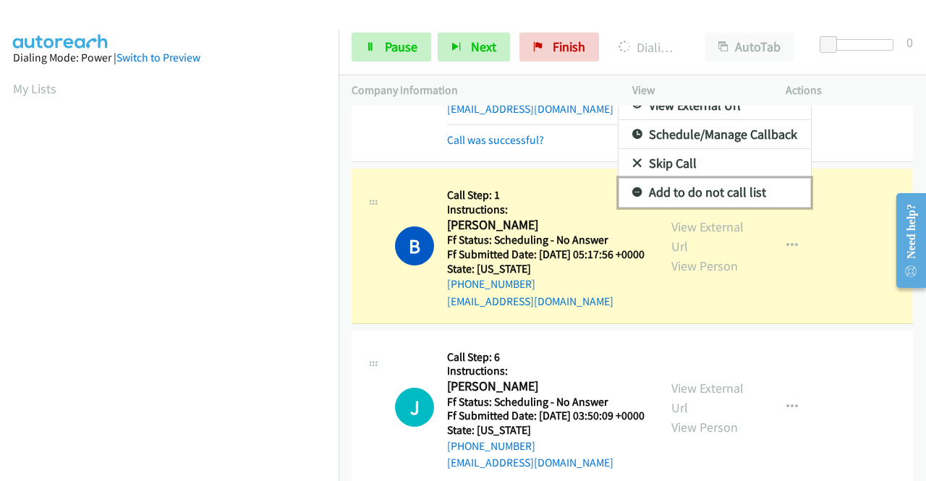
click at [632, 198] on icon at bounding box center [637, 193] width 10 height 10
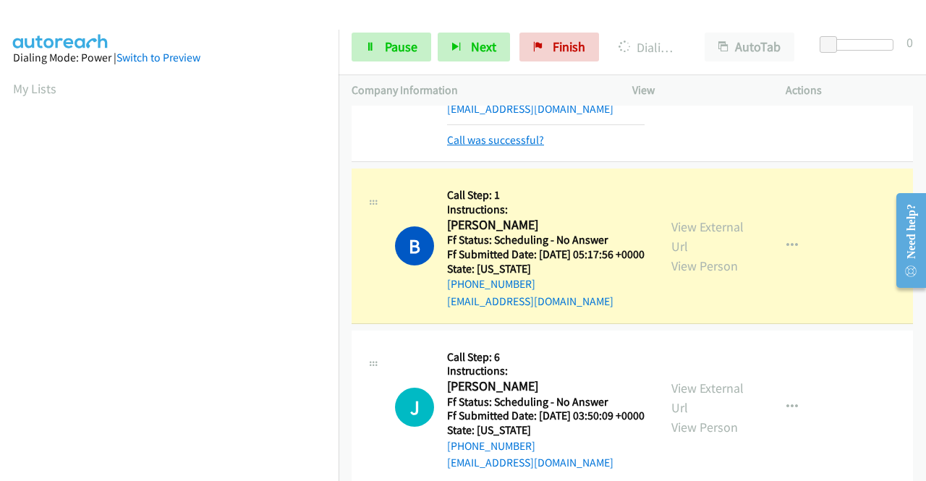
click at [509, 147] on link "Call was successful?" at bounding box center [495, 140] width 97 height 14
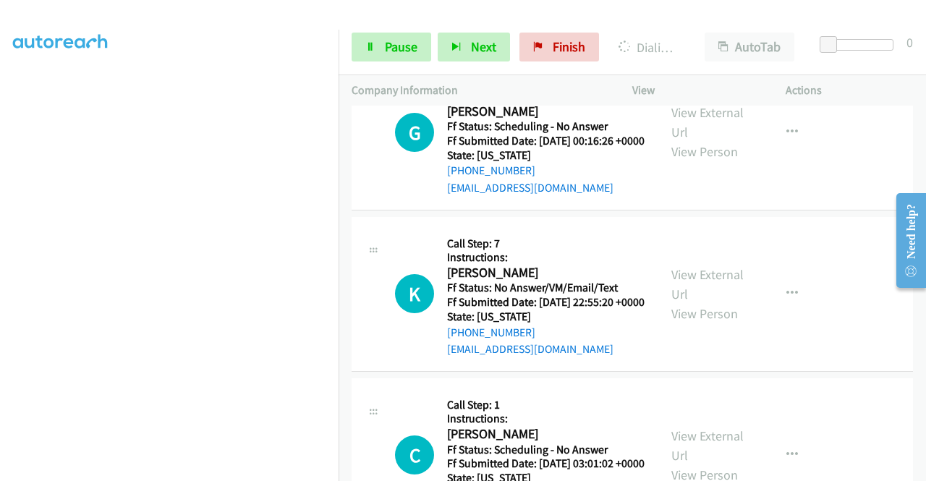
scroll to position [3467, 0]
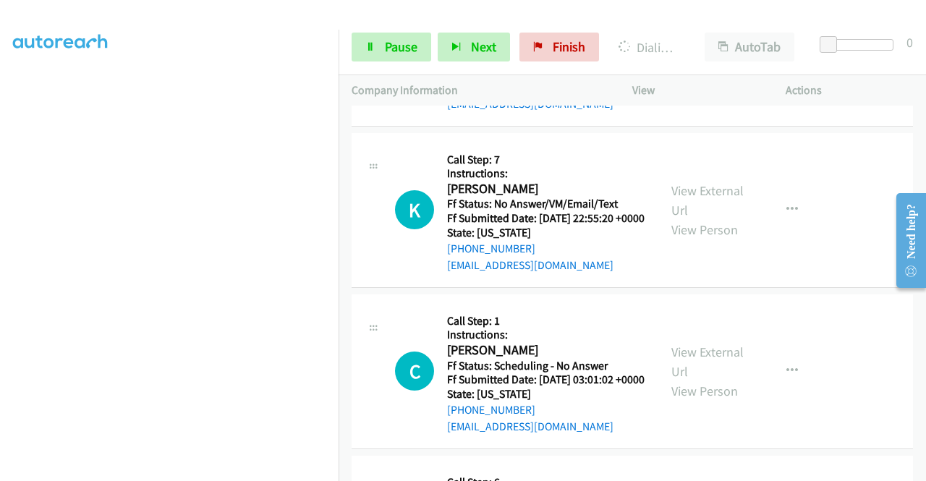
click at [713, 56] on link "View External Url" at bounding box center [708, 38] width 72 height 36
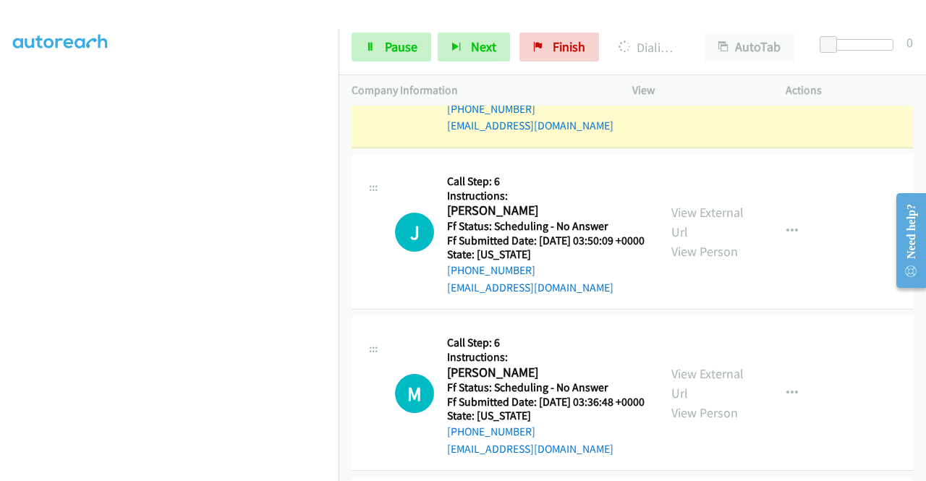
scroll to position [0, 0]
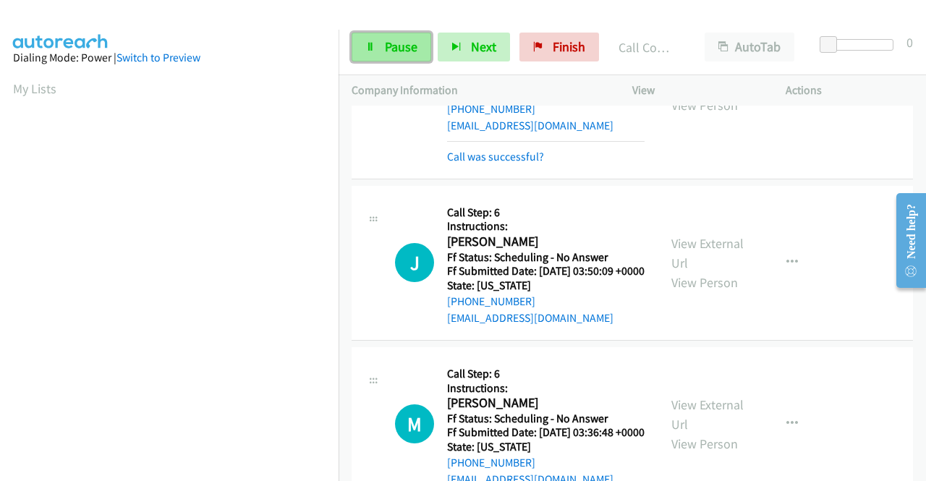
click at [392, 43] on span "Pause" at bounding box center [401, 46] width 33 height 17
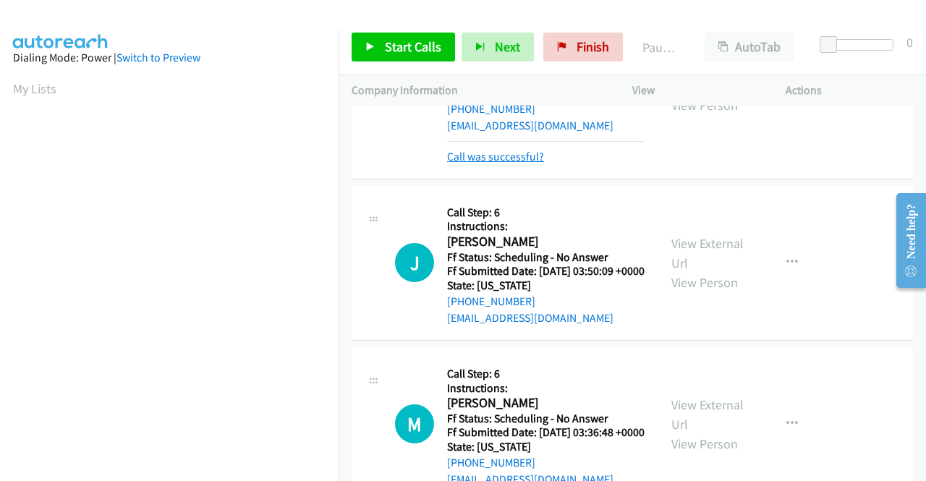
click at [529, 164] on link "Call was successful?" at bounding box center [495, 157] width 97 height 14
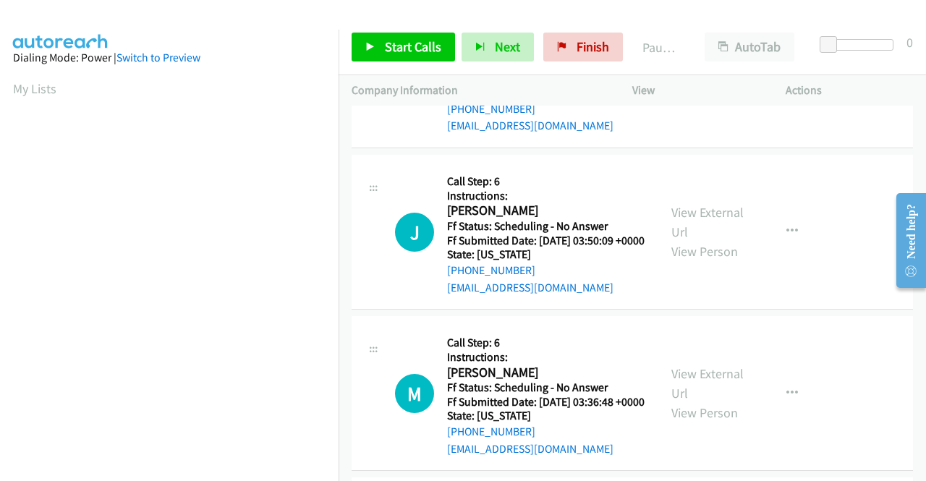
click at [787, 76] on icon "button" at bounding box center [793, 70] width 12 height 12
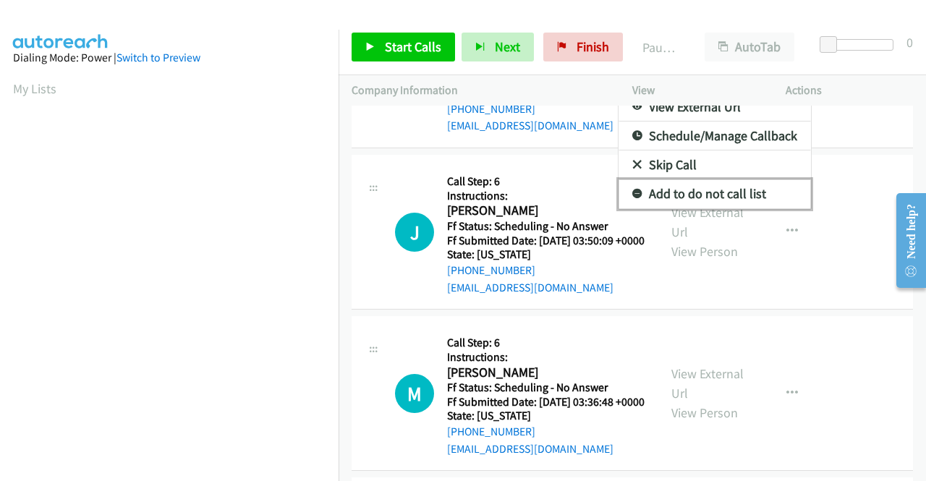
click at [706, 208] on link "Add to do not call list" at bounding box center [715, 193] width 192 height 29
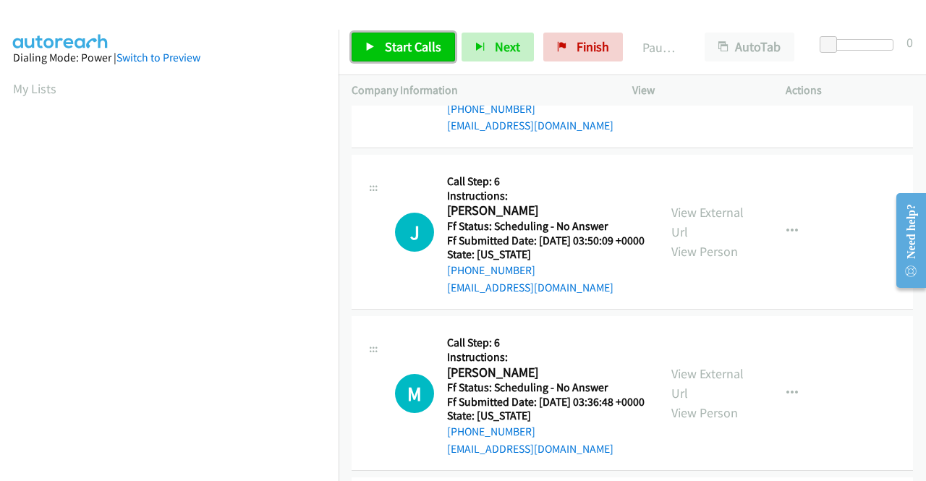
click at [414, 47] on span "Start Calls" at bounding box center [413, 46] width 56 height 17
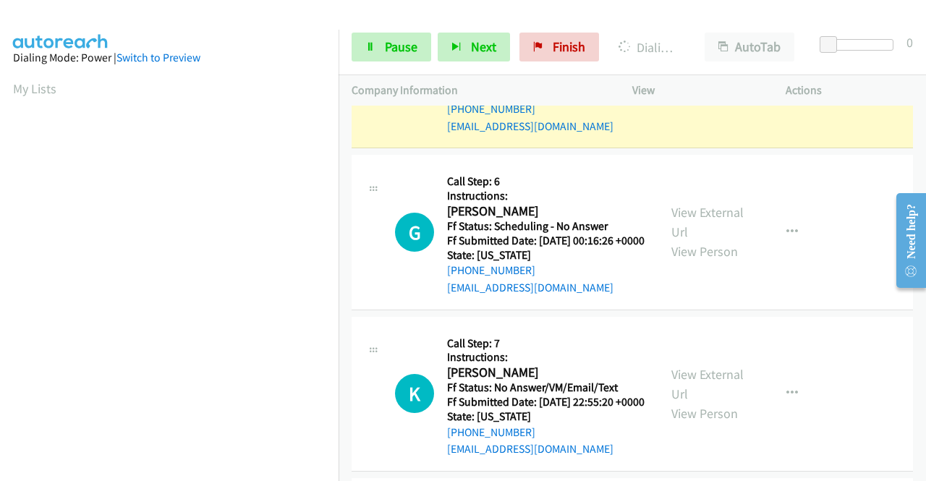
scroll to position [3250, 0]
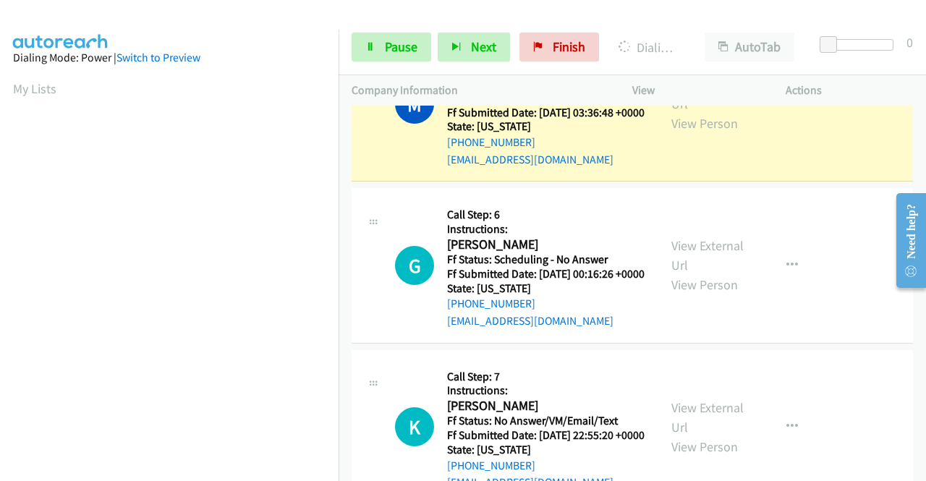
click at [715, 80] on link "Add to do not call list" at bounding box center [715, 65] width 192 height 29
click at [784, 119] on button "button" at bounding box center [792, 104] width 39 height 29
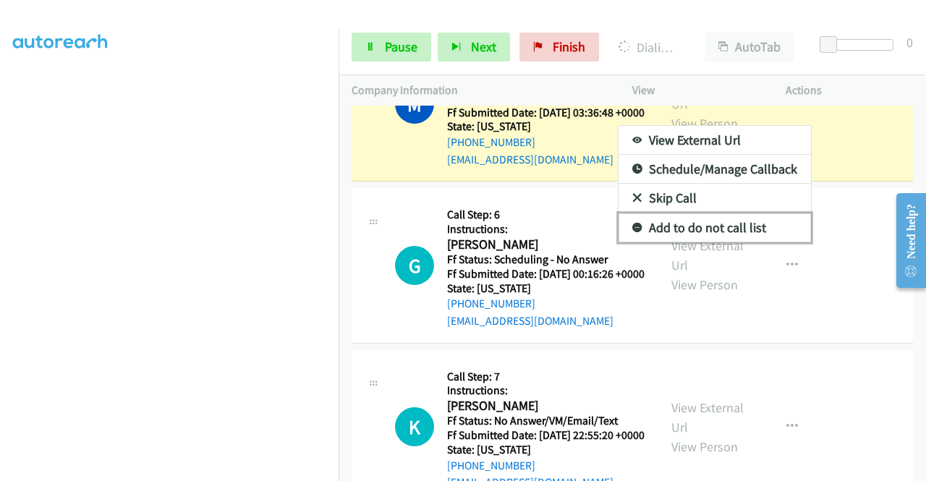
click at [700, 242] on link "Add to do not call list" at bounding box center [715, 227] width 192 height 29
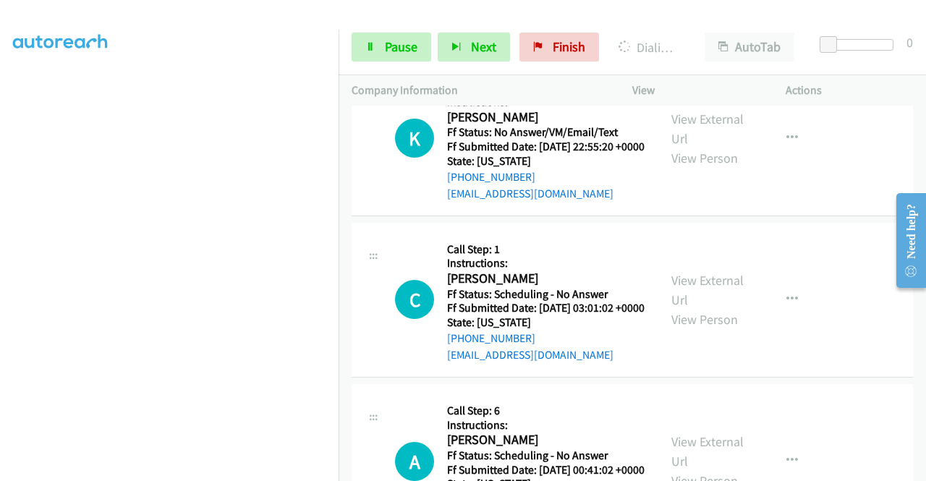
scroll to position [3539, 0]
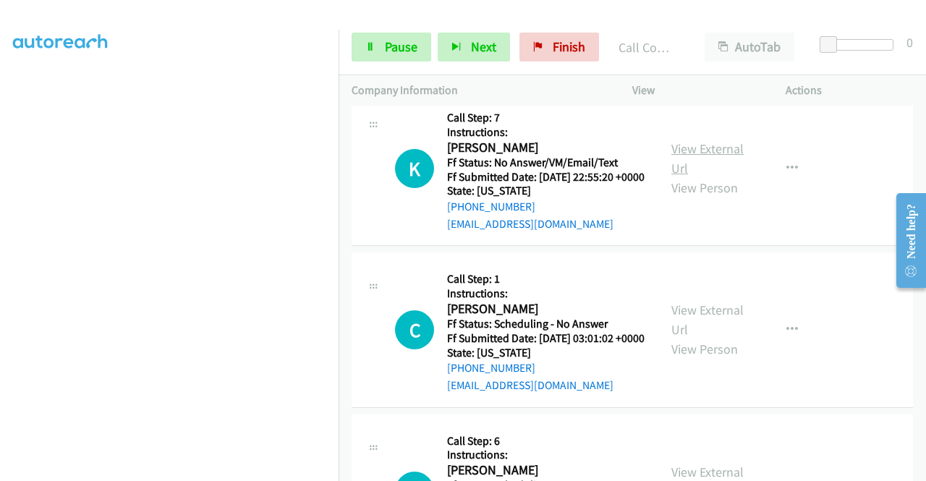
click at [722, 177] on link "View External Url" at bounding box center [708, 158] width 72 height 36
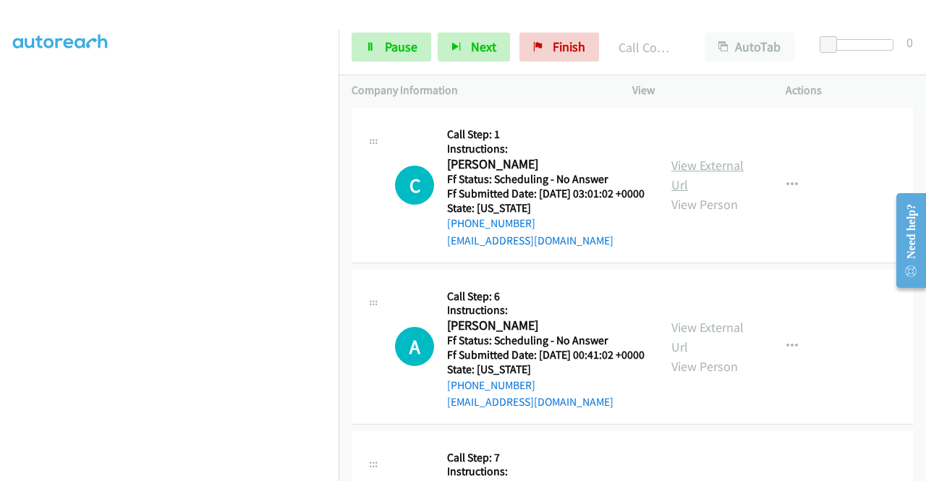
click at [728, 193] on link "View External Url" at bounding box center [708, 175] width 72 height 36
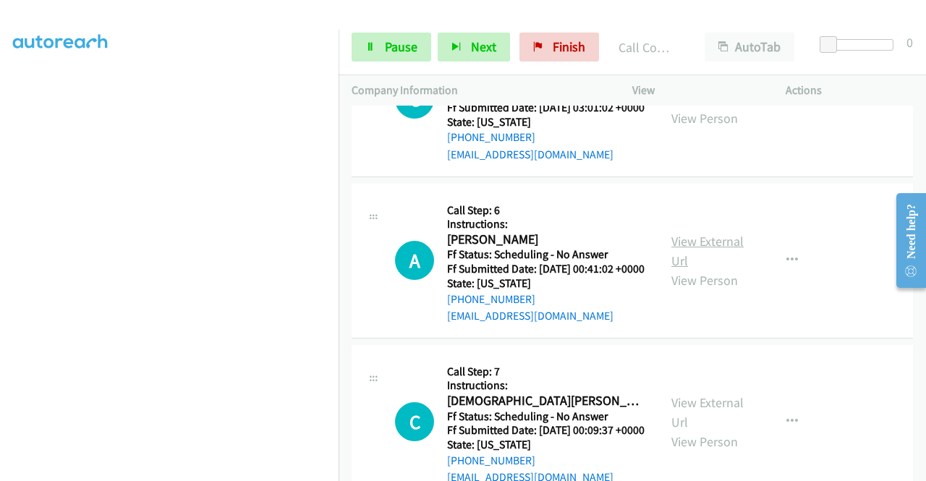
scroll to position [3901, 0]
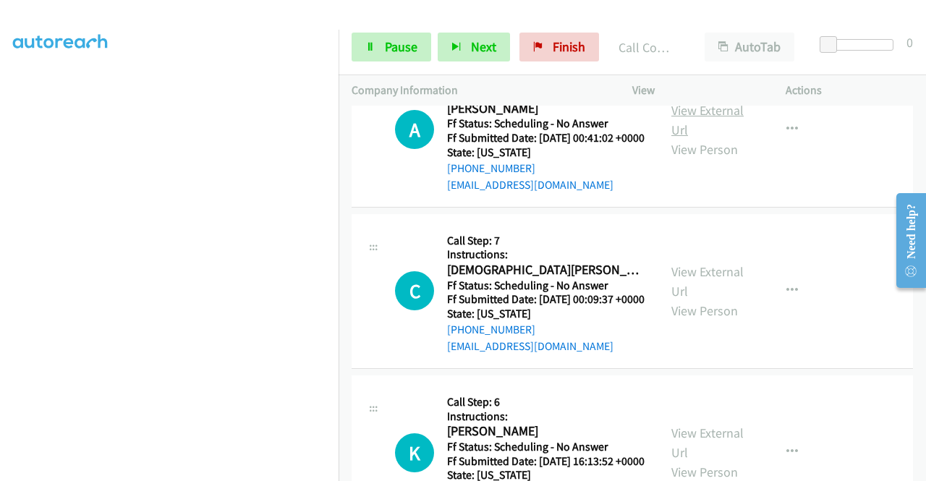
click at [706, 138] on link "View External Url" at bounding box center [708, 120] width 72 height 36
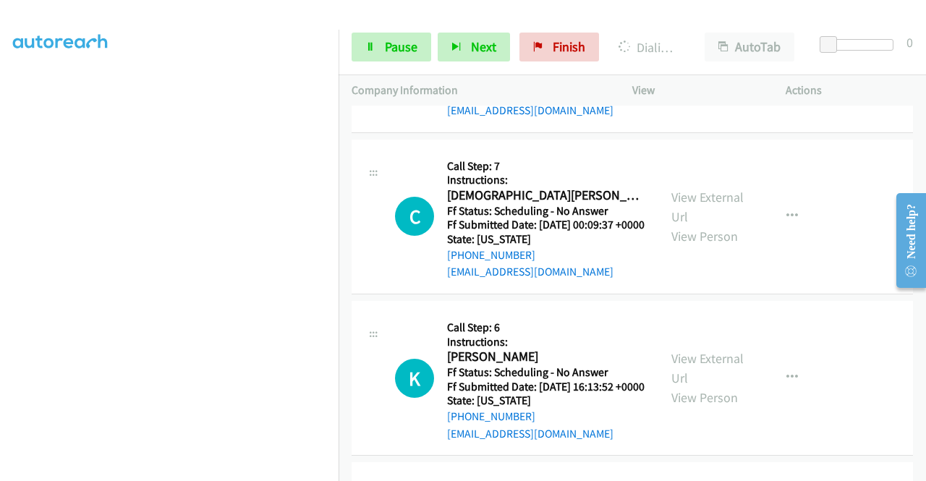
scroll to position [4046, 0]
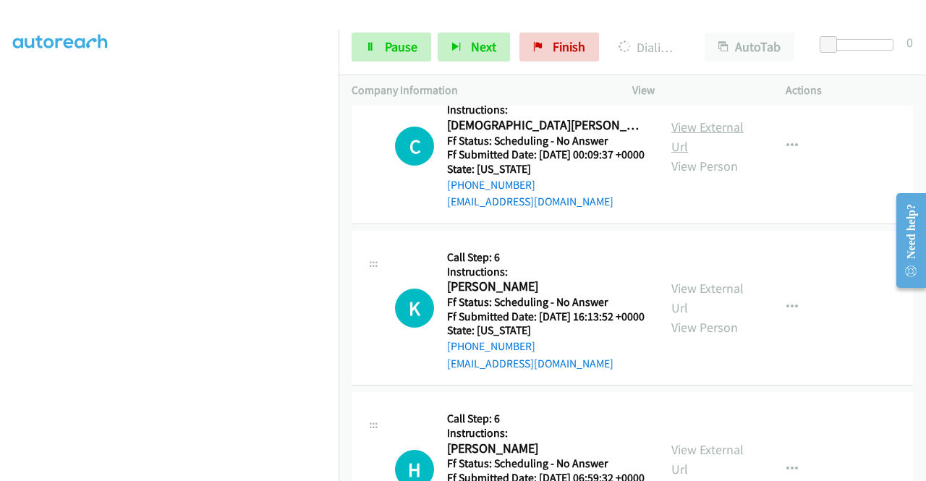
click at [729, 155] on link "View External Url" at bounding box center [708, 137] width 72 height 36
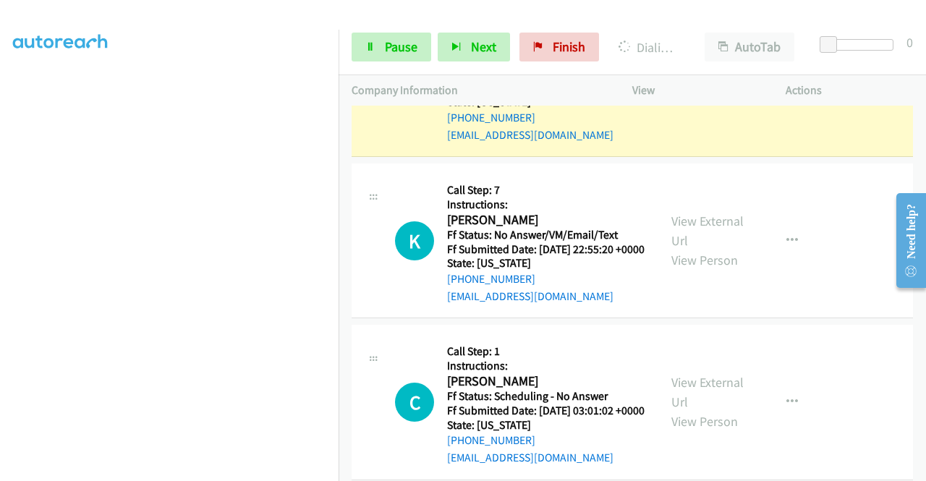
scroll to position [3395, 0]
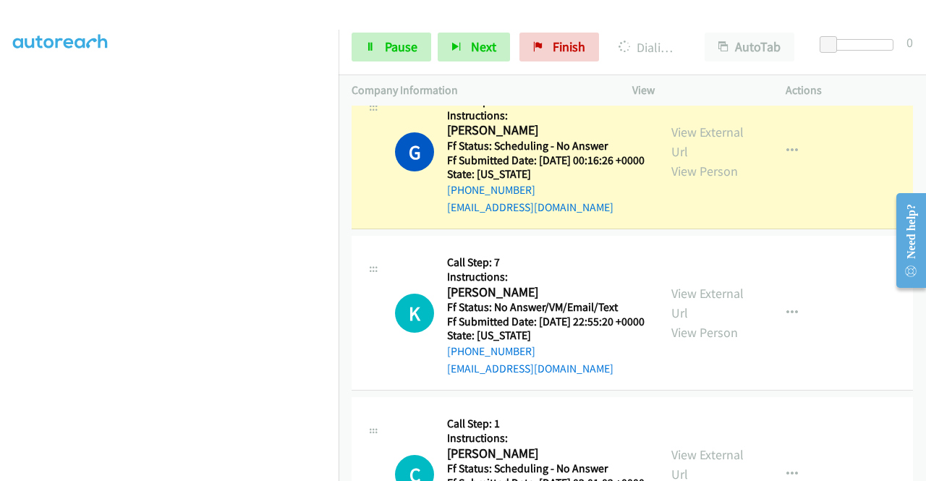
click at [732, 113] on link "Add to do not call list" at bounding box center [715, 98] width 192 height 29
click at [512, 52] on link "Call was successful?" at bounding box center [495, 45] width 97 height 14
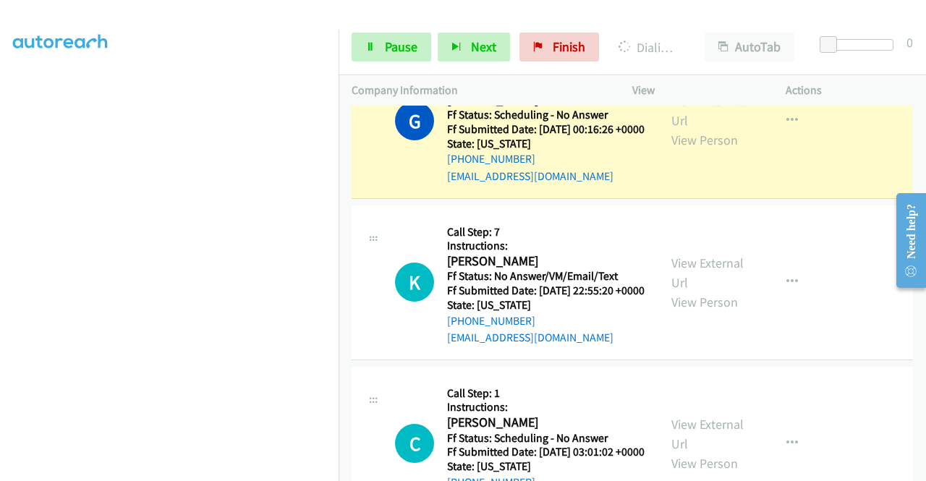
scroll to position [0, 0]
click at [787, 127] on icon "button" at bounding box center [793, 121] width 12 height 12
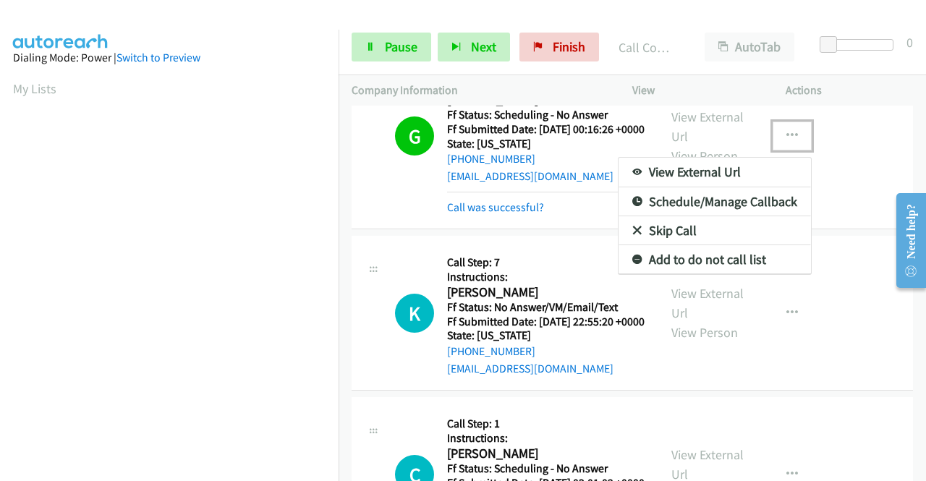
scroll to position [3539, 0]
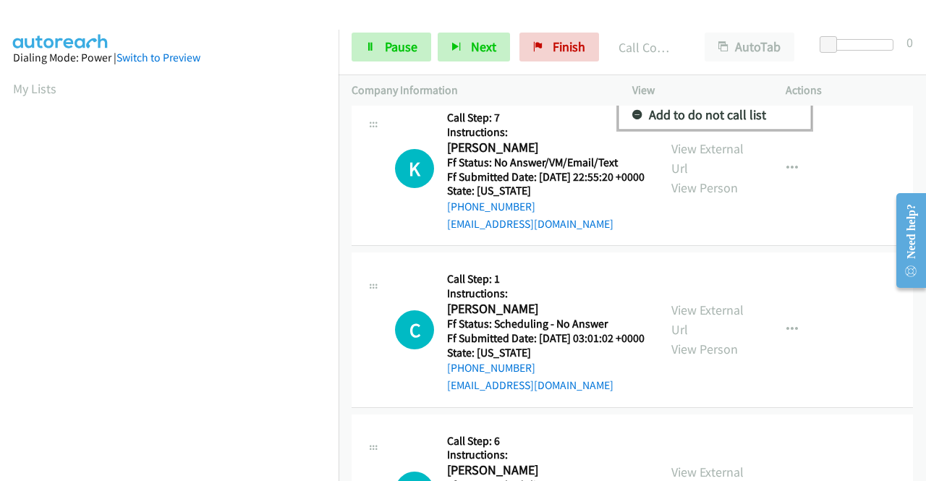
drag, startPoint x: 753, startPoint y: 329, endPoint x: 663, endPoint y: 307, distance: 92.3
click at [753, 130] on link "Add to do not call list" at bounding box center [715, 115] width 192 height 29
click at [522, 69] on link "Call was successful?" at bounding box center [495, 63] width 97 height 14
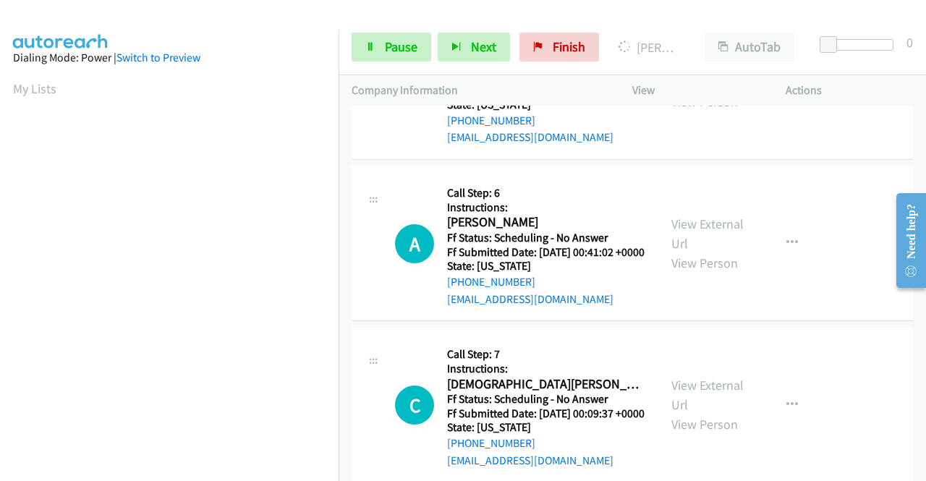
scroll to position [330, 0]
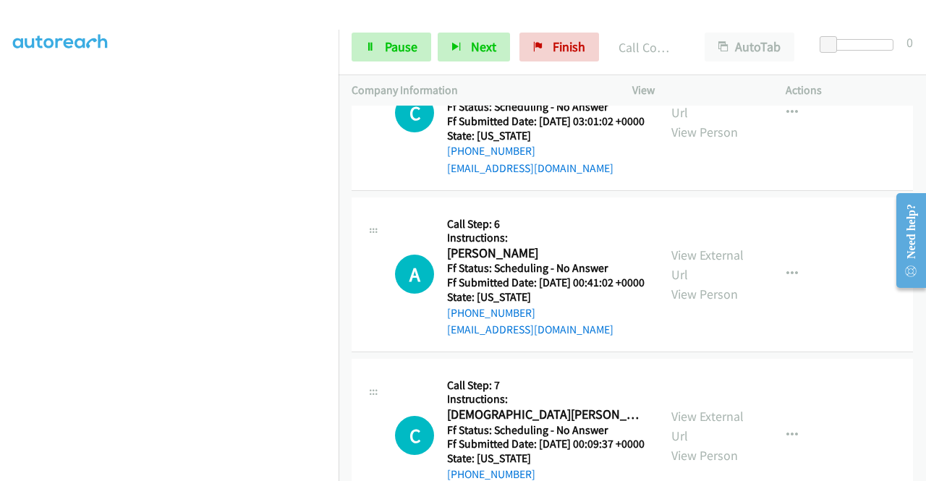
click at [725, 74] on link "Add to do not call list" at bounding box center [715, 59] width 192 height 29
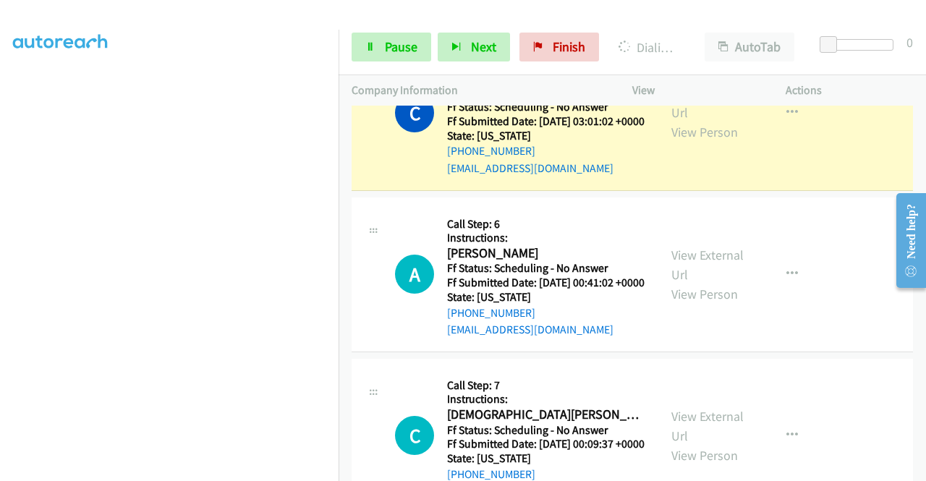
click at [496, 14] on link "Call was successful?" at bounding box center [495, 7] width 97 height 14
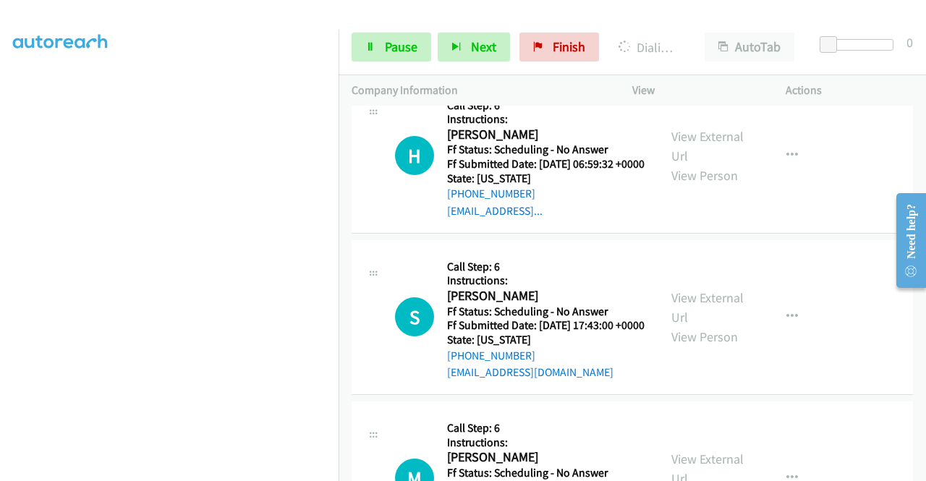
scroll to position [4335, 0]
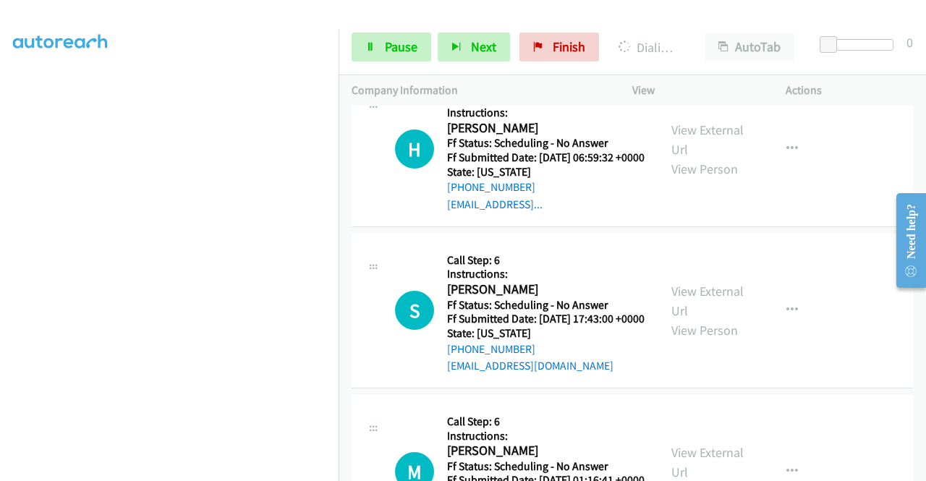
click at [726, 158] on link "View External Url" at bounding box center [708, 140] width 72 height 36
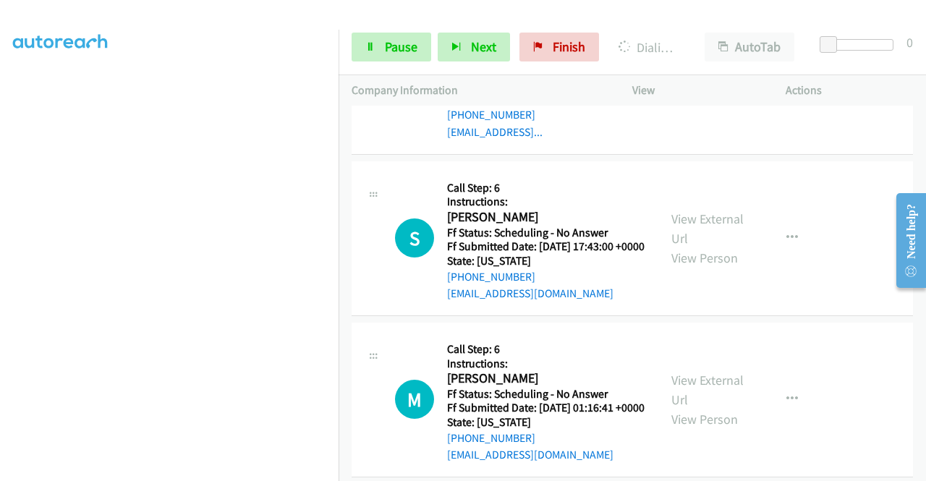
scroll to position [4552, 0]
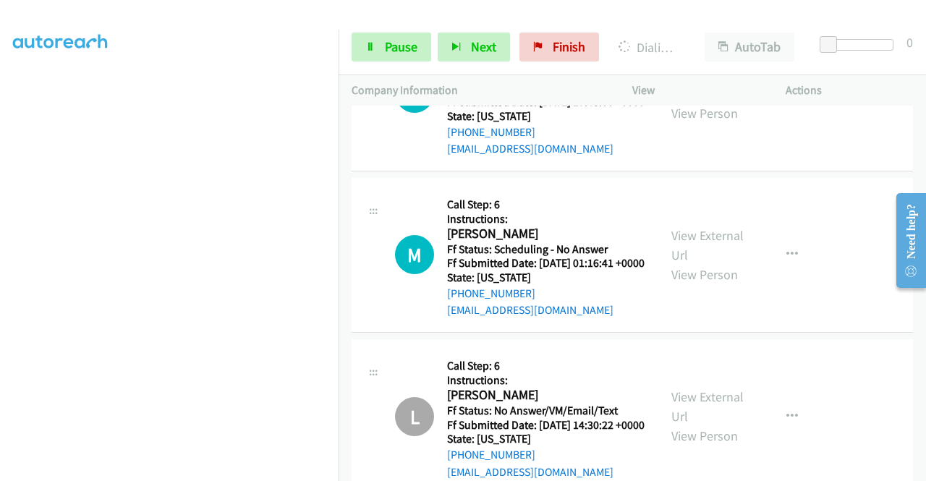
click at [714, 102] on link "View External Url" at bounding box center [708, 84] width 72 height 36
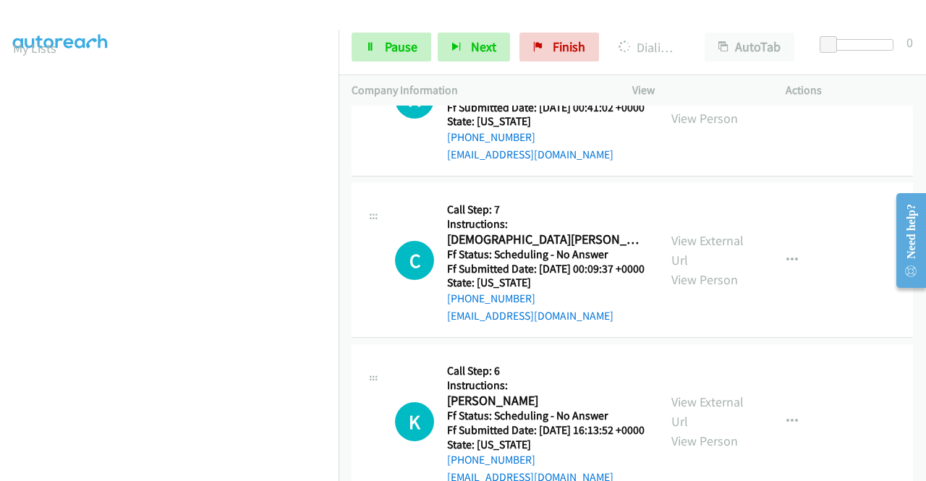
scroll to position [330, 0]
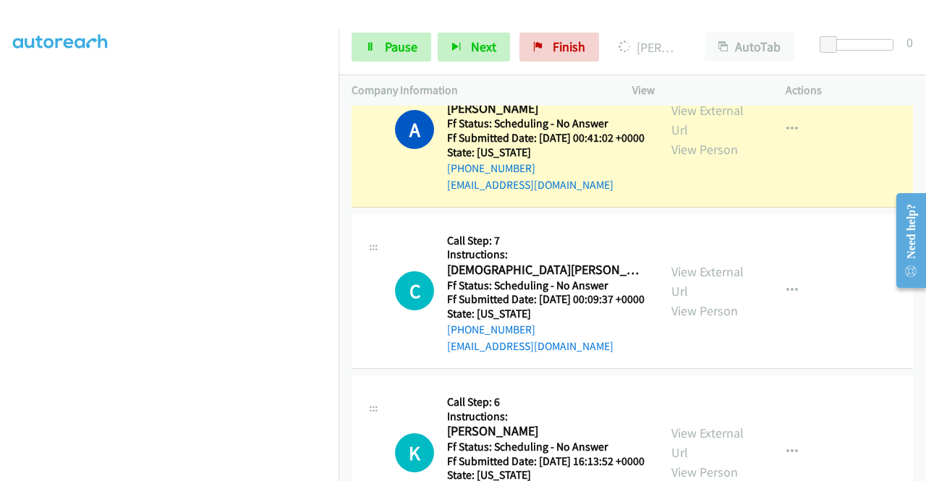
click at [730, 91] on link "Add to do not call list" at bounding box center [715, 76] width 192 height 29
click at [515, 30] on link "Call was successful?" at bounding box center [495, 24] width 97 height 14
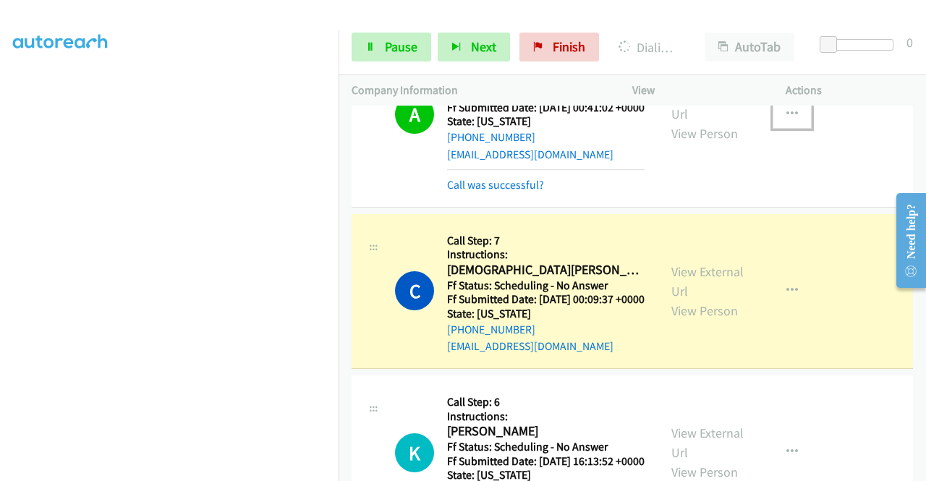
click at [787, 120] on icon "button" at bounding box center [793, 115] width 12 height 12
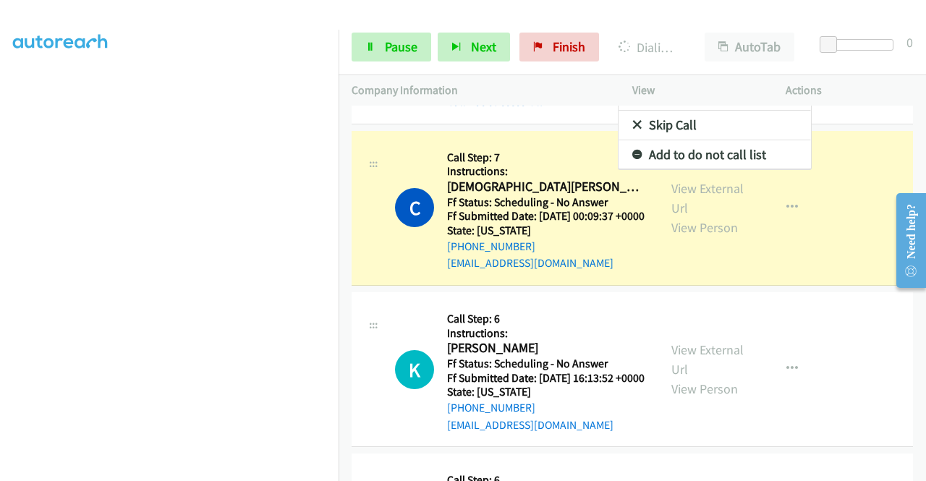
scroll to position [4046, 0]
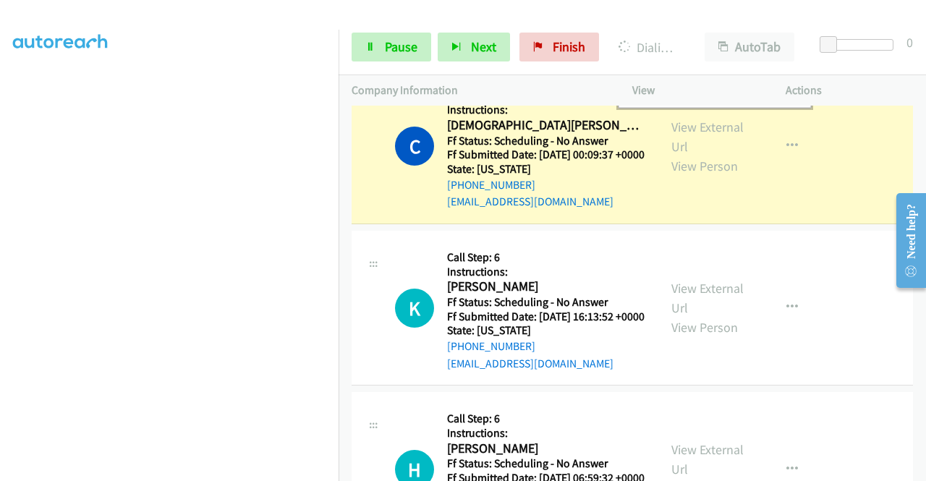
click at [748, 108] on link "Add to do not call list" at bounding box center [715, 93] width 192 height 29
click at [528, 47] on link "Call was successful?" at bounding box center [495, 40] width 97 height 14
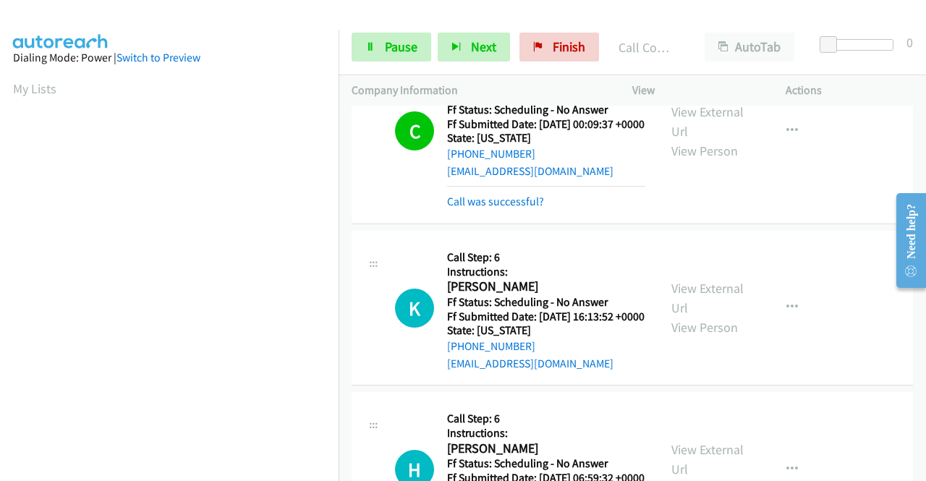
scroll to position [330, 0]
click at [787, 137] on icon "button" at bounding box center [793, 131] width 12 height 12
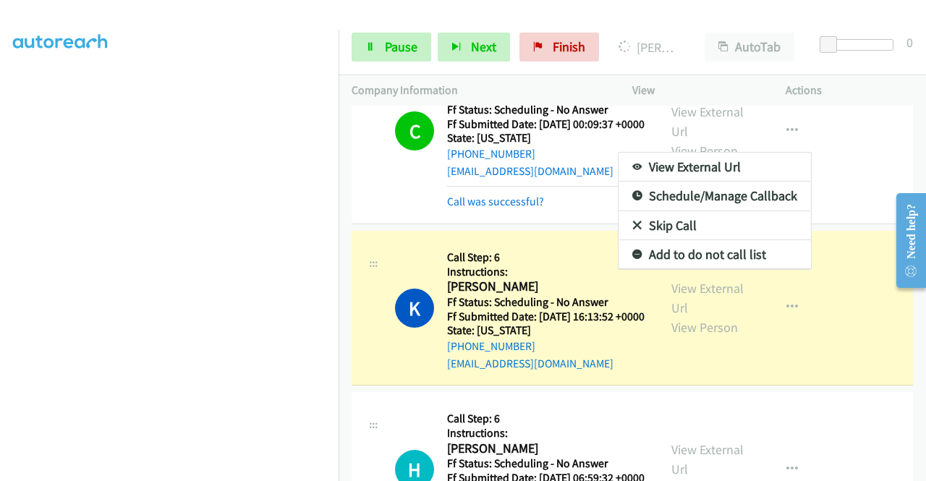
click at [391, 53] on div at bounding box center [463, 240] width 926 height 481
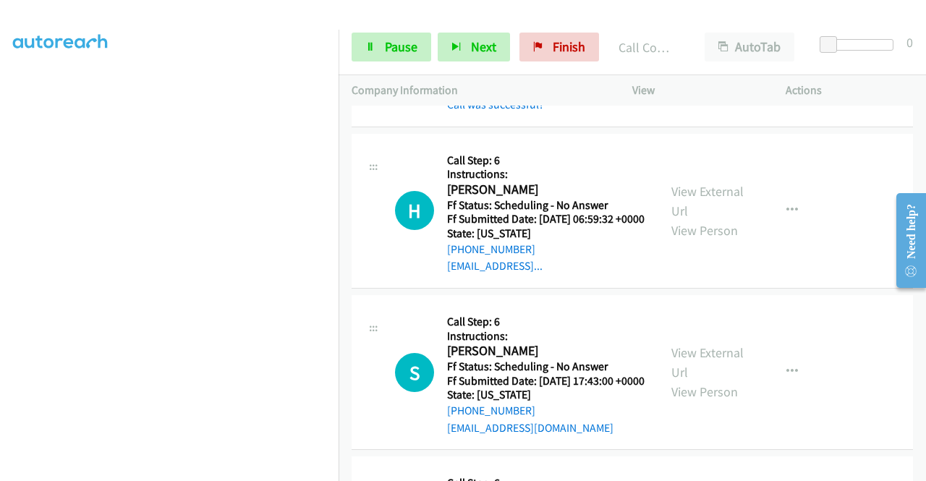
scroll to position [4263, 0]
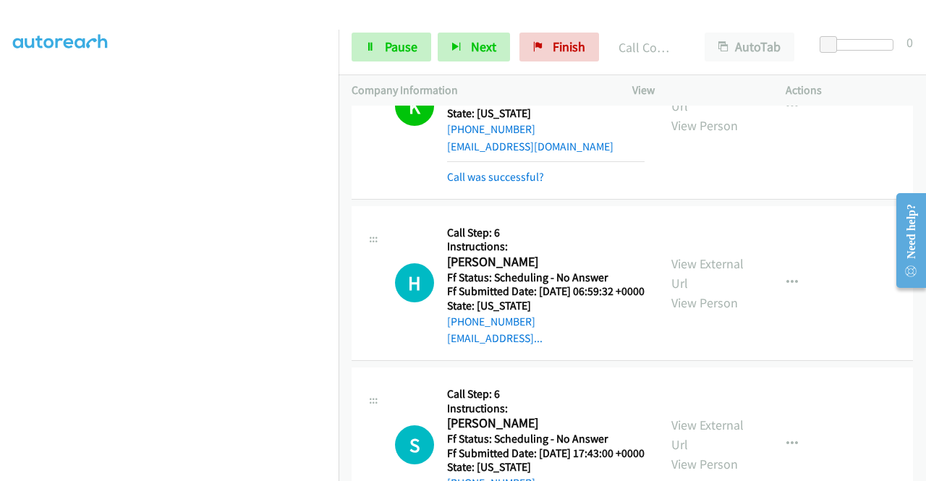
click at [724, 52] on link "Add to do not call list" at bounding box center [715, 37] width 192 height 29
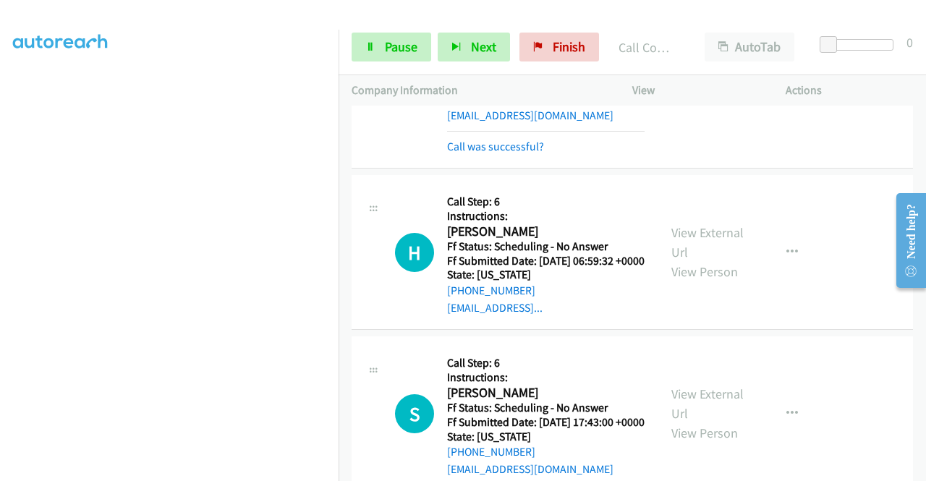
click at [787, 81] on icon "button" at bounding box center [793, 75] width 12 height 12
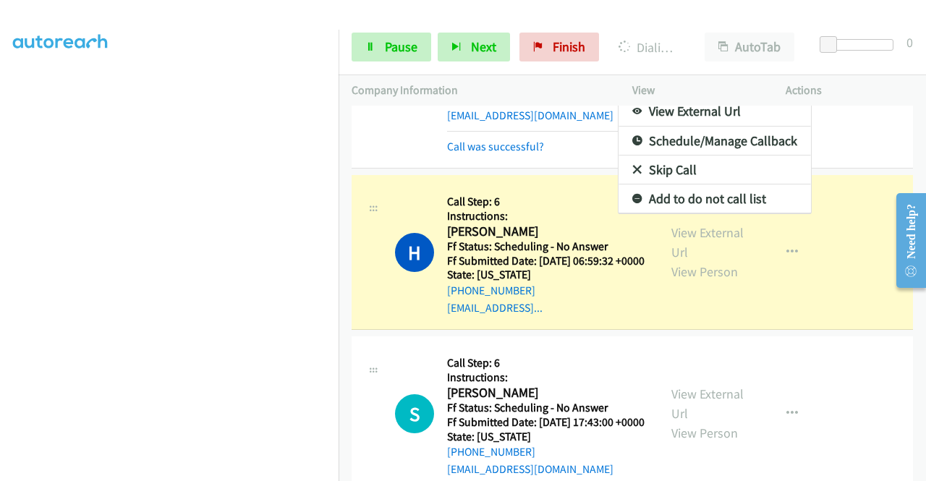
click at [499, 445] on div at bounding box center [463, 240] width 926 height 481
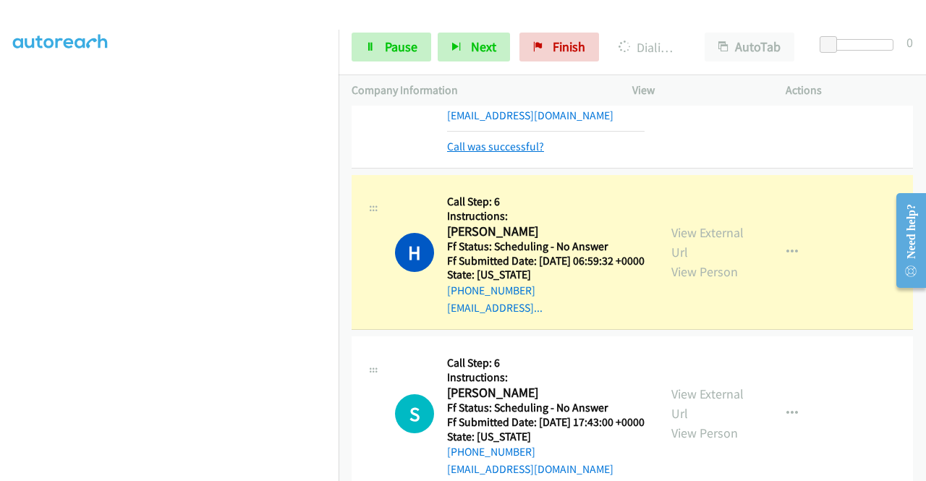
click at [494, 153] on link "Call was successful?" at bounding box center [495, 147] width 97 height 14
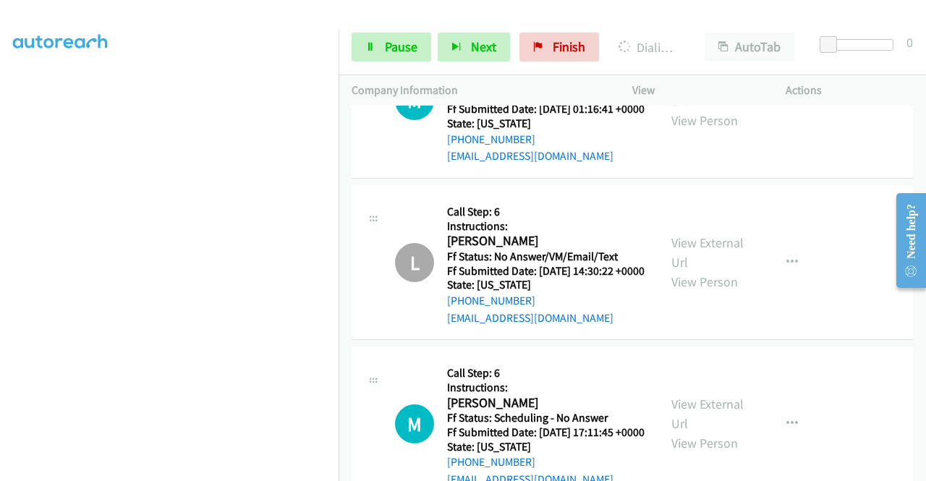
scroll to position [4770, 0]
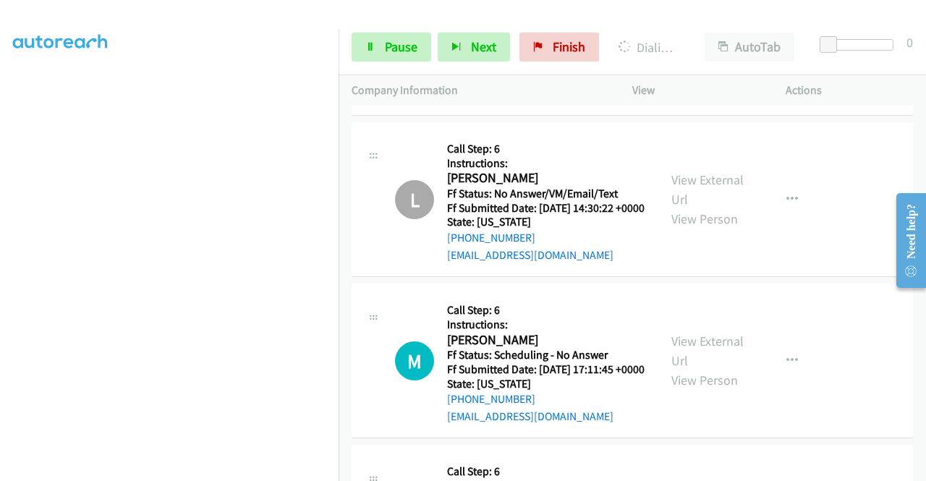
click at [731, 46] on link "View External Url" at bounding box center [708, 28] width 72 height 36
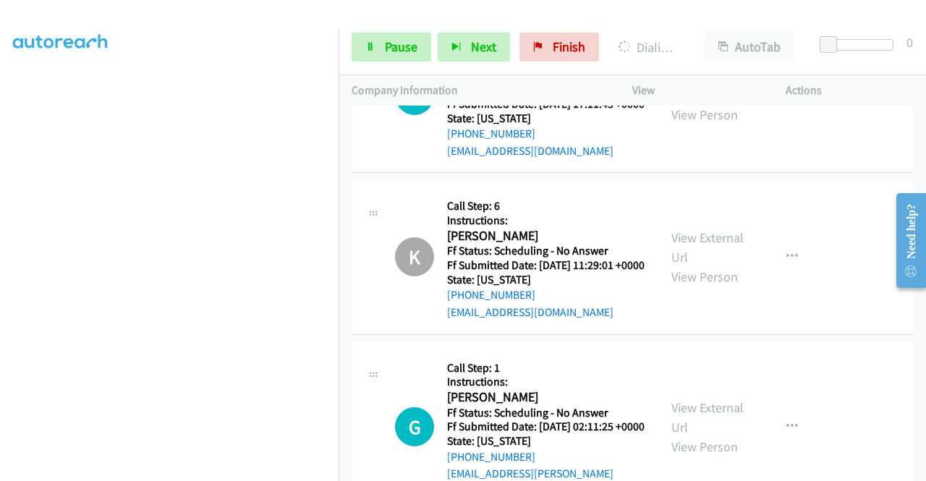
scroll to position [5059, 0]
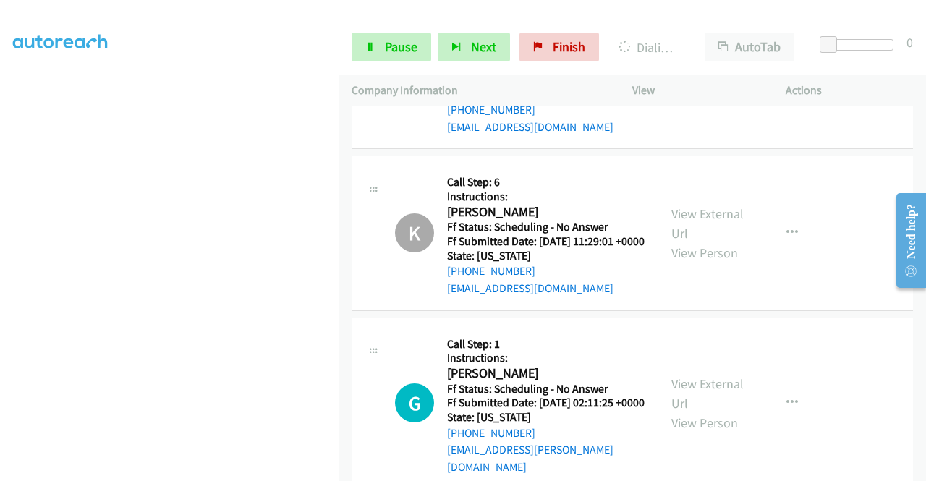
click at [714, 80] on link "View External Url" at bounding box center [708, 61] width 72 height 36
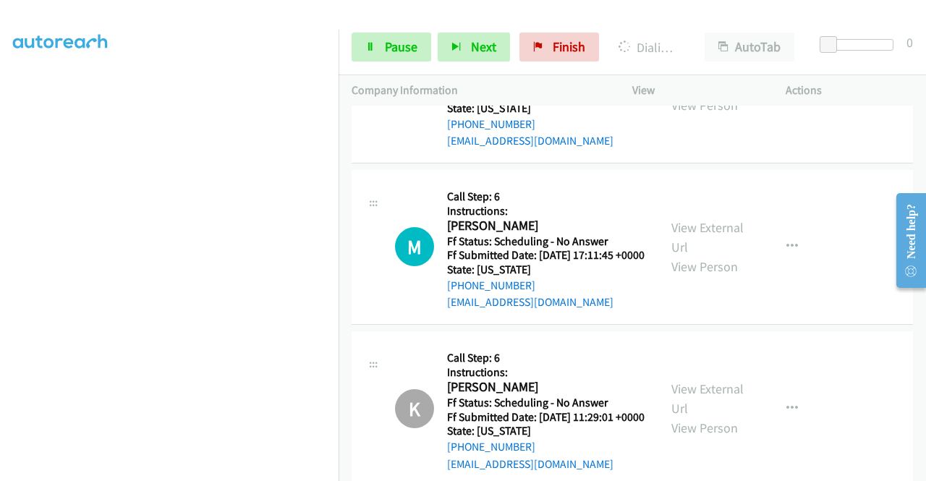
scroll to position [4728, 0]
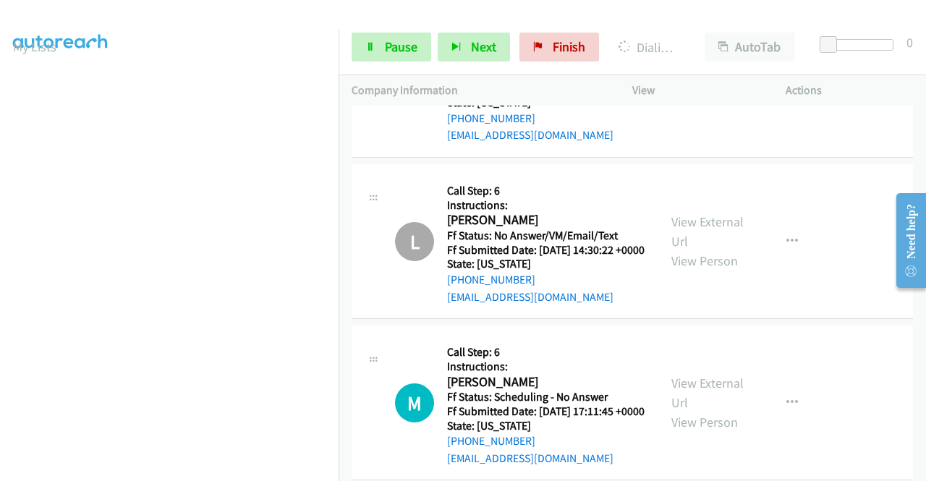
scroll to position [41, 0]
click at [734, 56] on link "Add to do not call list" at bounding box center [715, 41] width 192 height 29
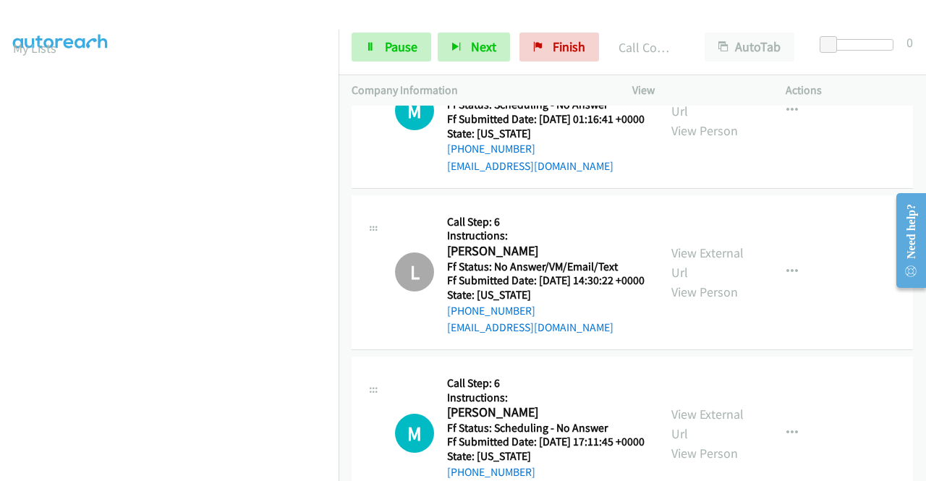
drag, startPoint x: 704, startPoint y: 370, endPoint x: 609, endPoint y: 369, distance: 95.5
click at [703, 72] on link "Add to do not call list" at bounding box center [715, 57] width 192 height 29
click at [530, 12] on link "Call was successful?" at bounding box center [495, 5] width 97 height 14
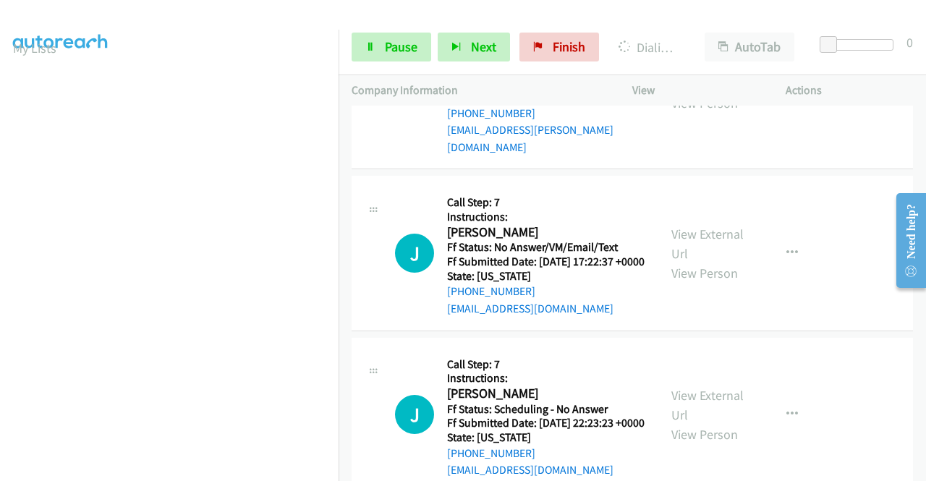
scroll to position [5451, 0]
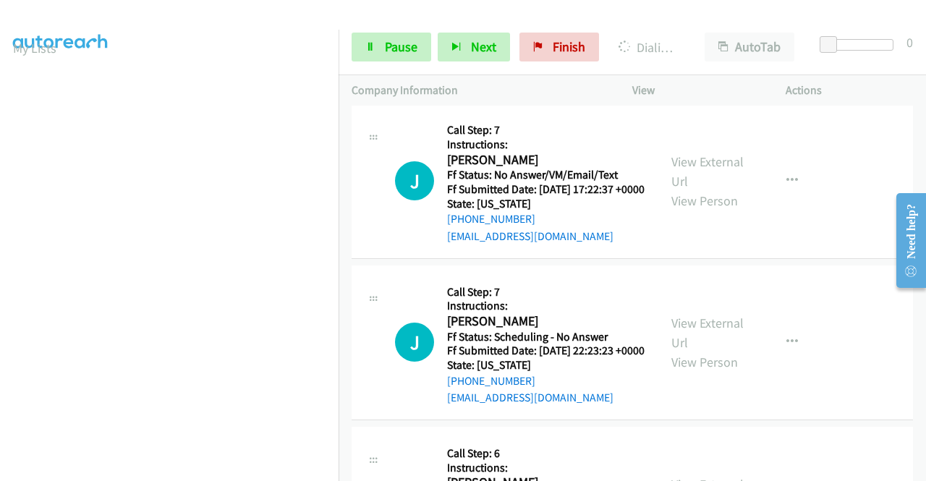
click at [724, 20] on link "View External Url" at bounding box center [708, 1] width 72 height 36
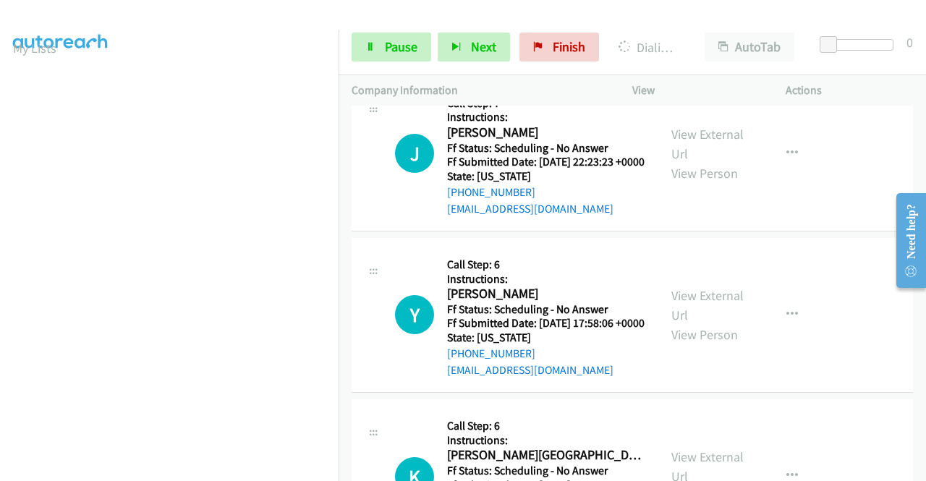
scroll to position [5668, 0]
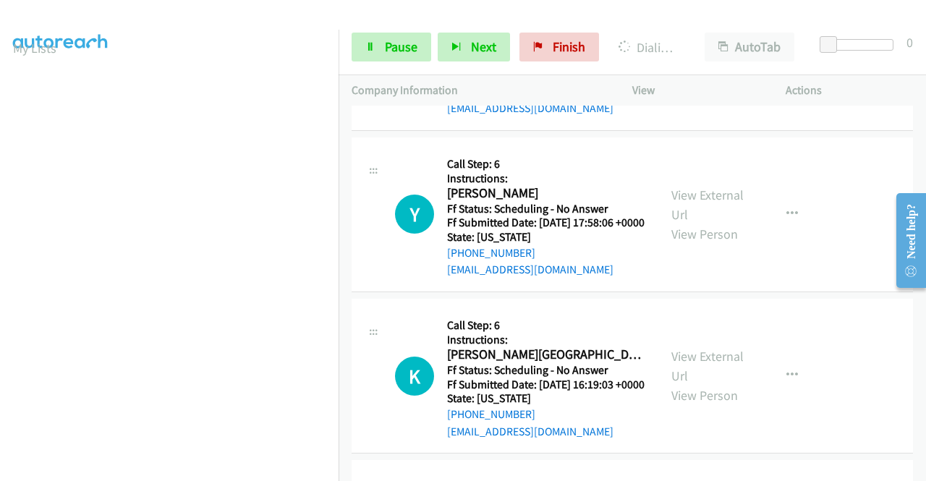
scroll to position [5885, 0]
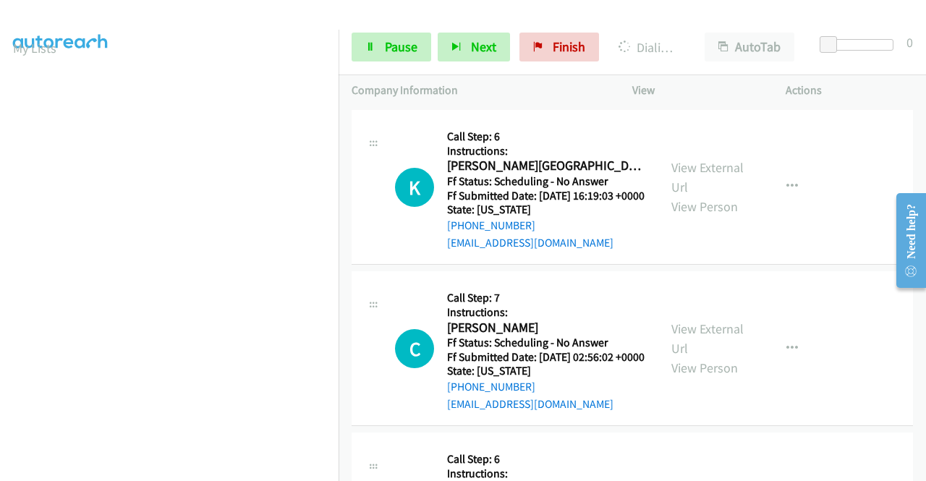
scroll to position [6030, 0]
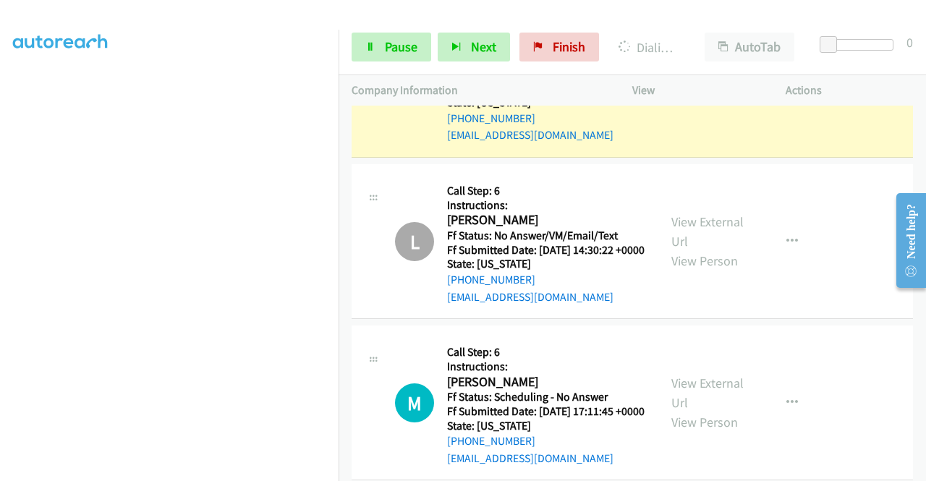
scroll to position [0, 0]
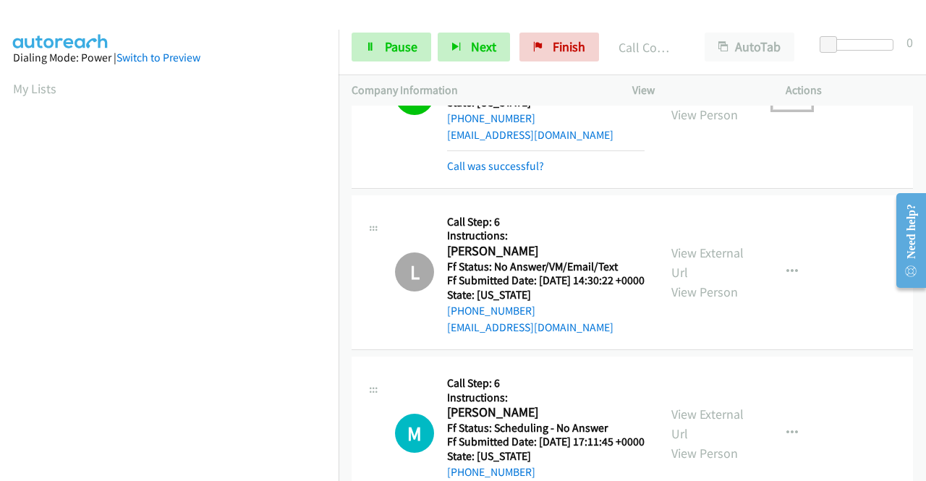
drag, startPoint x: 789, startPoint y: 418, endPoint x: 779, endPoint y: 428, distance: 14.8
click at [789, 110] on button "button" at bounding box center [792, 95] width 39 height 29
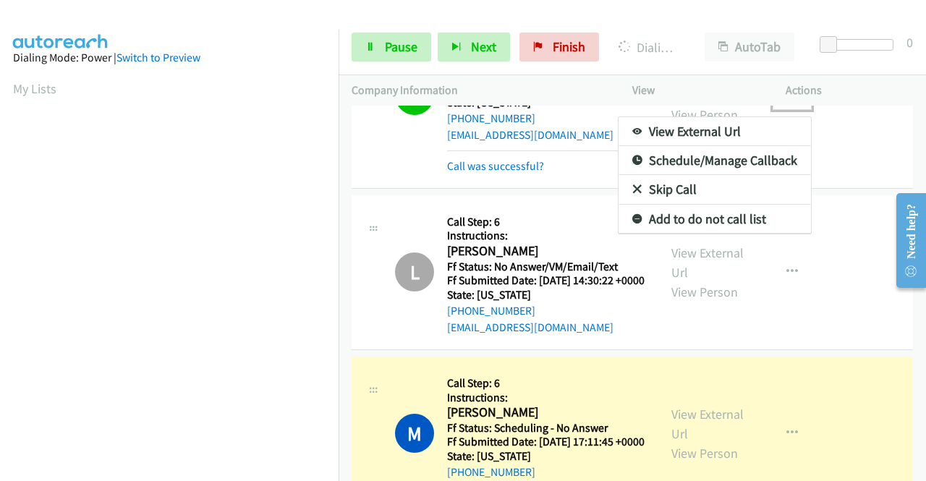
scroll to position [4939, 0]
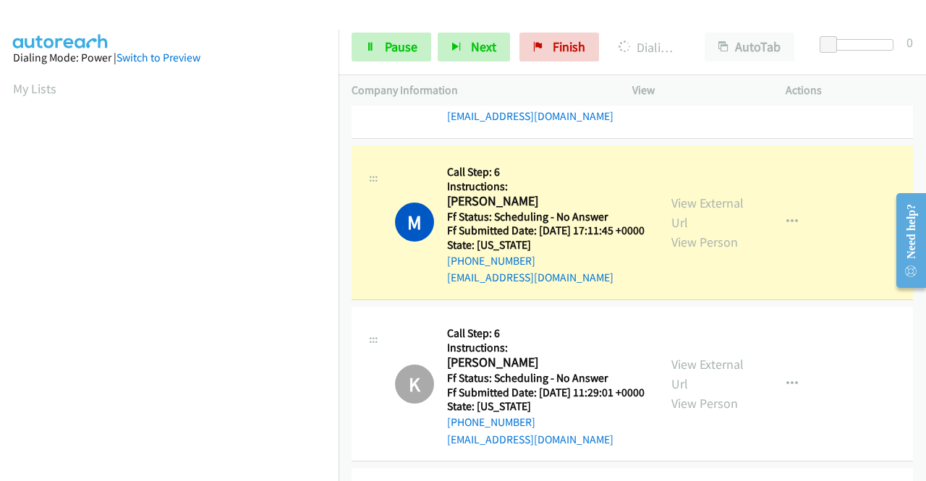
click at [766, 22] on link "Add to do not call list" at bounding box center [715, 7] width 192 height 29
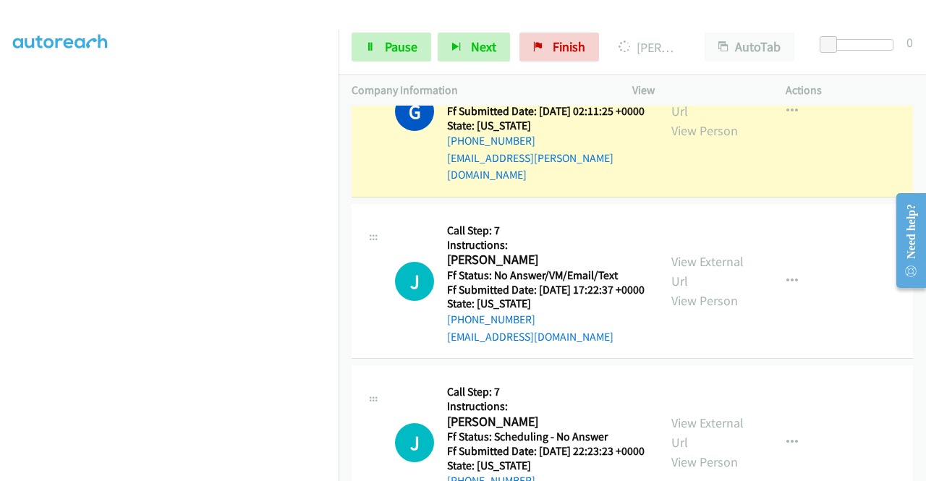
scroll to position [5445, 0]
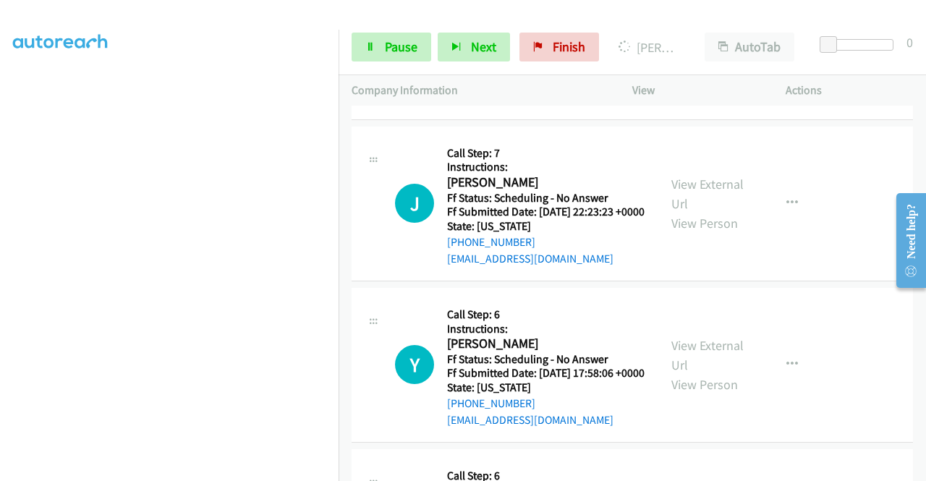
scroll to position [0, 0]
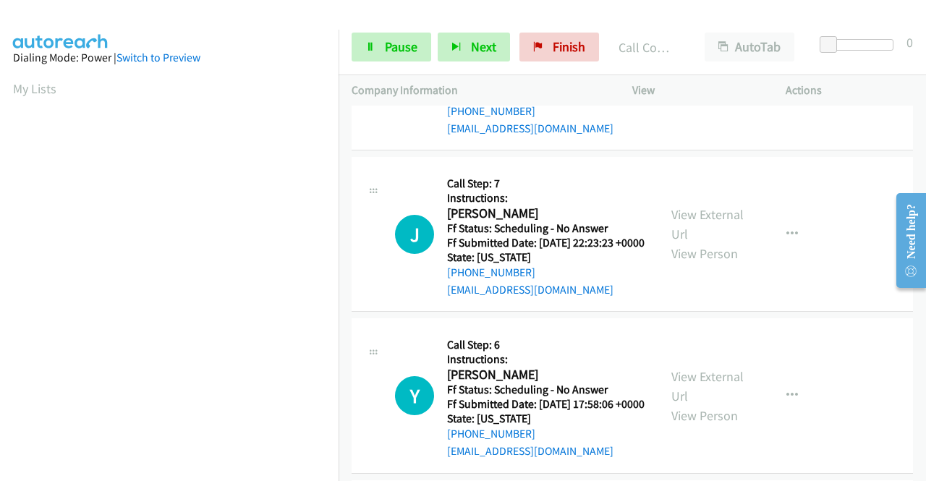
click at [673, 25] on link "Add to do not call list" at bounding box center [715, 10] width 192 height 29
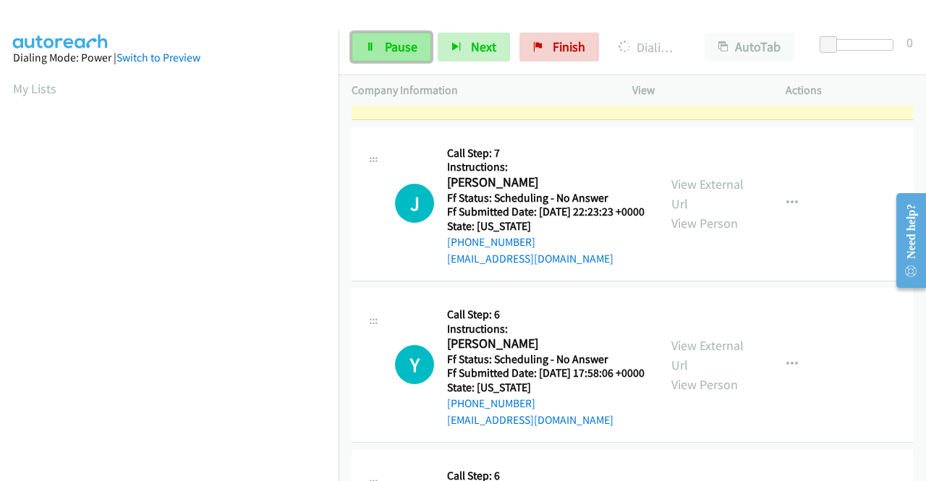
click at [397, 33] on link "Pause" at bounding box center [392, 47] width 80 height 29
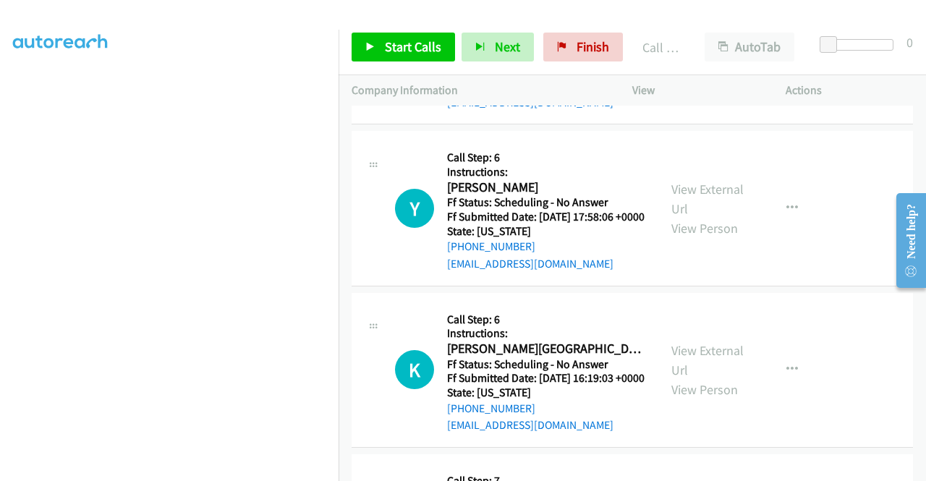
scroll to position [5807, 0]
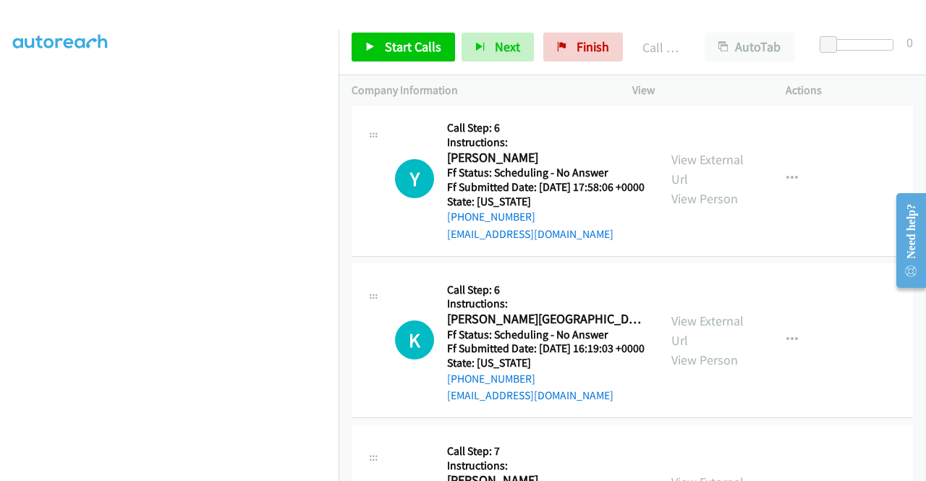
click at [420, 50] on span "Start Calls" at bounding box center [413, 46] width 56 height 17
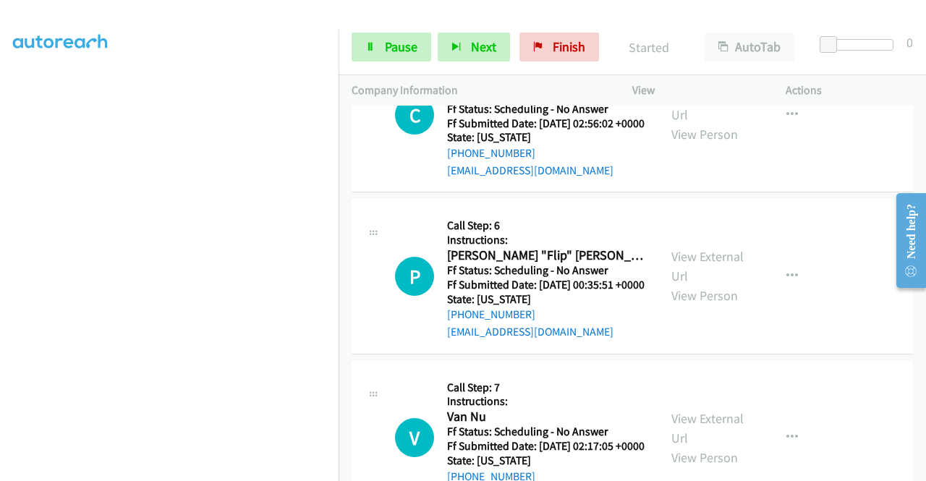
scroll to position [6169, 0]
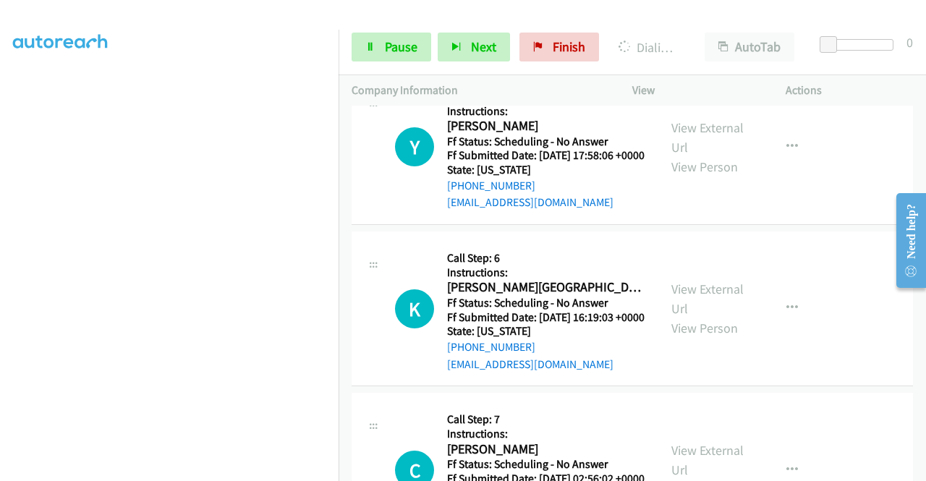
scroll to position [5952, 0]
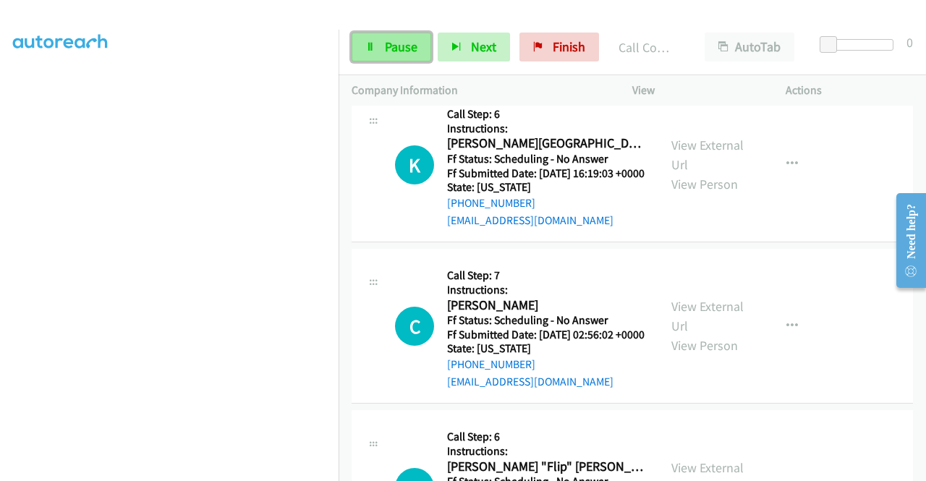
click at [404, 40] on span "Pause" at bounding box center [401, 46] width 33 height 17
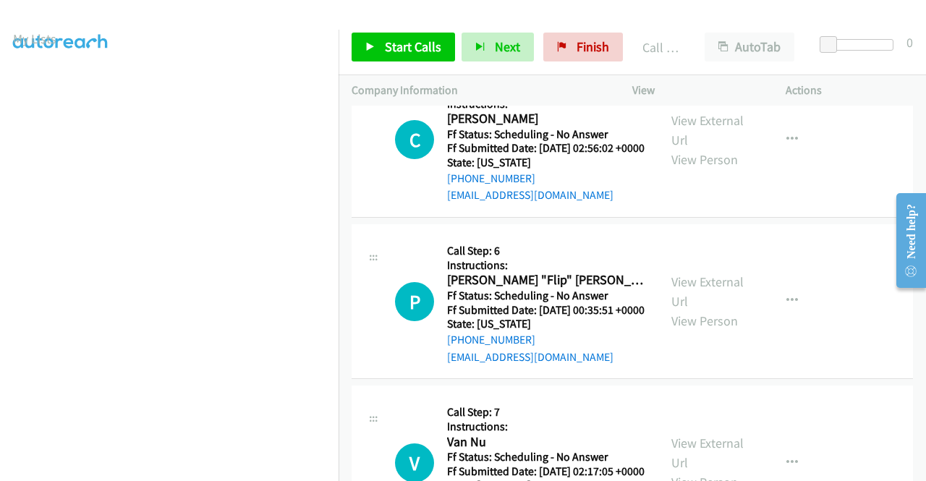
scroll to position [0, 0]
drag, startPoint x: 542, startPoint y: 240, endPoint x: 339, endPoint y: 240, distance: 203.3
copy link "[PHONE_NUMBER]"
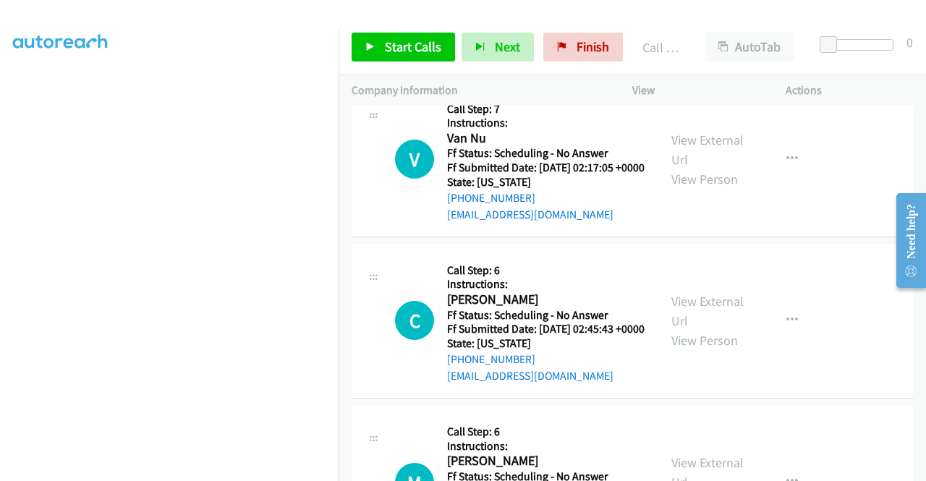
scroll to position [6443, 0]
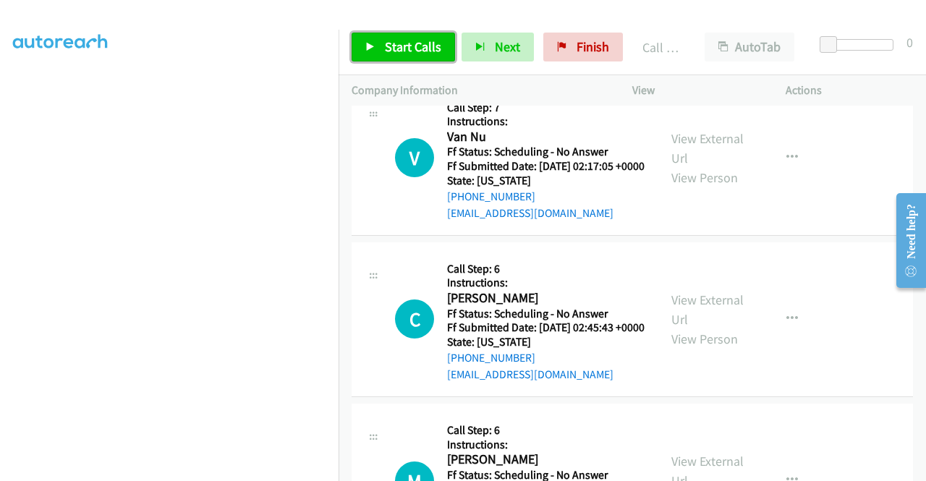
click at [410, 59] on link "Start Calls" at bounding box center [403, 47] width 103 height 29
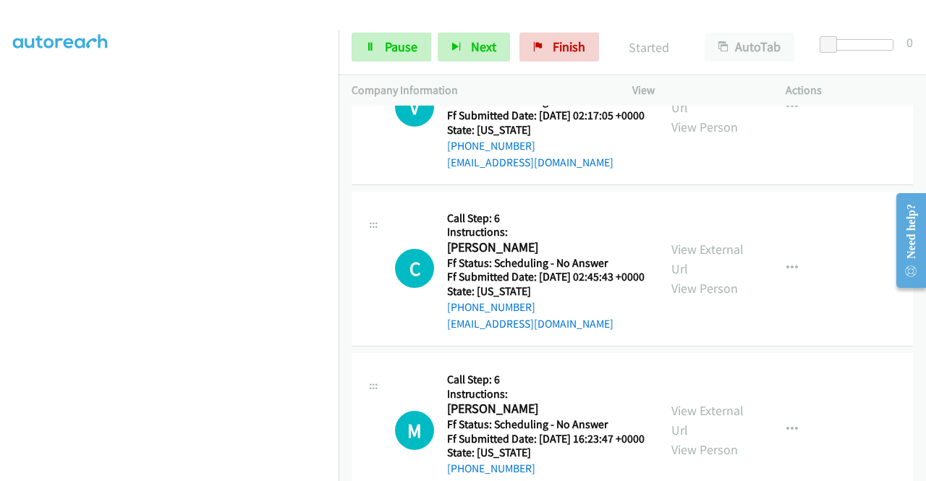
scroll to position [6516, 0]
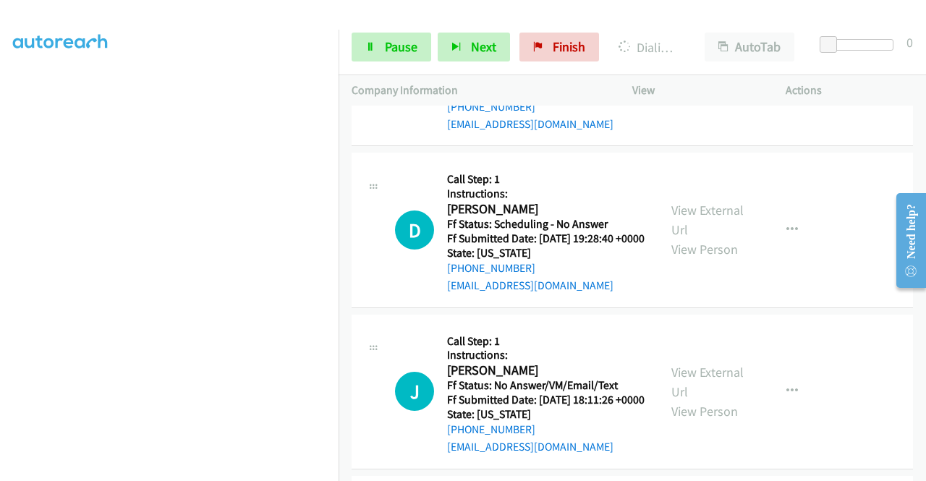
scroll to position [7022, 0]
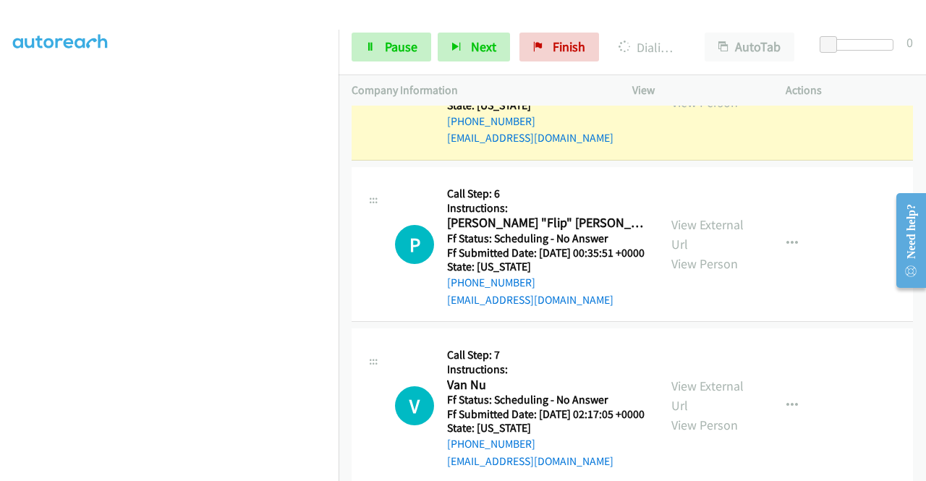
scroll to position [330, 0]
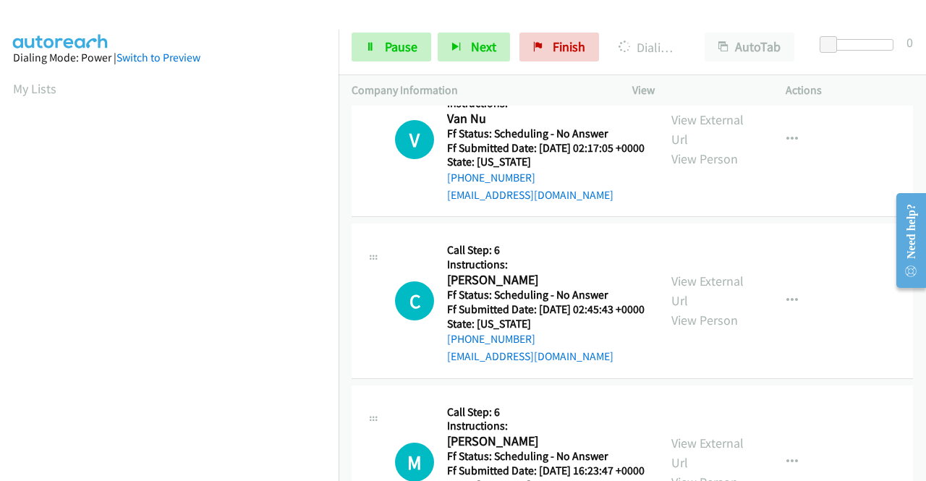
scroll to position [6516, 0]
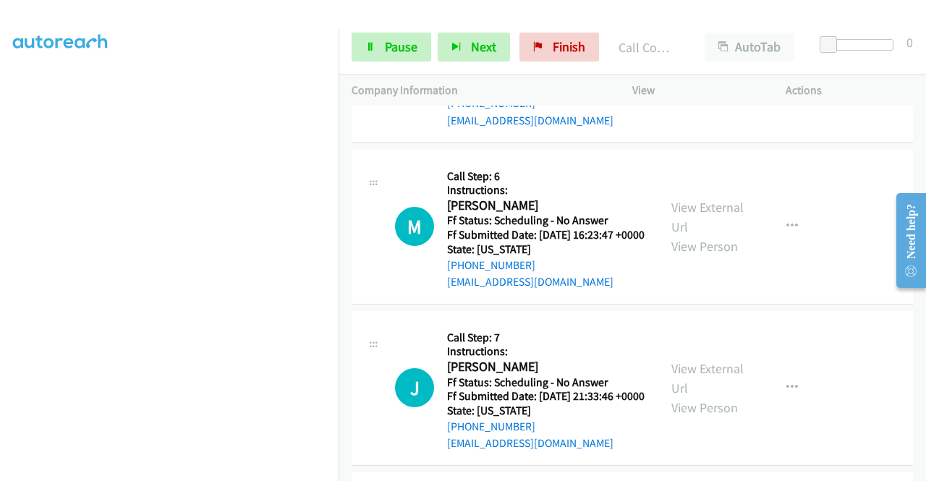
scroll to position [6733, 0]
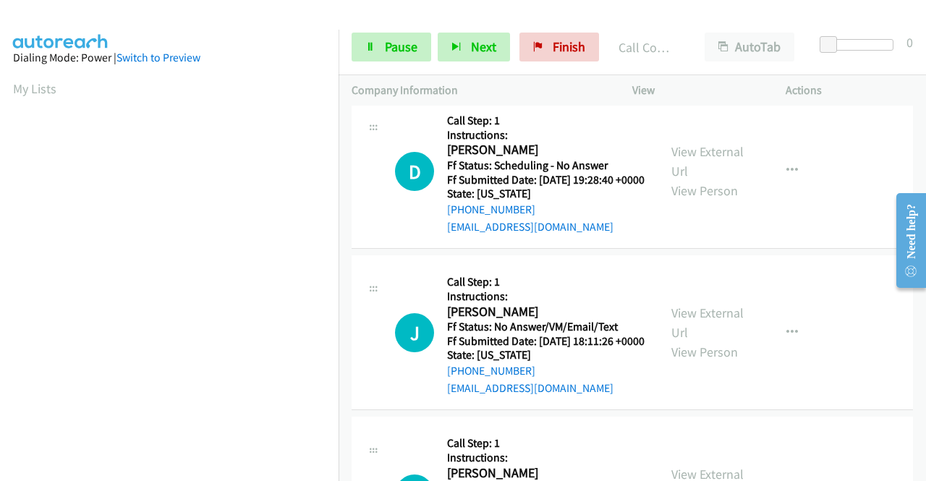
scroll to position [7239, 0]
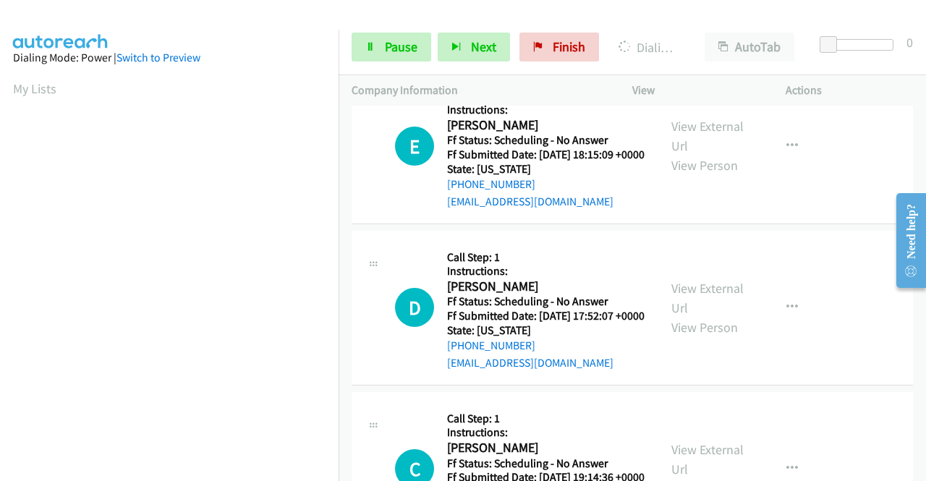
scroll to position [7456, 0]
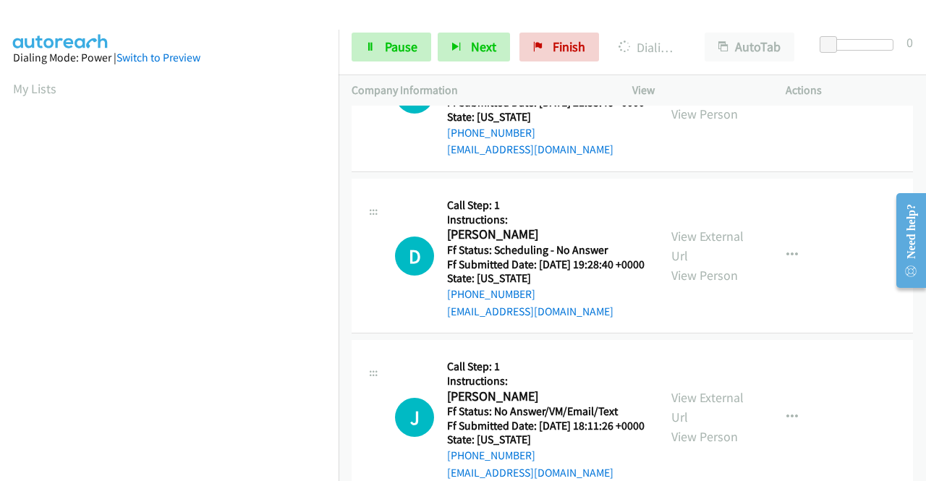
scroll to position [330, 0]
click at [149, 470] on section at bounding box center [169, 138] width 313 height 693
drag, startPoint x: 531, startPoint y: 138, endPoint x: 699, endPoint y: 4, distance: 214.7
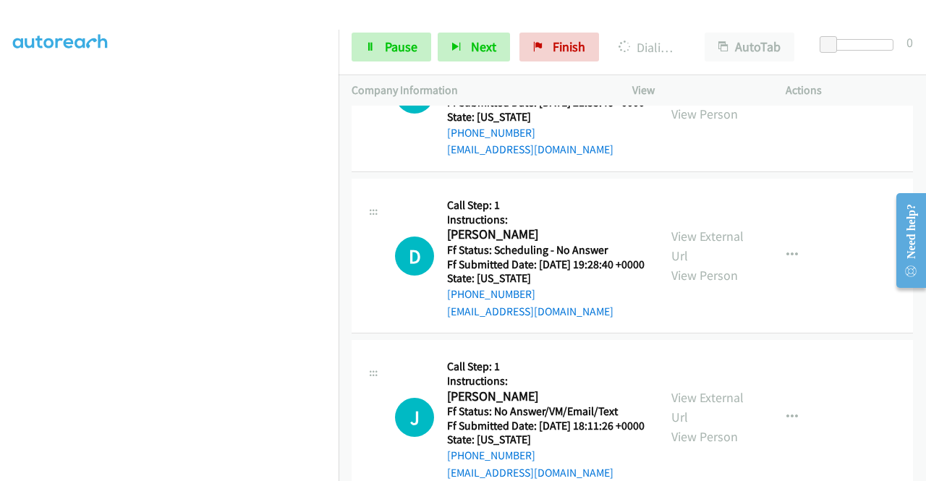
drag, startPoint x: 519, startPoint y: 316, endPoint x: 408, endPoint y: 376, distance: 125.6
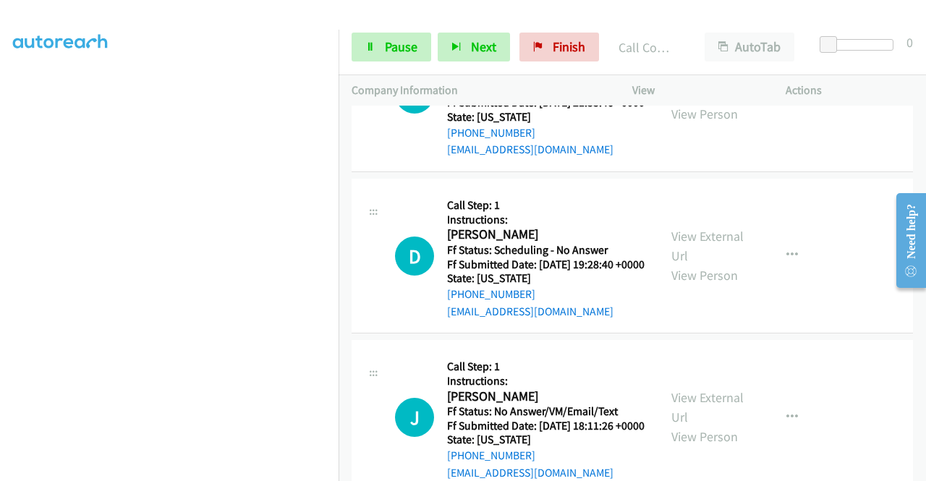
click at [368, 62] on div at bounding box center [463, 240] width 926 height 481
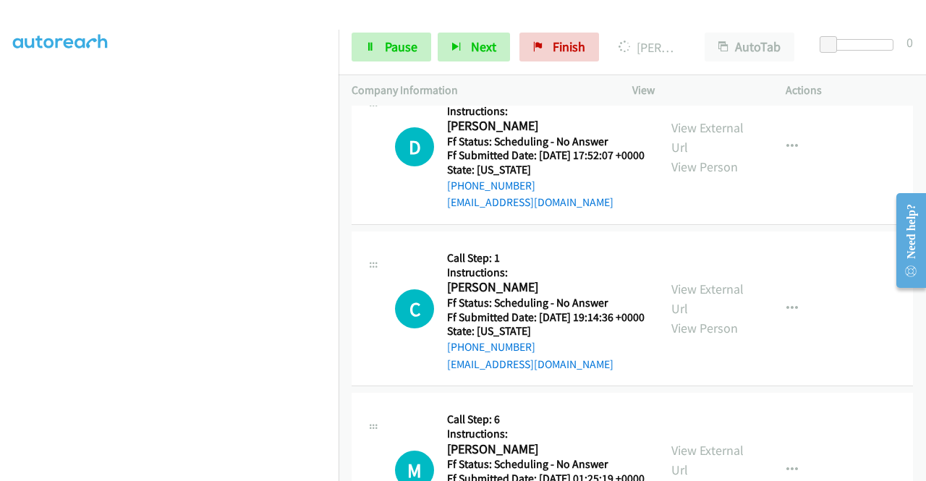
scroll to position [7586, 0]
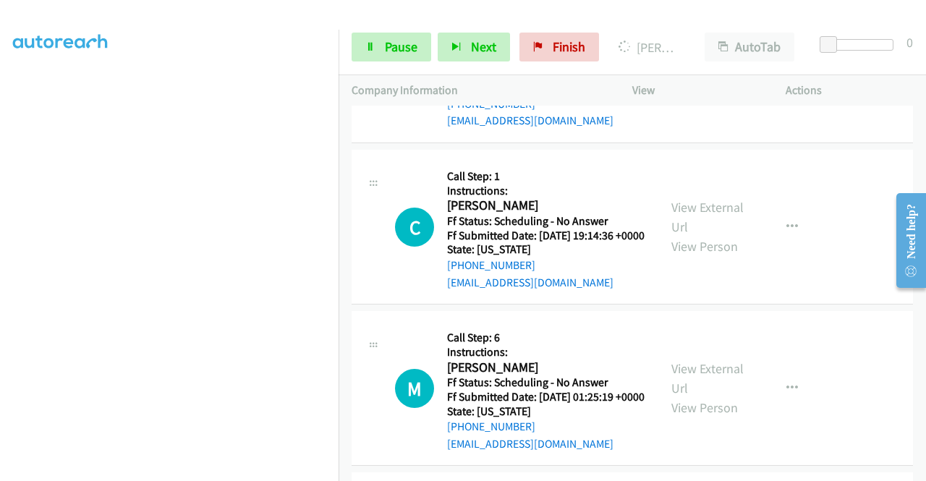
scroll to position [7731, 0]
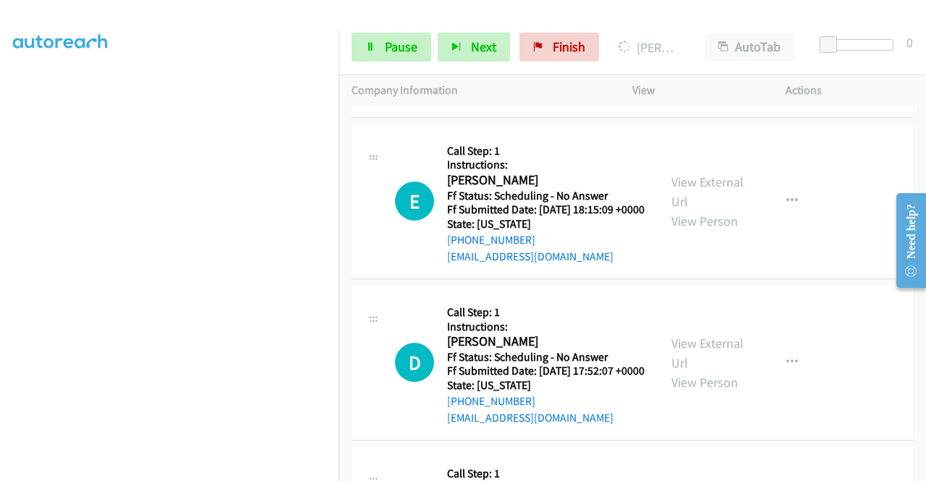
scroll to position [0, 0]
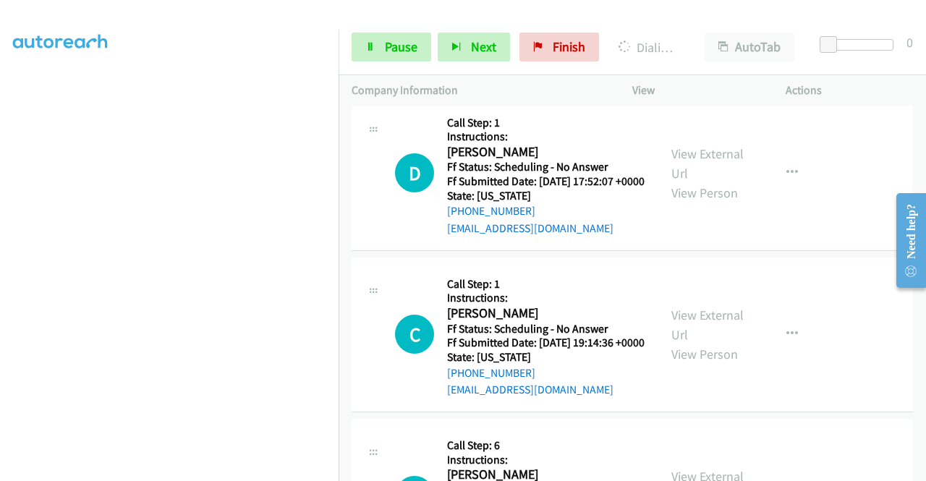
scroll to position [7658, 0]
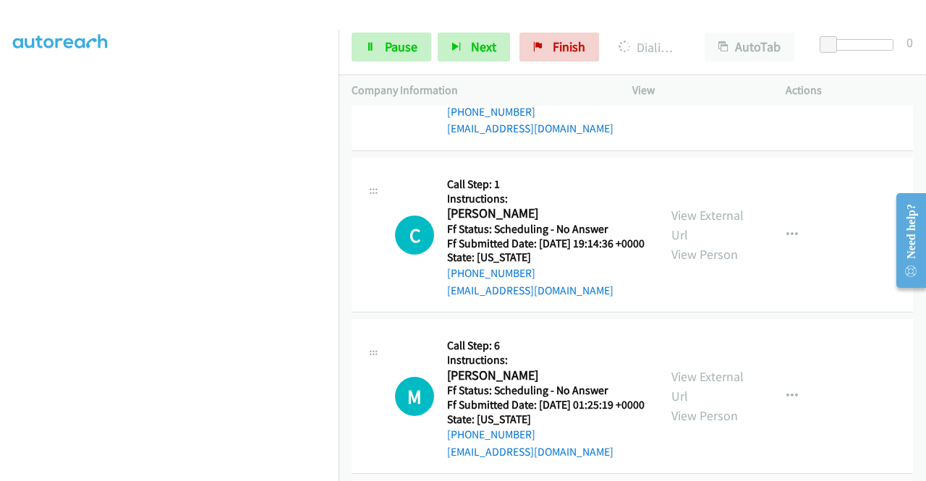
scroll to position [7643, 0]
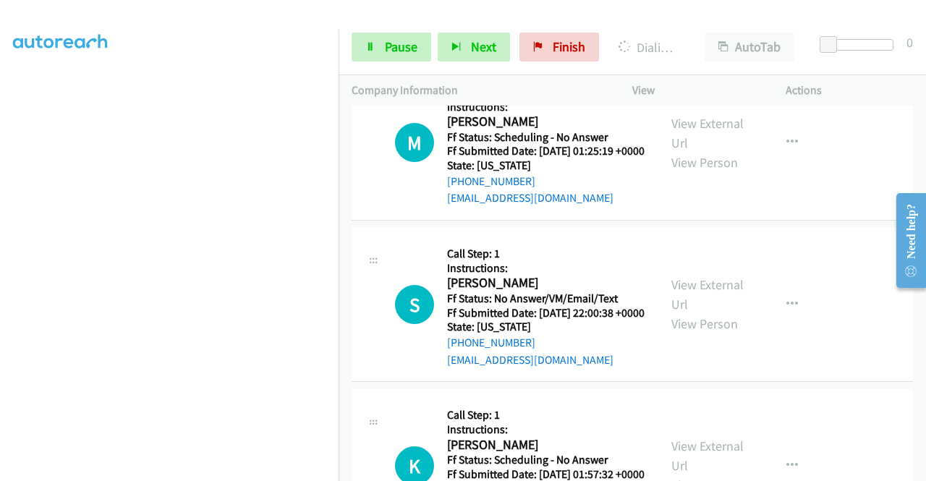
scroll to position [8005, 0]
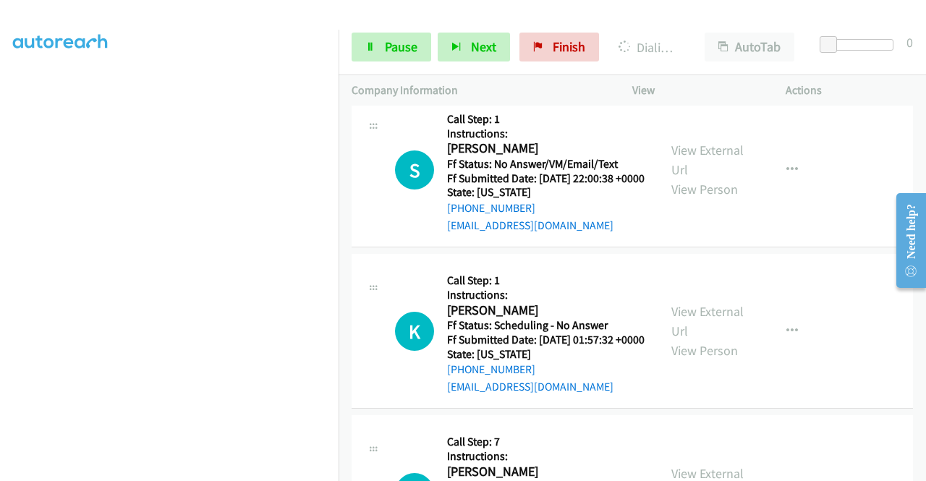
scroll to position [8150, 0]
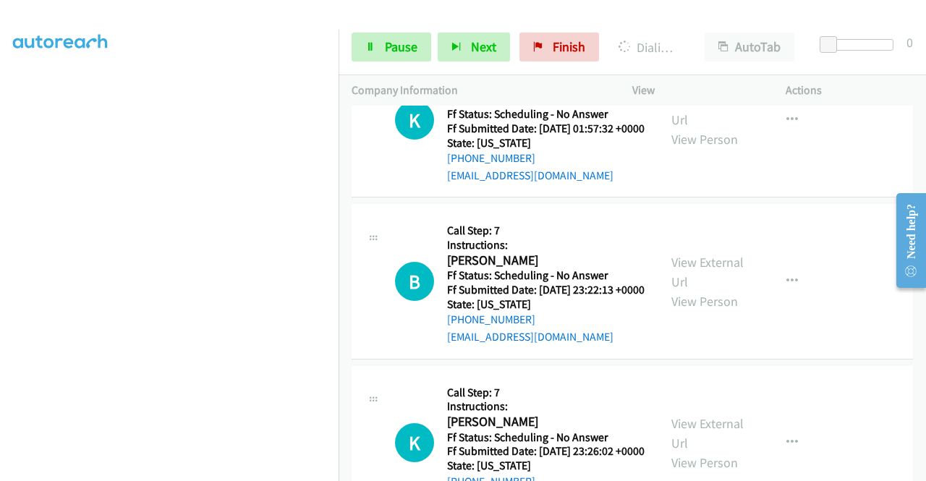
scroll to position [8294, 0]
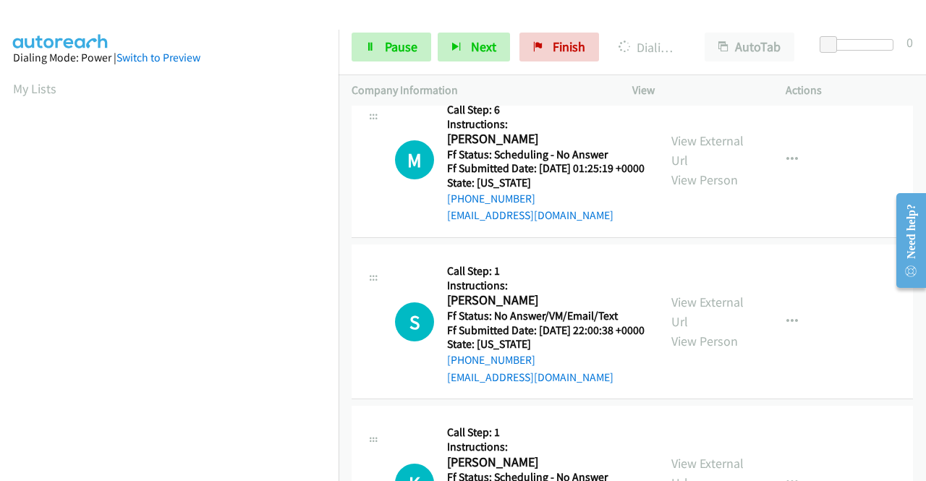
scroll to position [7788, 0]
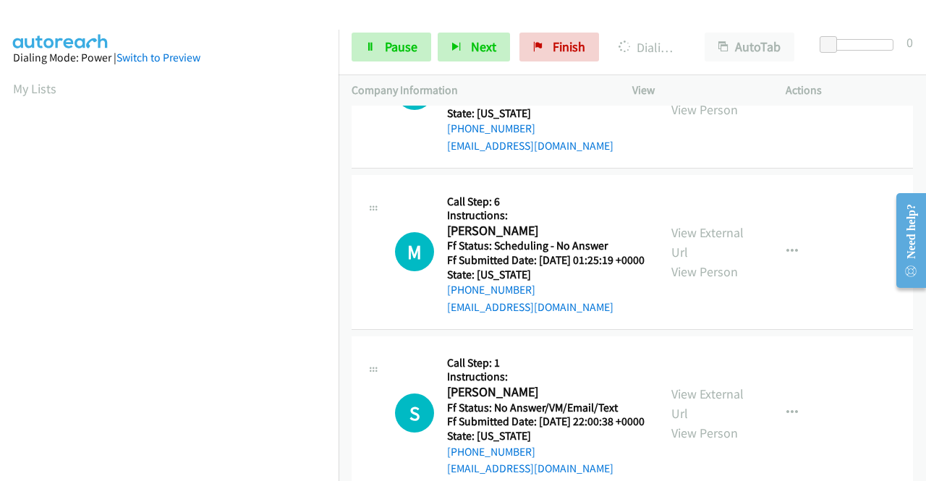
scroll to position [7933, 0]
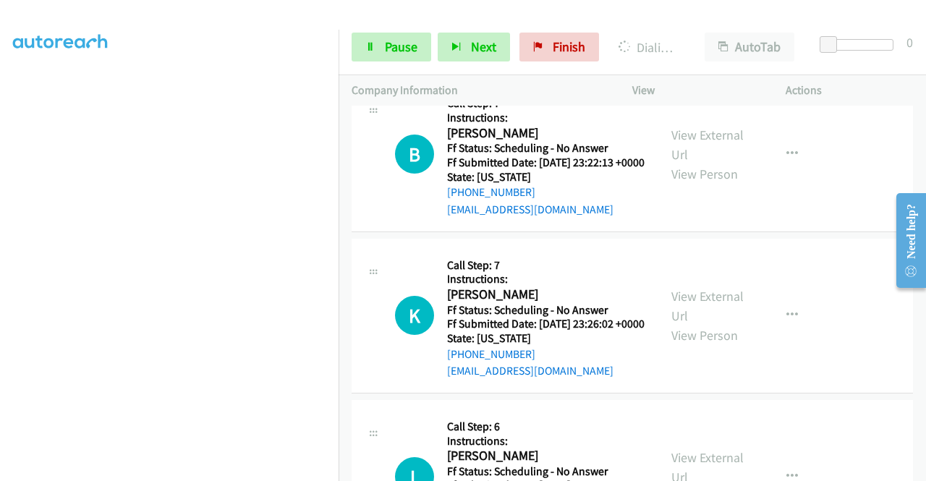
scroll to position [8439, 0]
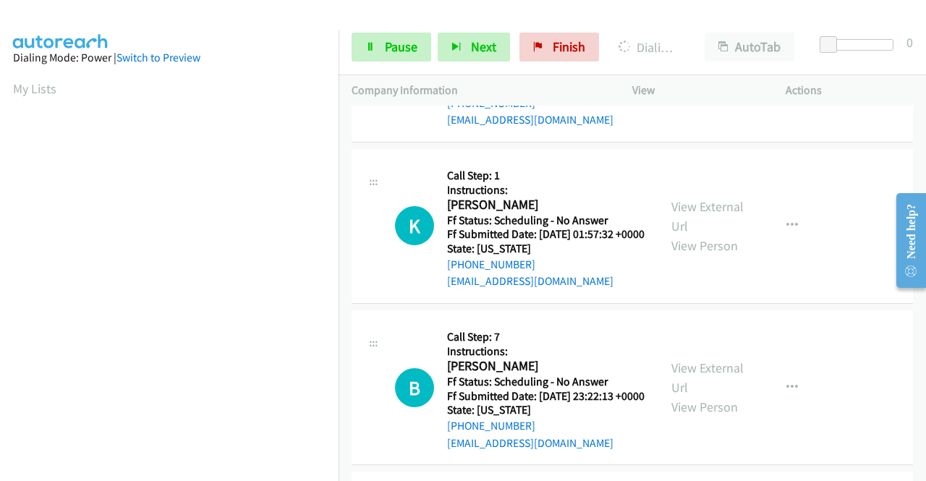
scroll to position [8180, 0]
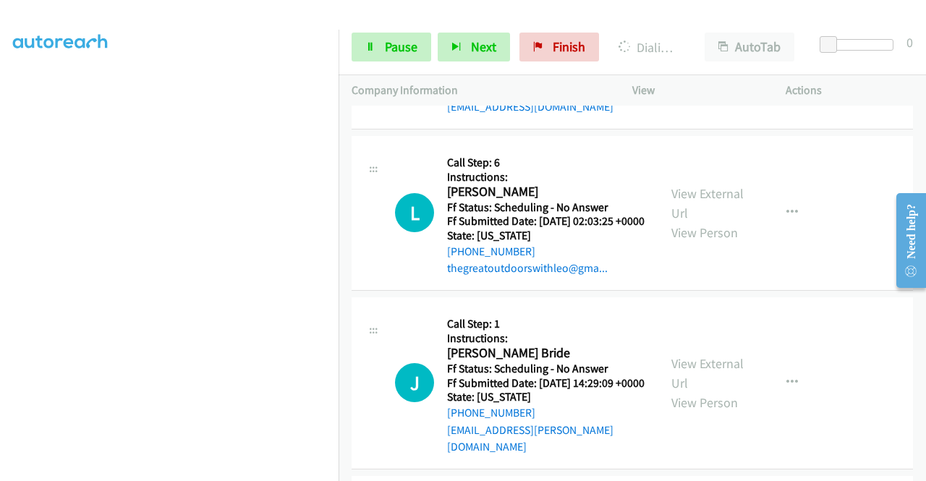
scroll to position [8687, 0]
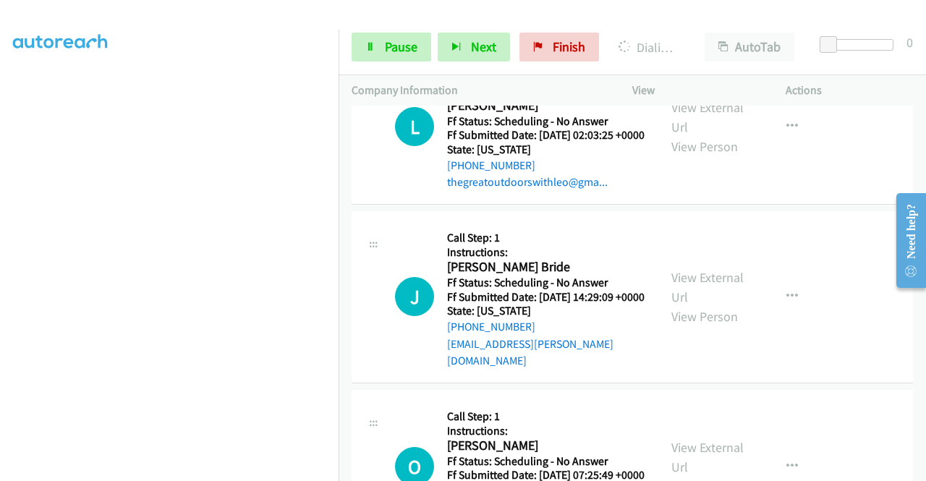
scroll to position [8831, 0]
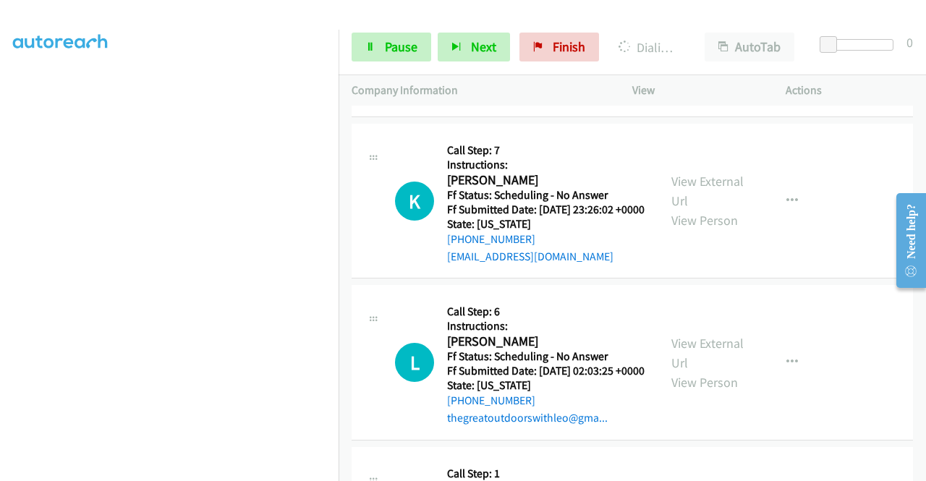
scroll to position [8428, 0]
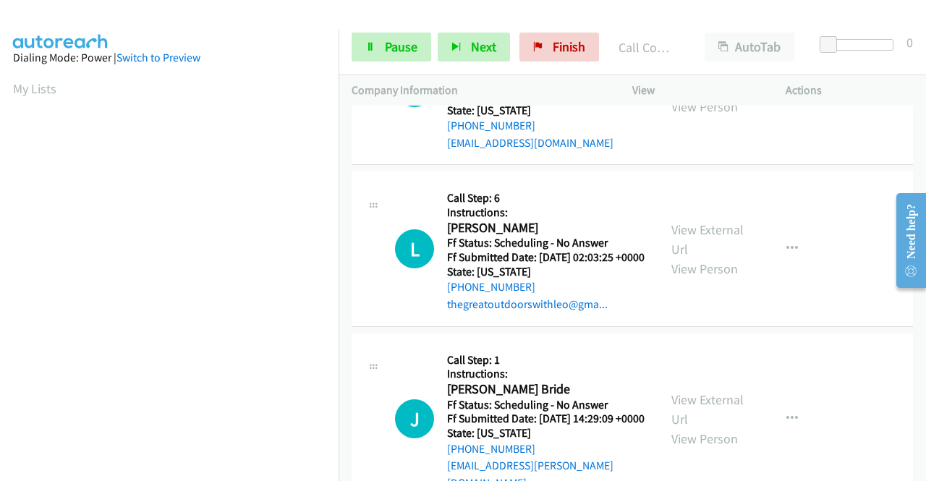
scroll to position [8703, 0]
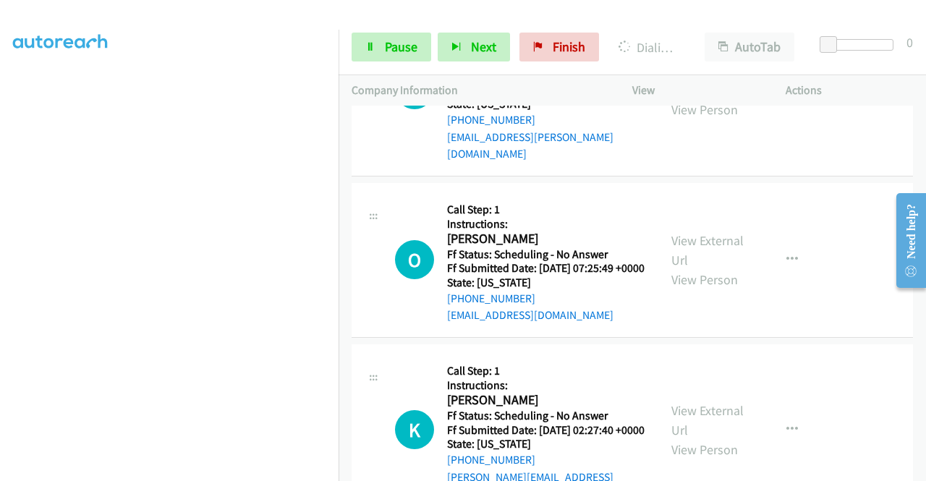
scroll to position [8992, 0]
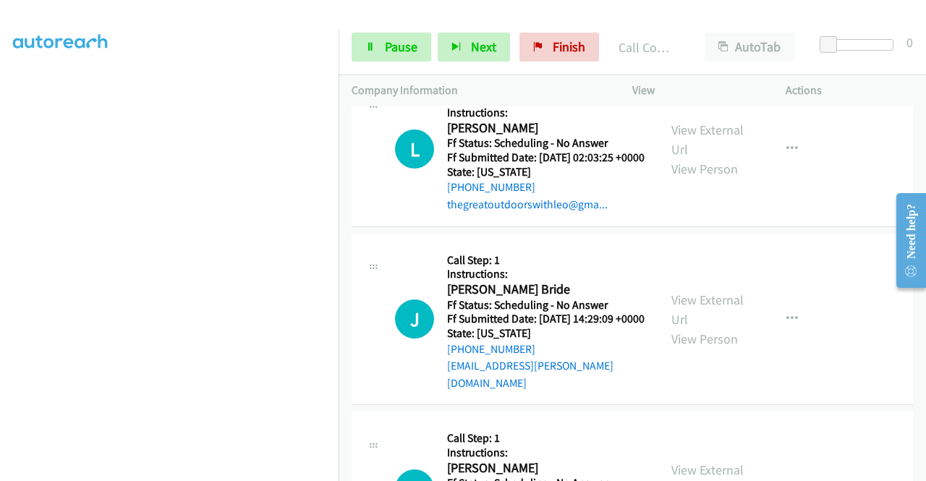
scroll to position [330, 0]
drag, startPoint x: 373, startPoint y: 59, endPoint x: 392, endPoint y: 58, distance: 19.6
click at [373, 59] on link "Pause" at bounding box center [392, 47] width 80 height 29
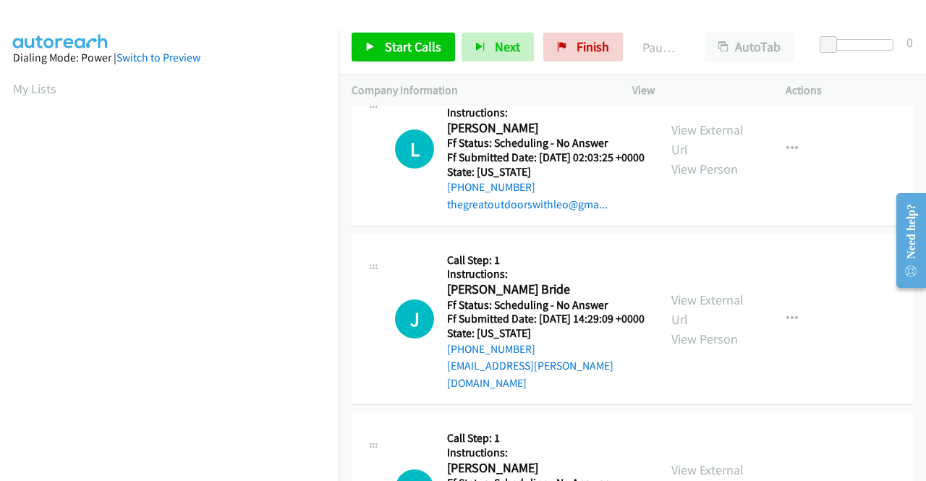
scroll to position [82, 0]
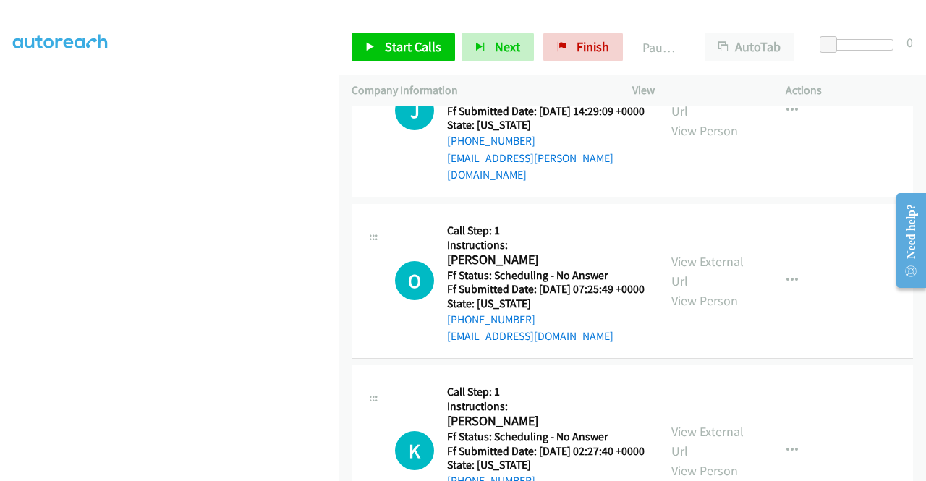
scroll to position [8992, 0]
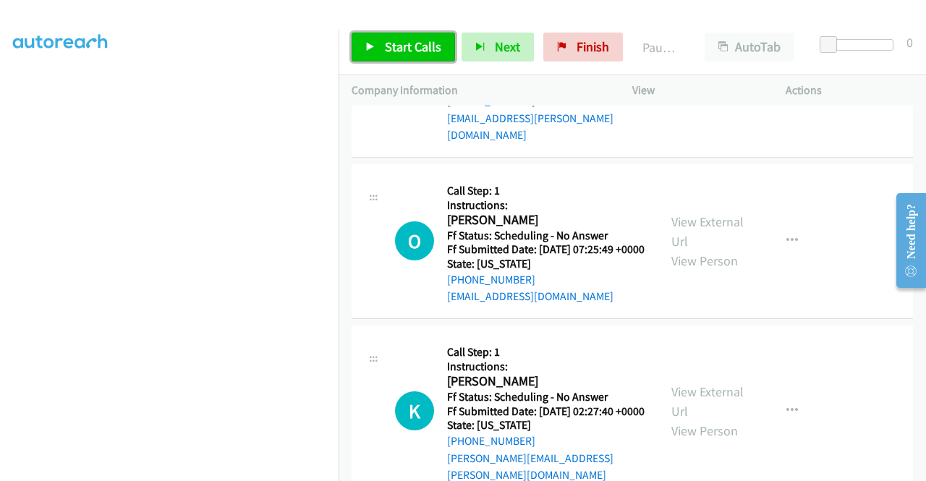
click at [386, 51] on span "Start Calls" at bounding box center [413, 46] width 56 height 17
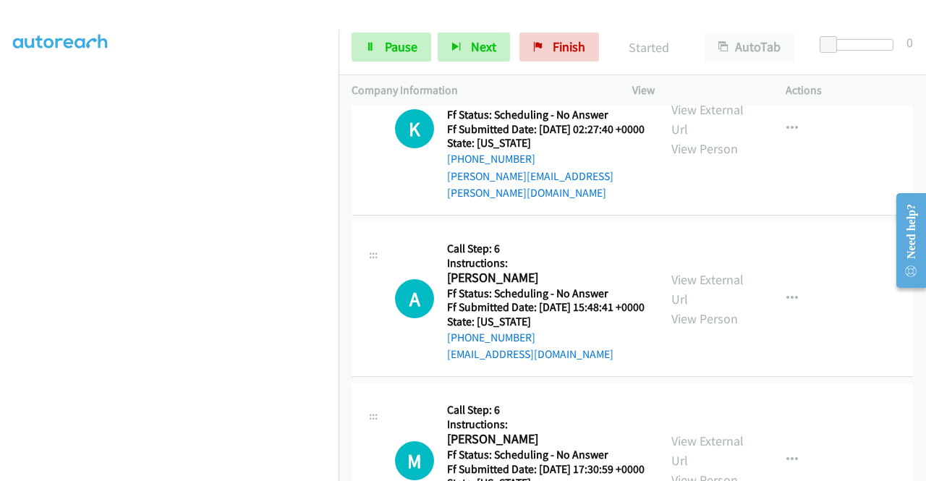
scroll to position [9281, 0]
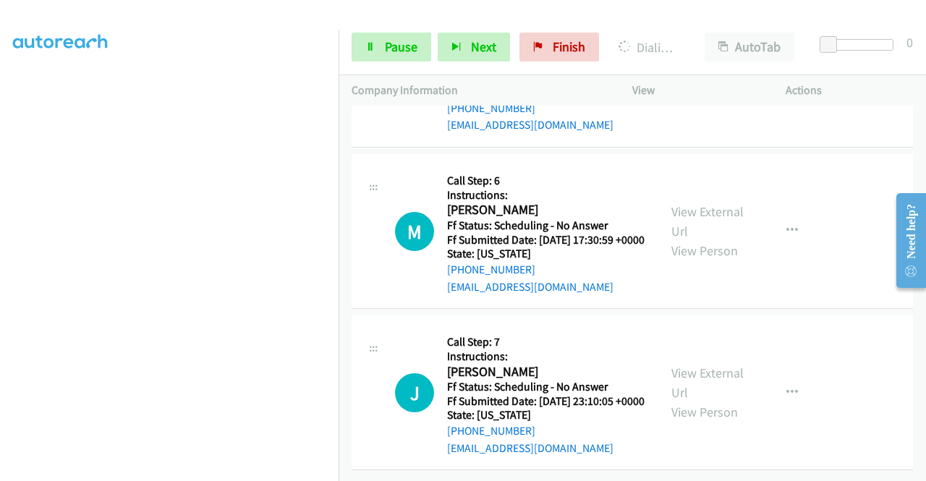
scroll to position [9571, 0]
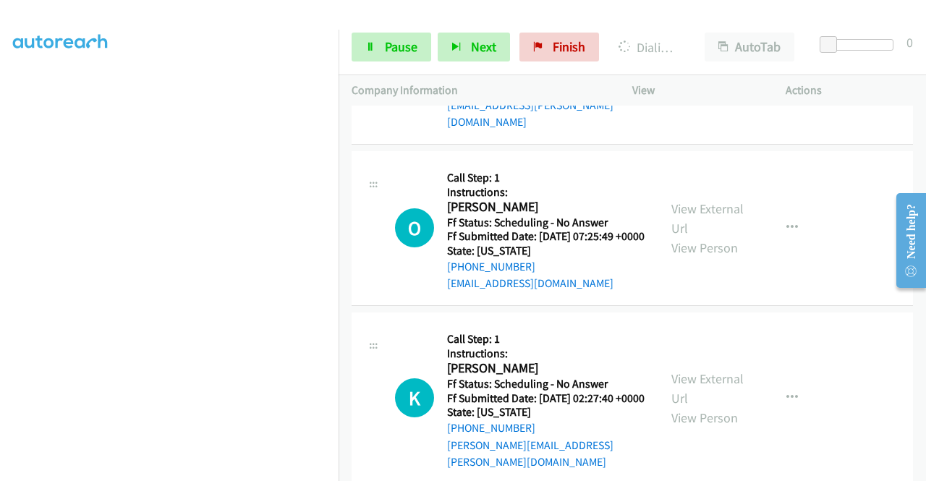
scroll to position [8992, 0]
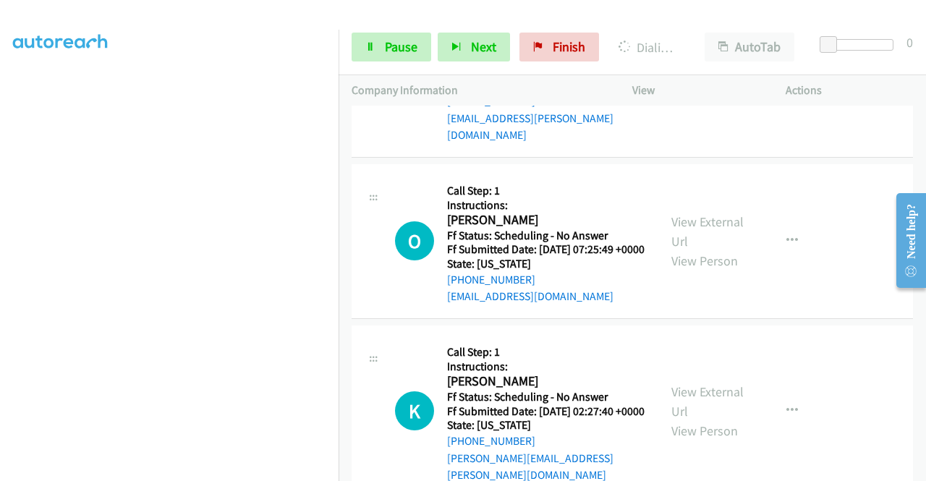
drag, startPoint x: 780, startPoint y: 214, endPoint x: 776, endPoint y: 224, distance: 10.4
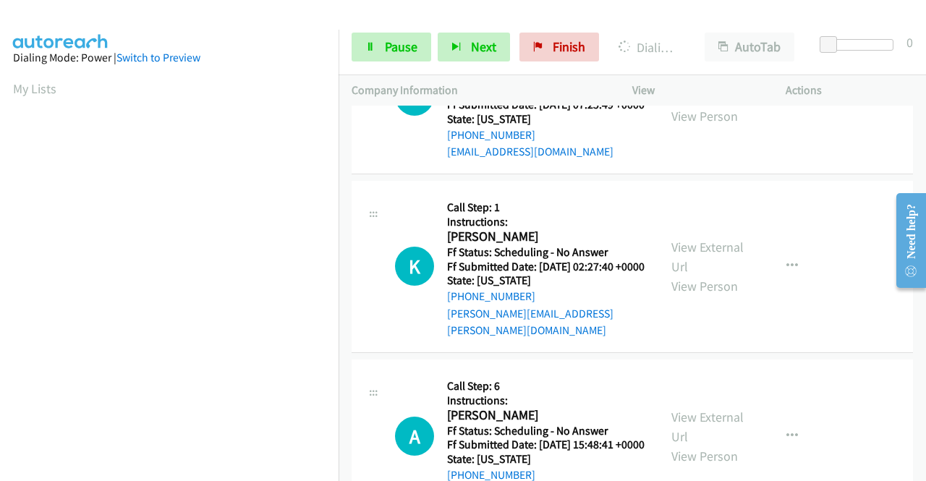
scroll to position [330, 0]
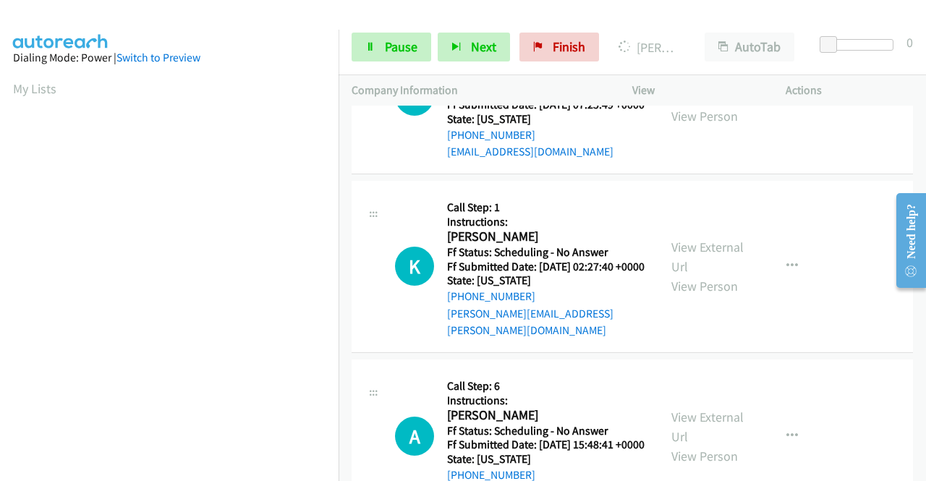
scroll to position [9426, 0]
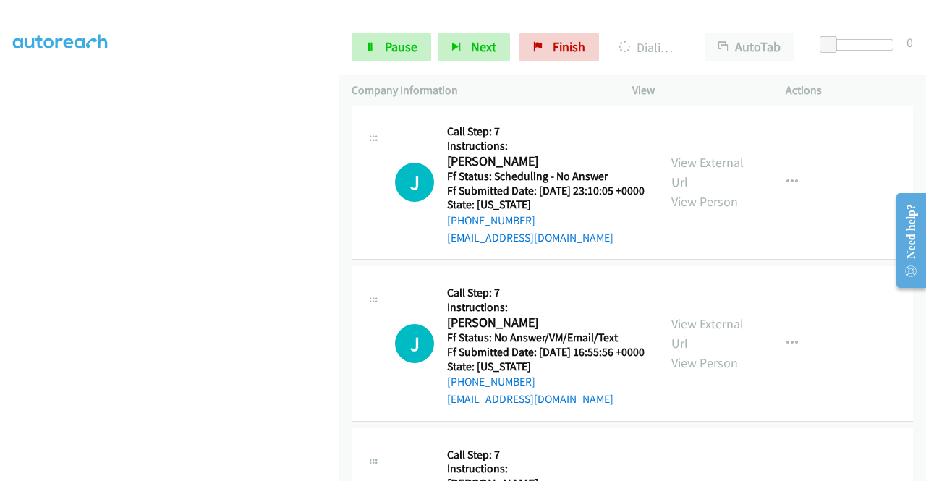
scroll to position [9716, 0]
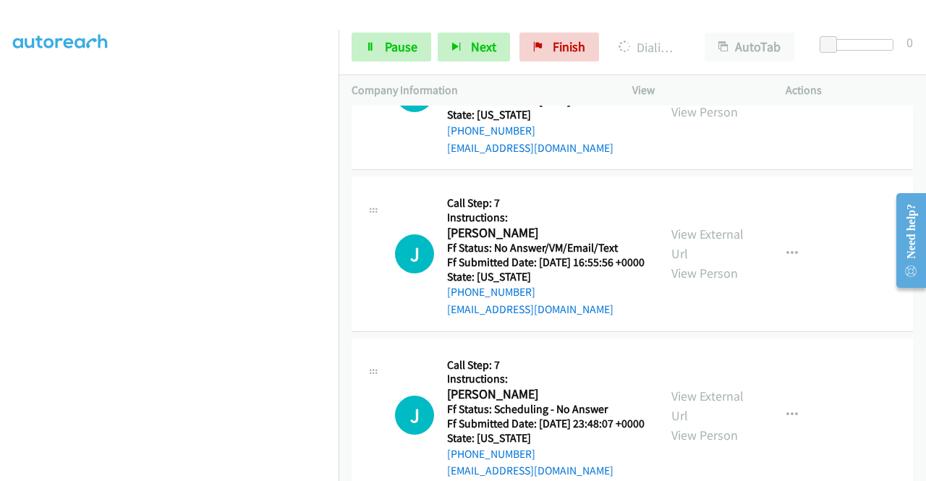
scroll to position [9860, 0]
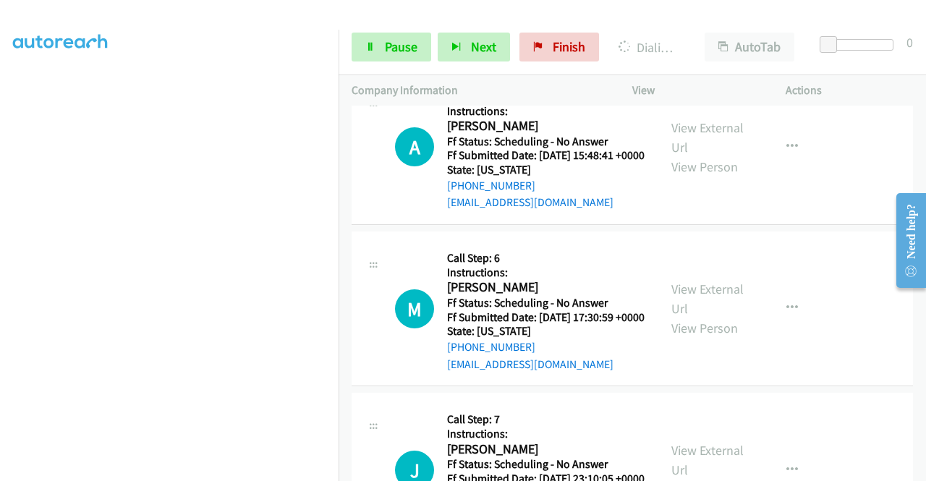
scroll to position [0, 0]
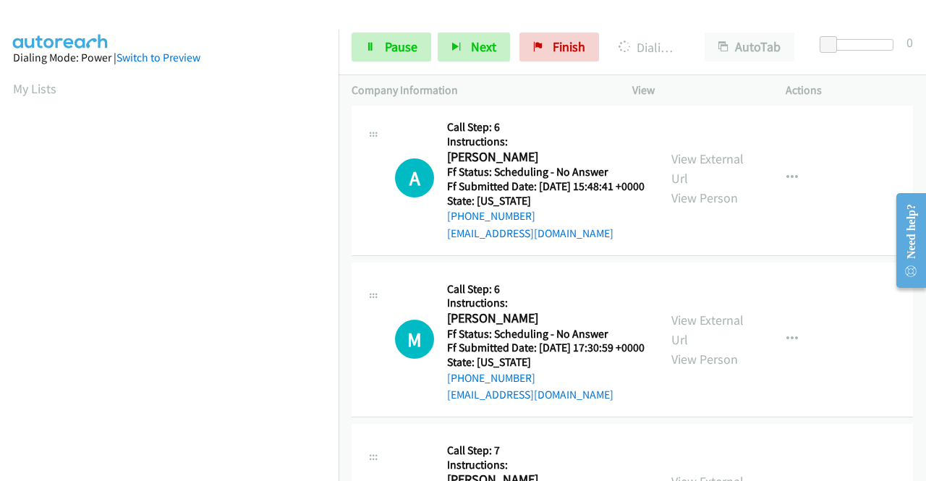
drag, startPoint x: 691, startPoint y: 447, endPoint x: 648, endPoint y: 432, distance: 45.3
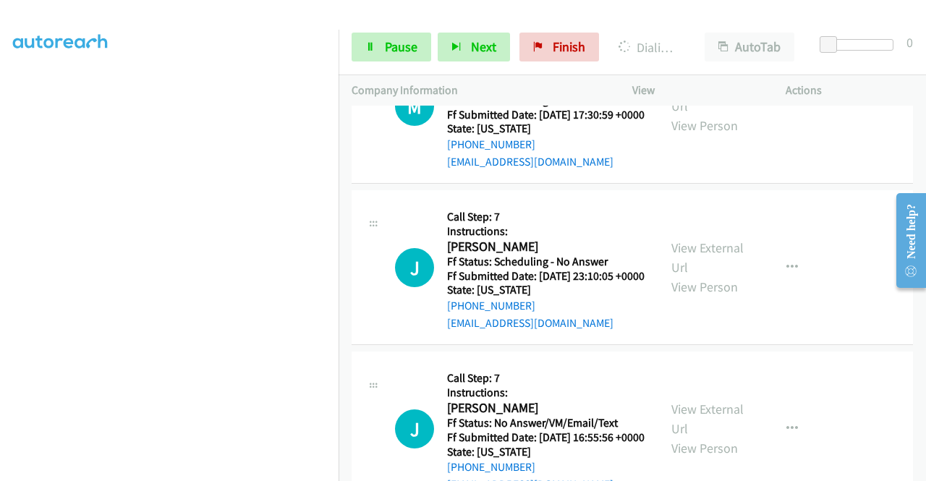
scroll to position [9643, 0]
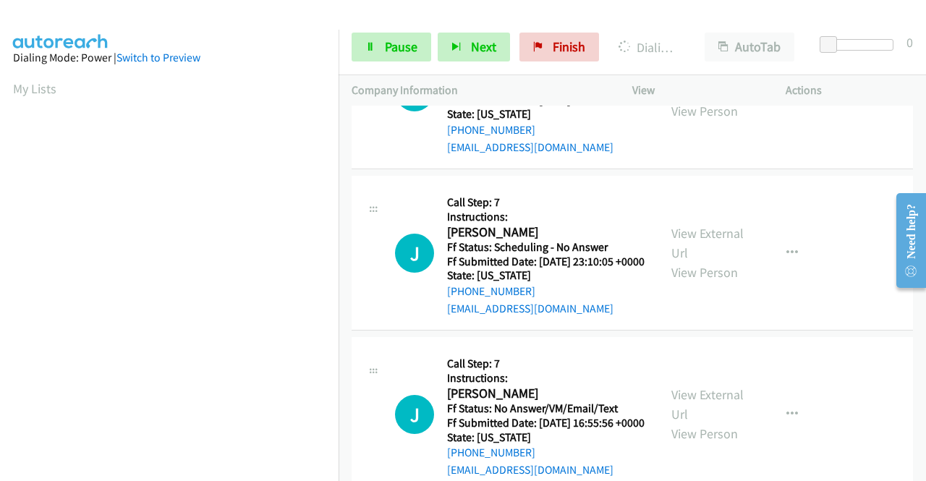
scroll to position [330, 0]
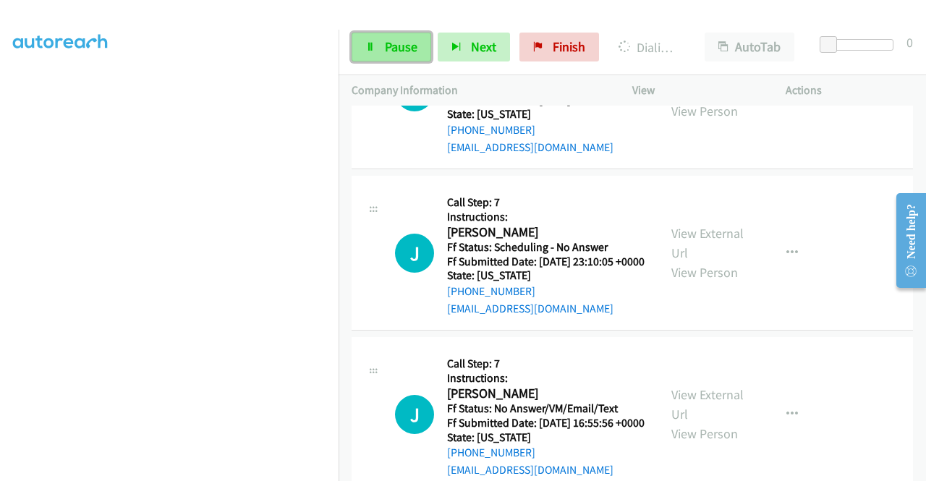
click at [374, 61] on link "Pause" at bounding box center [392, 47] width 80 height 29
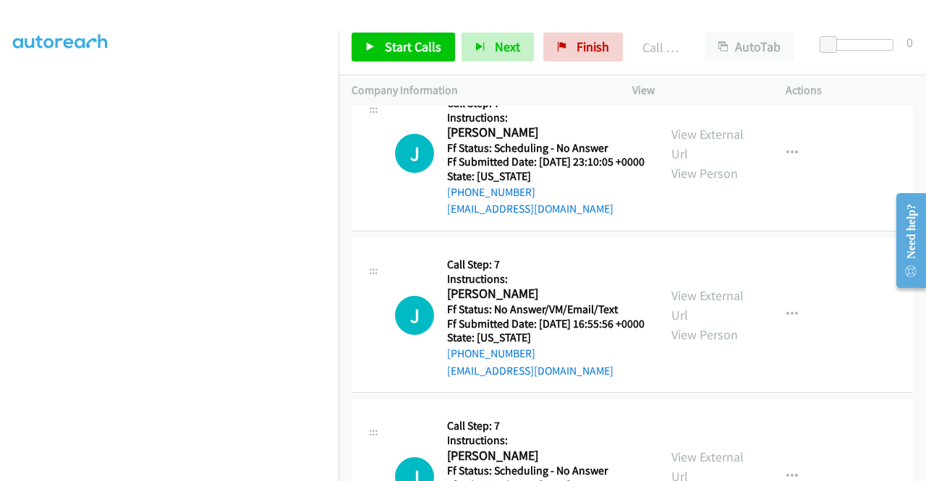
scroll to position [9788, 0]
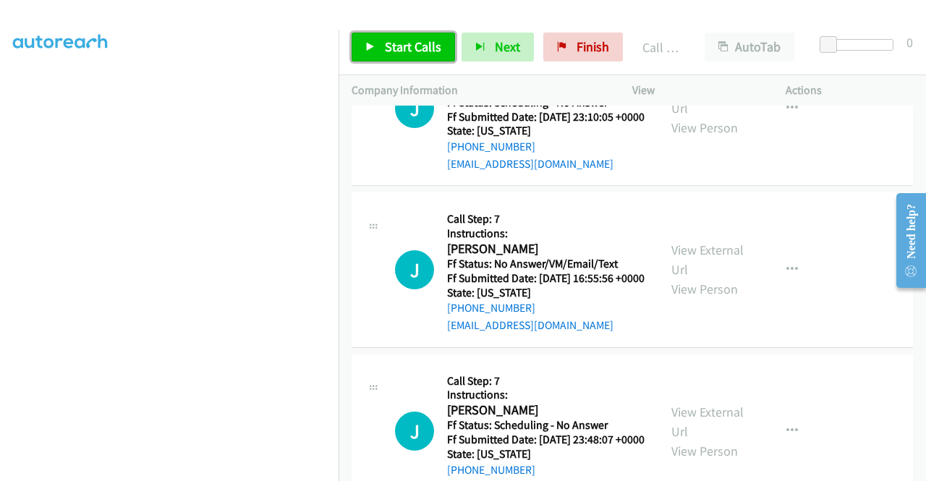
click at [394, 33] on link "Start Calls" at bounding box center [403, 47] width 103 height 29
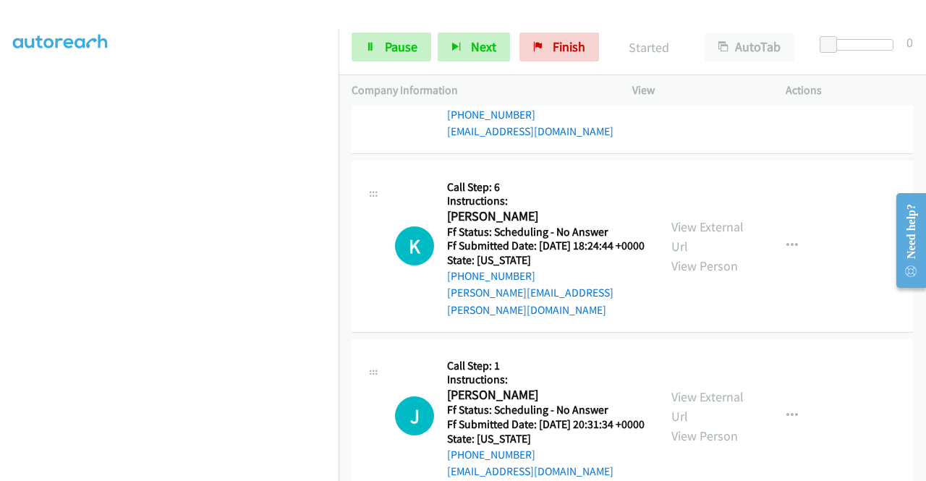
scroll to position [10150, 0]
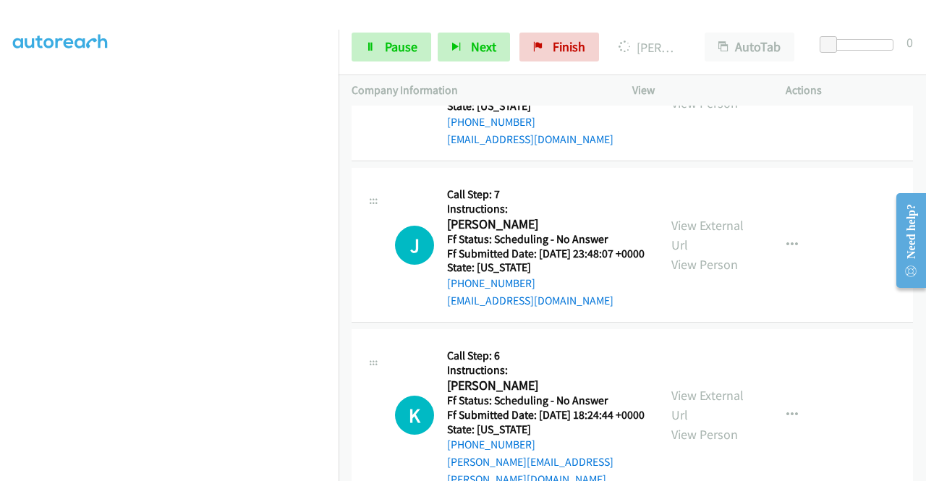
scroll to position [0, 0]
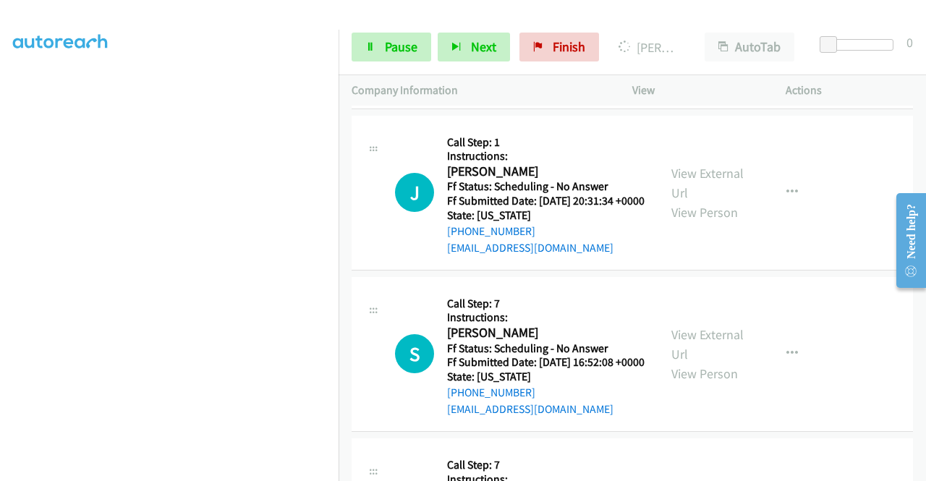
scroll to position [10439, 0]
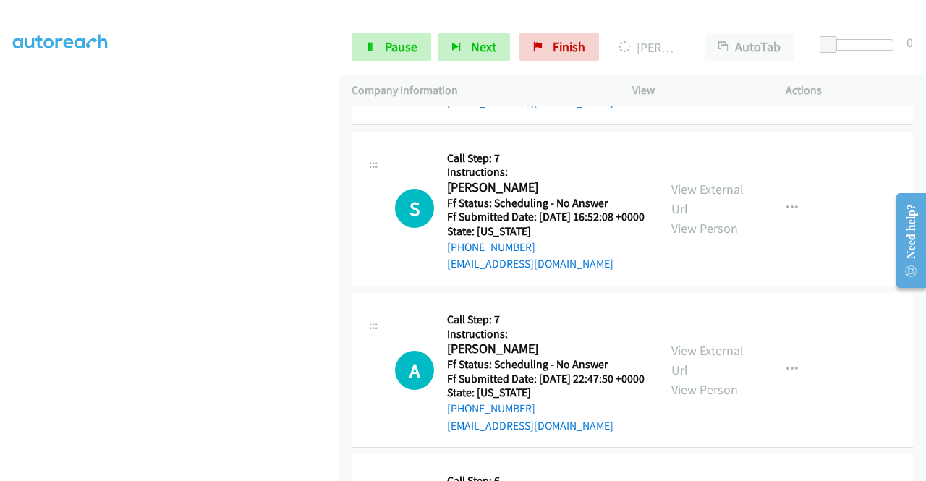
scroll to position [10584, 0]
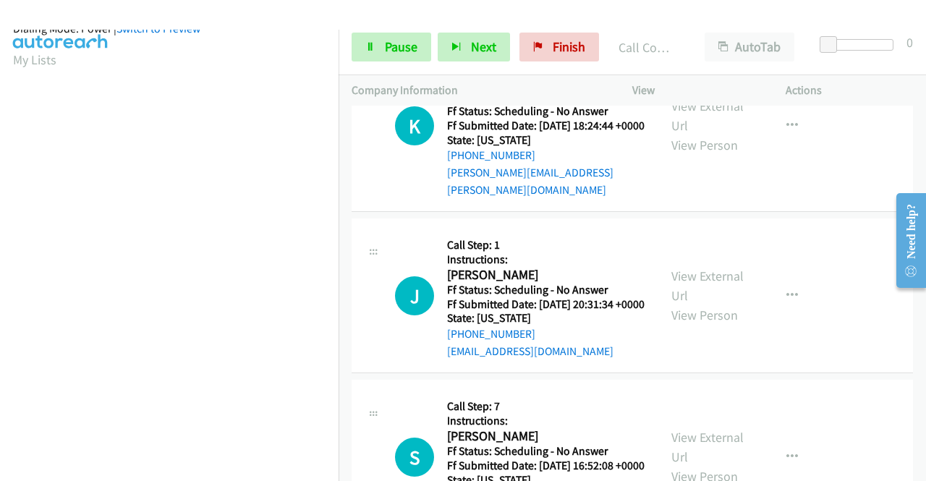
scroll to position [330, 0]
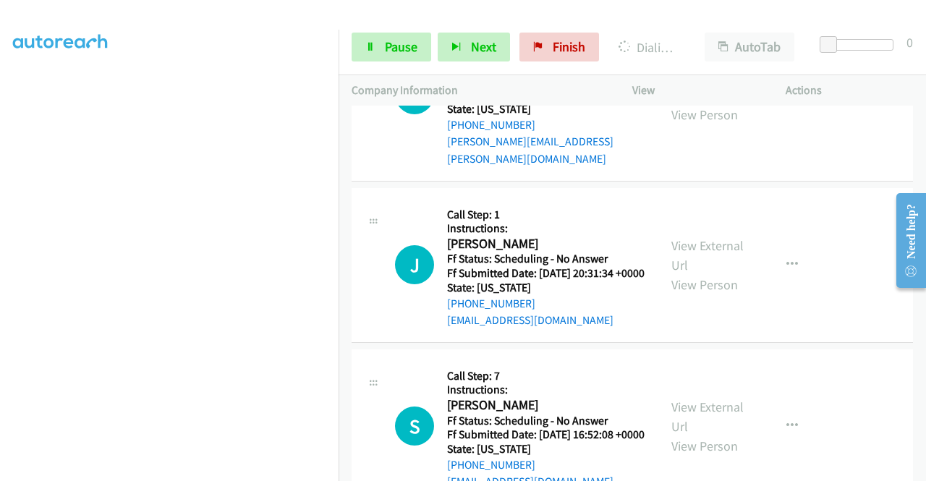
scroll to position [0, 0]
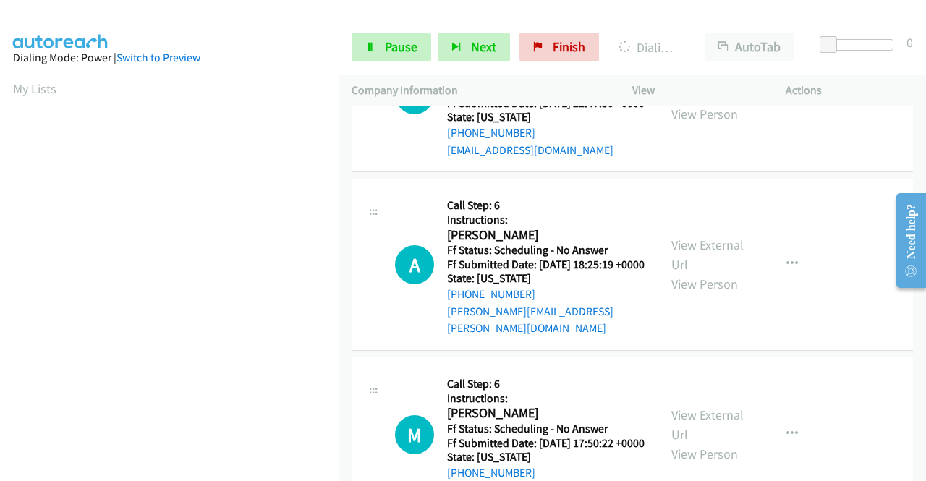
scroll to position [10801, 0]
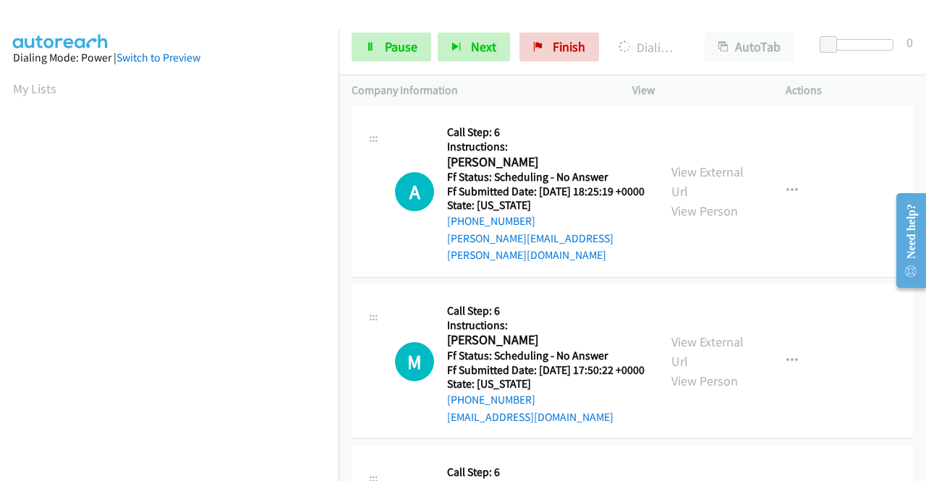
scroll to position [11049, 0]
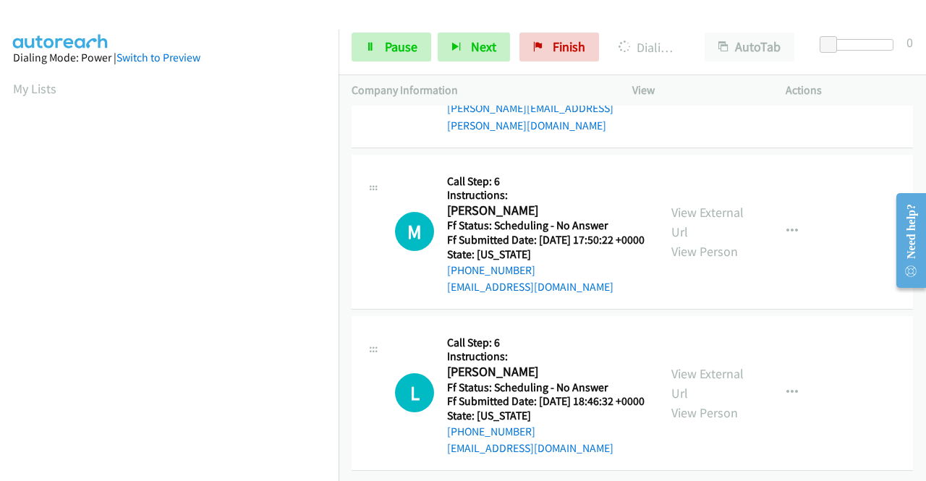
scroll to position [330, 0]
click at [155, 470] on section at bounding box center [169, 138] width 313 height 693
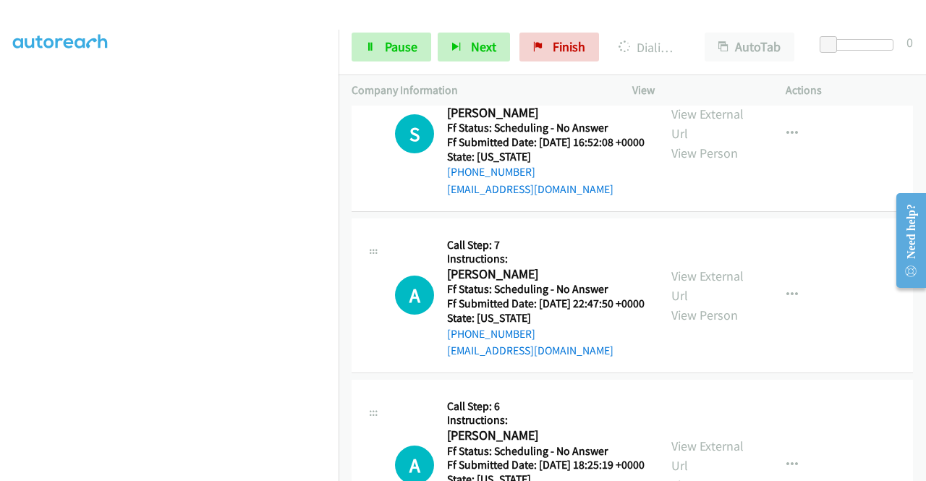
scroll to position [10614, 0]
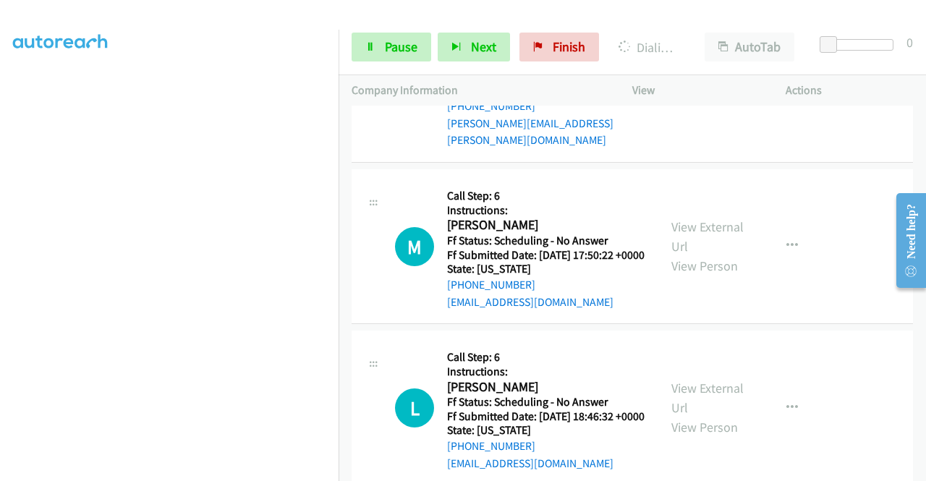
scroll to position [0, 0]
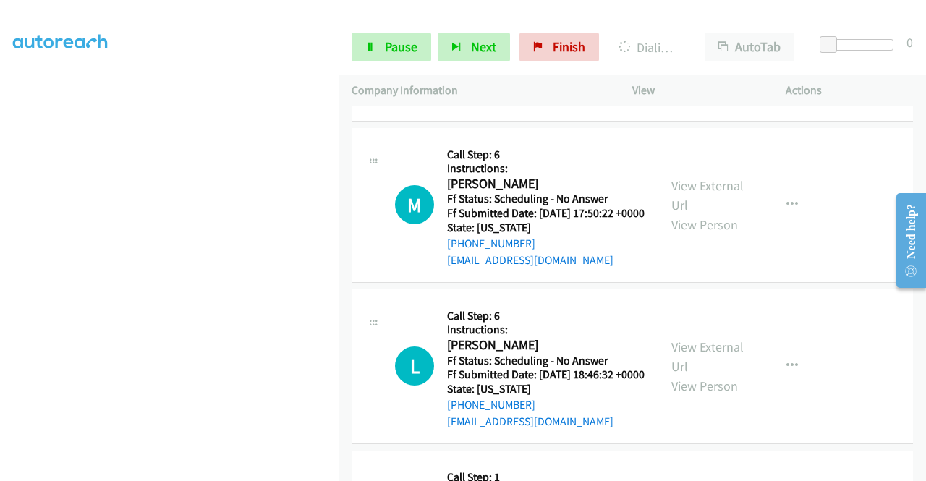
scroll to position [11193, 0]
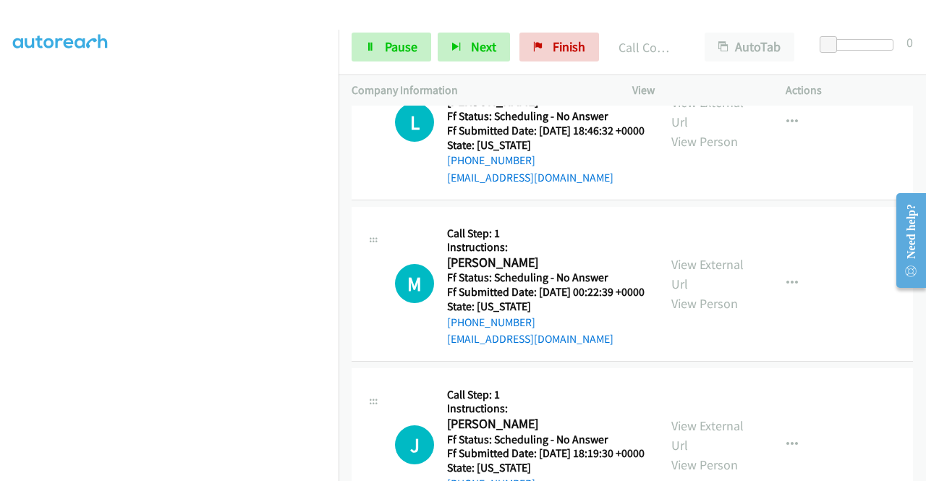
scroll to position [11338, 0]
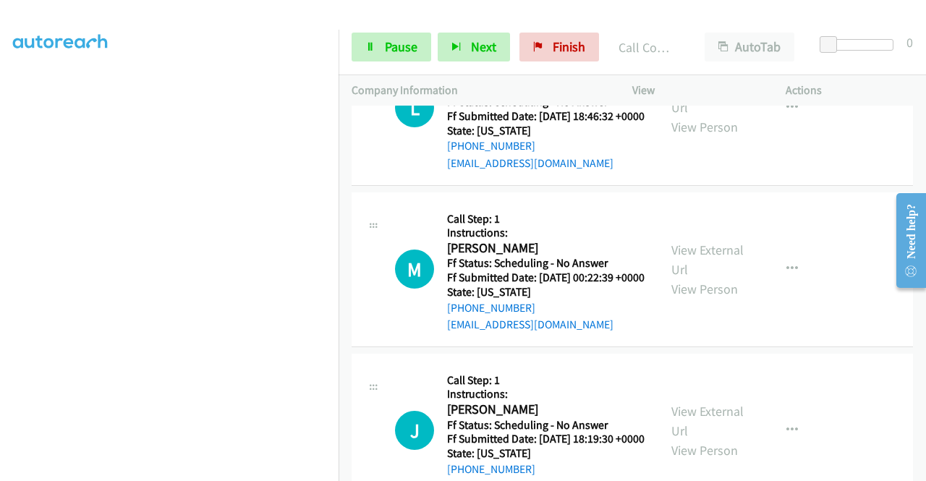
click at [389, 44] on span "Pause" at bounding box center [401, 46] width 33 height 17
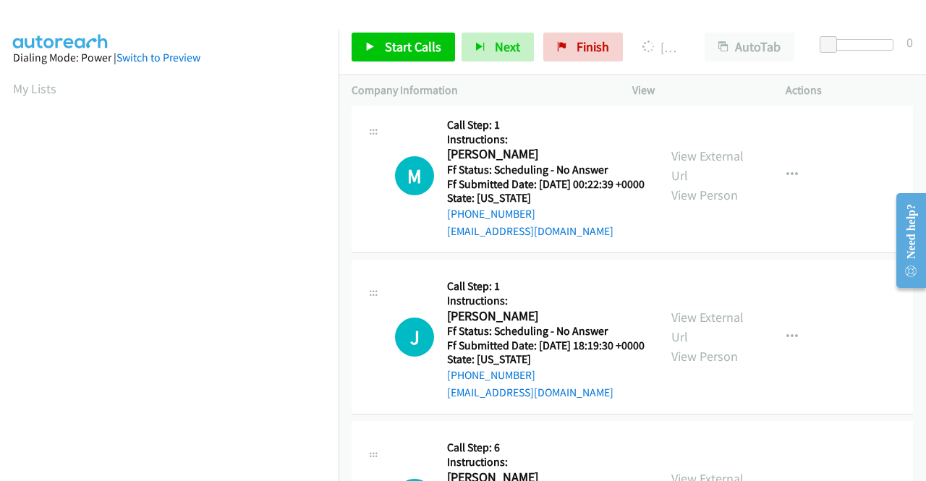
scroll to position [11483, 0]
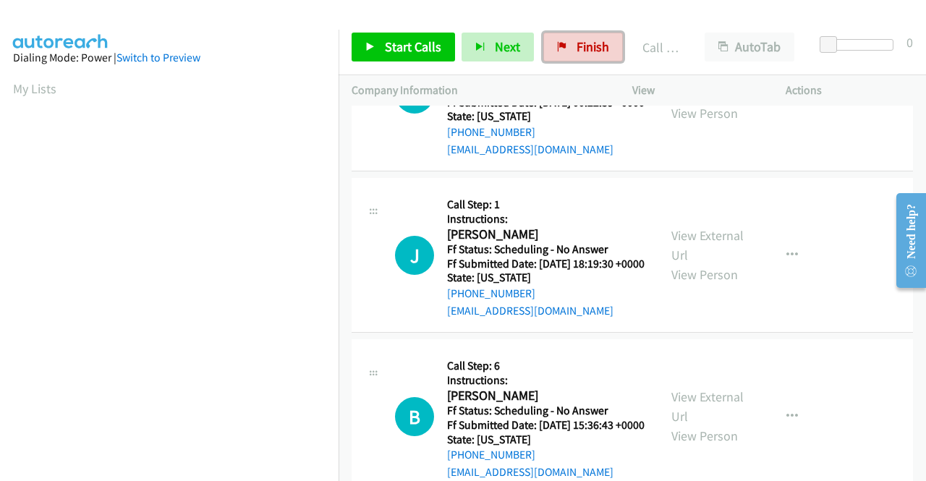
drag, startPoint x: 590, startPoint y: 46, endPoint x: 514, endPoint y: 81, distance: 83.8
click at [590, 46] on span "Finish" at bounding box center [593, 46] width 33 height 17
